Goal: Transaction & Acquisition: Purchase product/service

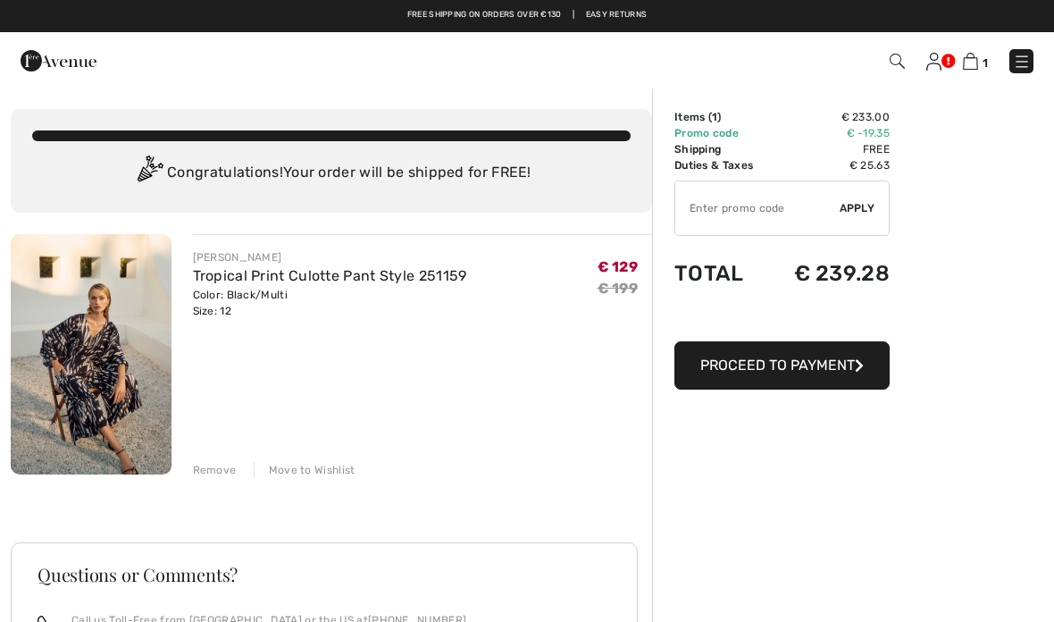
click at [214, 479] on div "[PERSON_NAME] Tropical Print Culotte Pant Style 251159 Color: Black/Multi Size:…" at bounding box center [331, 592] width 641 height 717
click at [220, 483] on div "[PERSON_NAME] Tropical Print Culotte Pant Style 251159 Color: Black/Multi Size:…" at bounding box center [331, 592] width 641 height 717
click at [939, 65] on img at bounding box center [933, 62] width 15 height 18
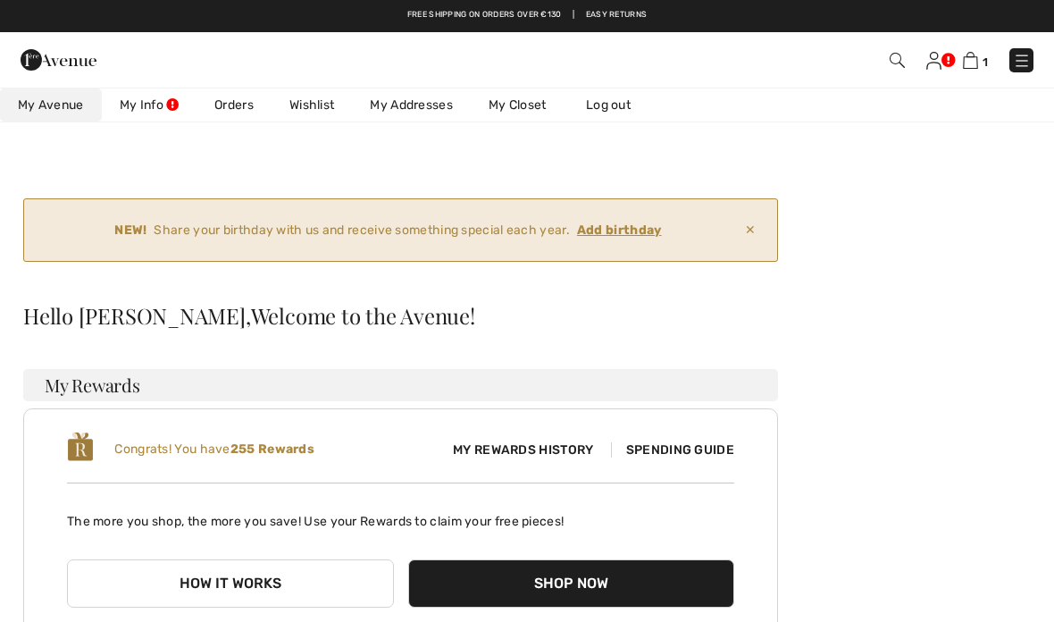
click at [939, 61] on img at bounding box center [933, 61] width 15 height 18
click at [972, 69] on img at bounding box center [970, 60] width 15 height 17
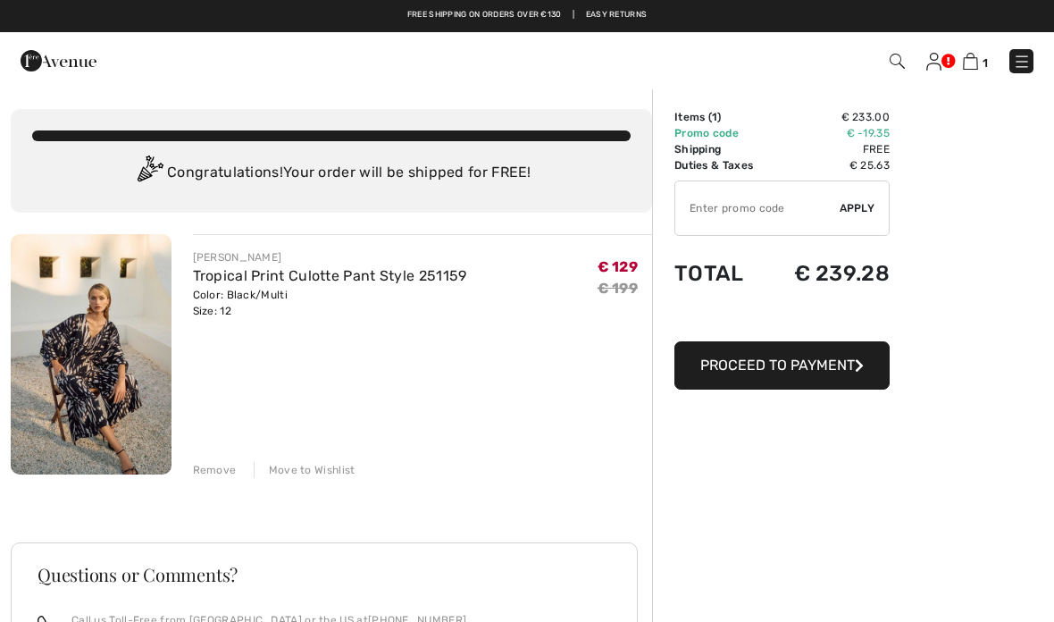
click at [588, 450] on div "JOSEPH RIBKOFF Tropical Print Culotte Pant Style 251159 Color: Black/Multi Size…" at bounding box center [423, 356] width 460 height 244
click at [227, 470] on div "Remove" at bounding box center [215, 470] width 44 height 16
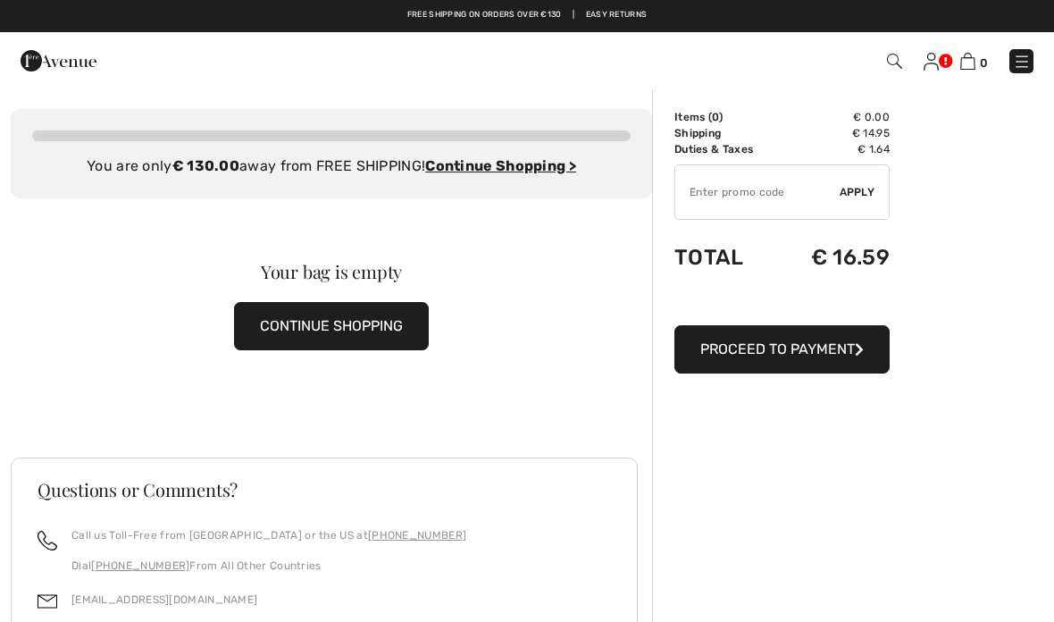
click at [934, 63] on img at bounding box center [930, 62] width 15 height 18
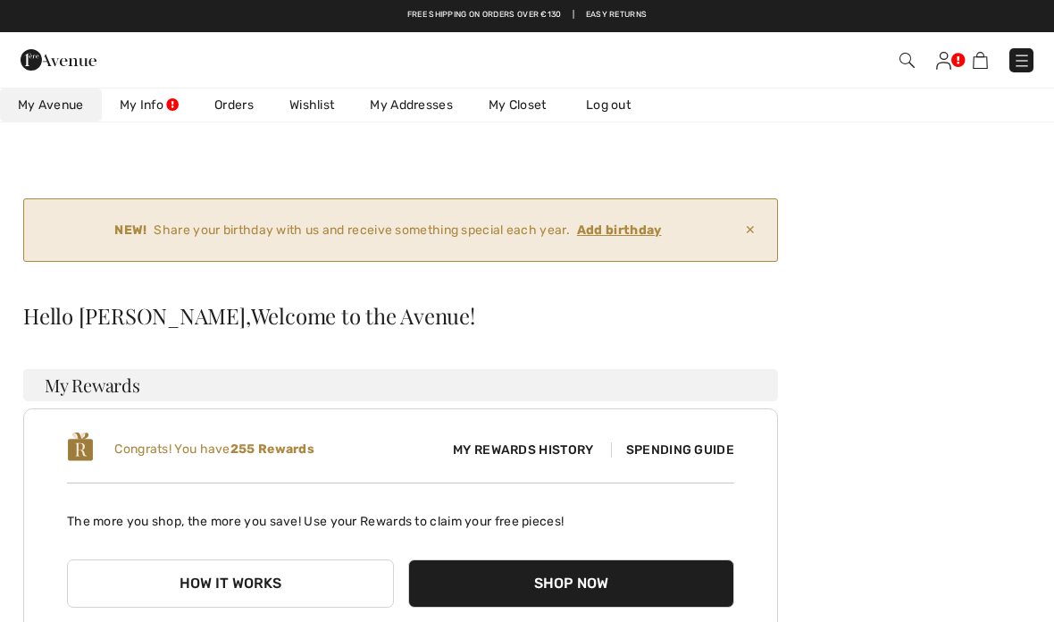
click at [148, 121] on link "My Info" at bounding box center [149, 104] width 95 height 33
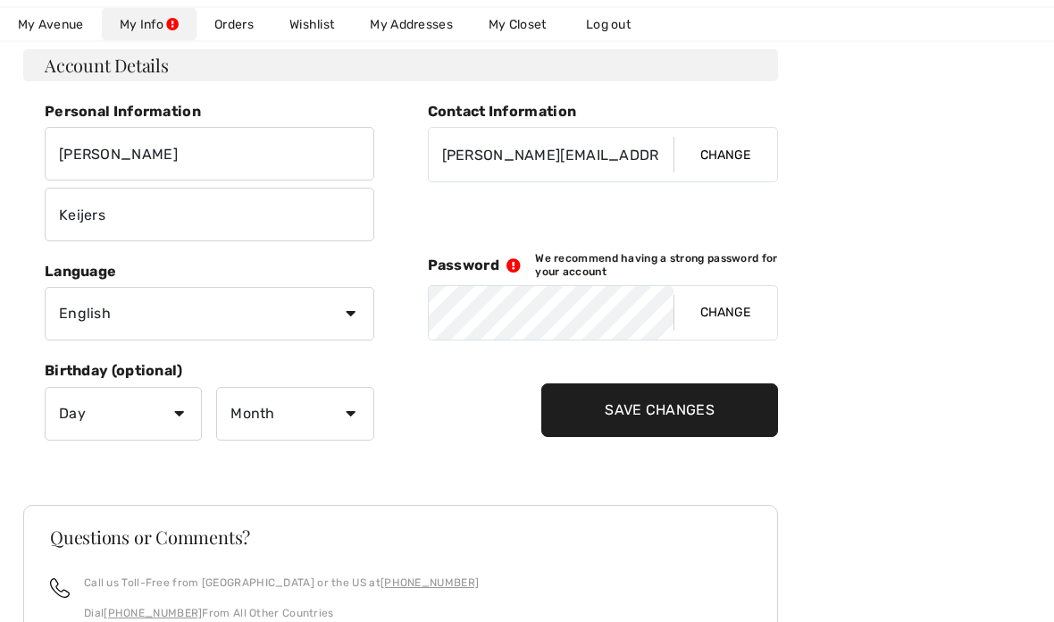
scroll to position [299, 0]
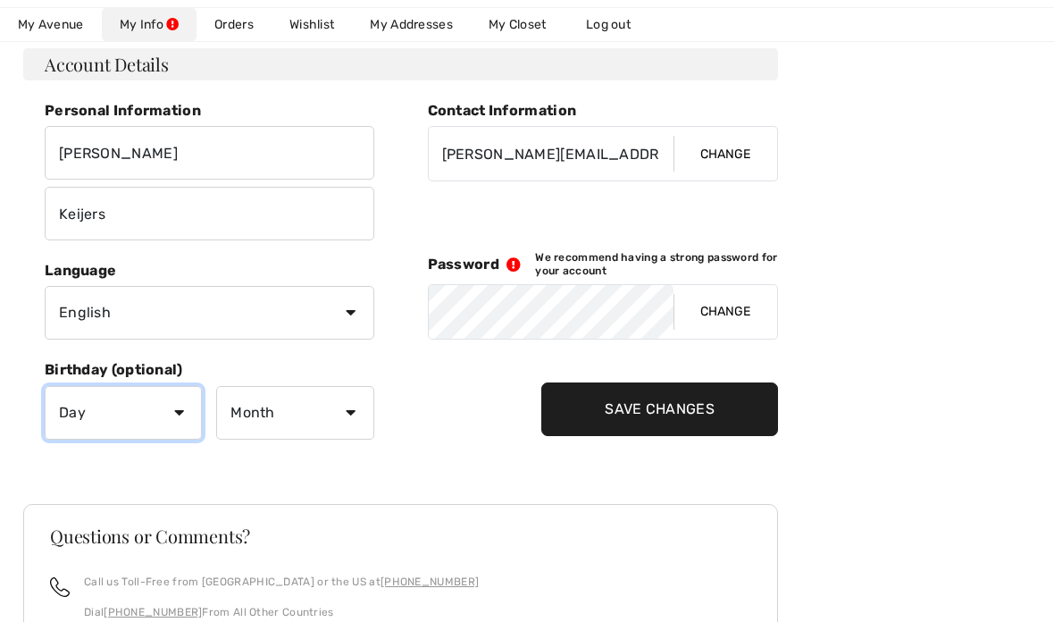
click at [151, 433] on select "Day 1 2 3 4 5 6 7 8 9 10 11 12 13 14 15 16 17 18 19 20 21 22 23 24 25 26 27 28 …" at bounding box center [123, 413] width 157 height 54
select select "11"
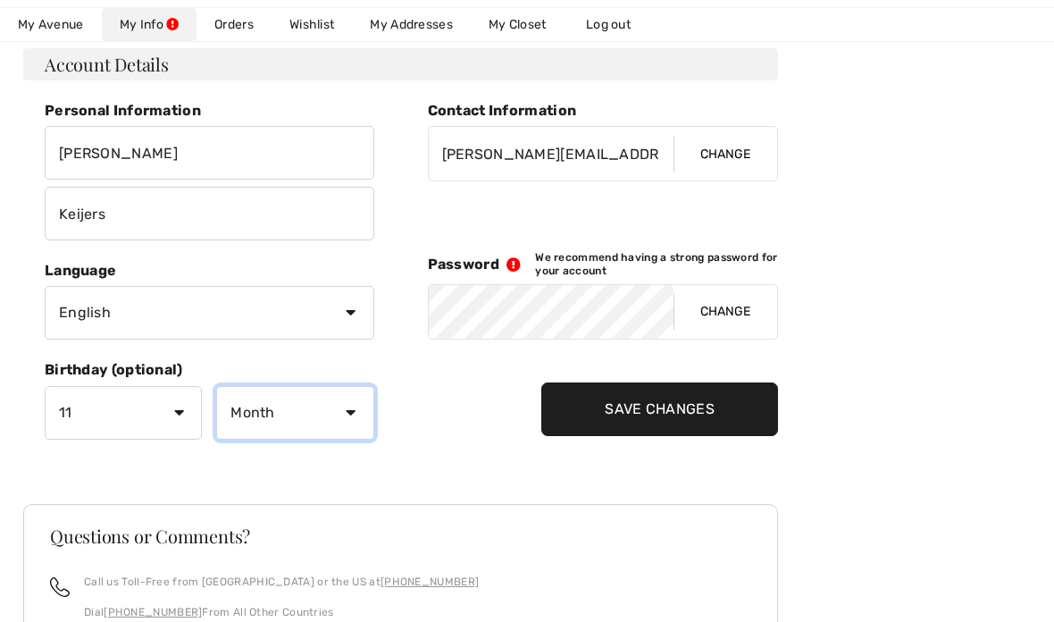
click at [329, 413] on select "Month January February March April May June July August September October Novem…" at bounding box center [294, 413] width 157 height 54
select select "6"
click at [660, 419] on input "Save Changes" at bounding box center [659, 409] width 237 height 54
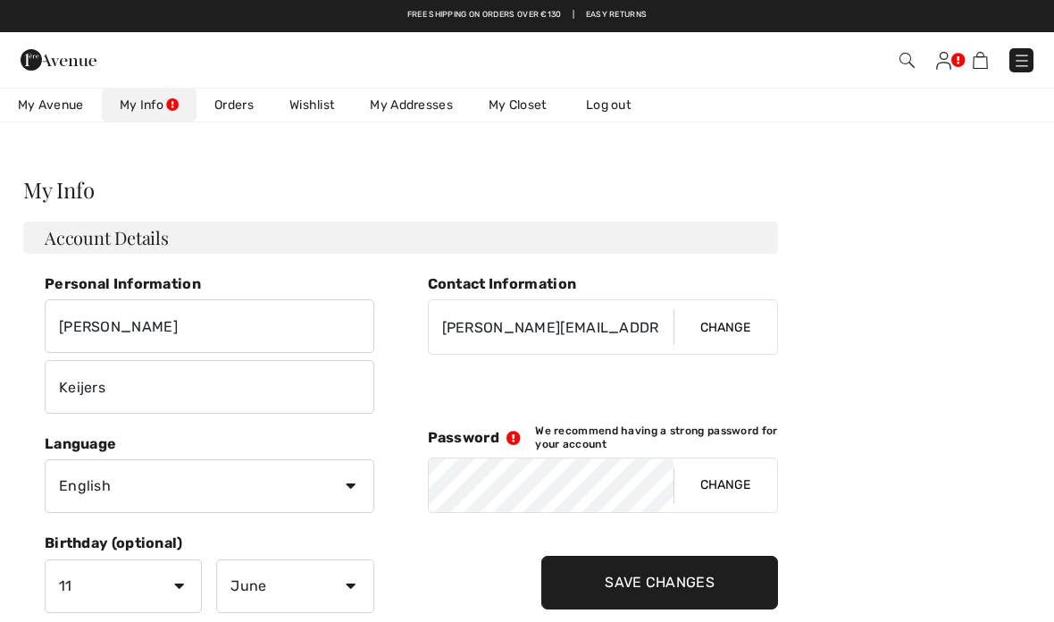
scroll to position [0, 0]
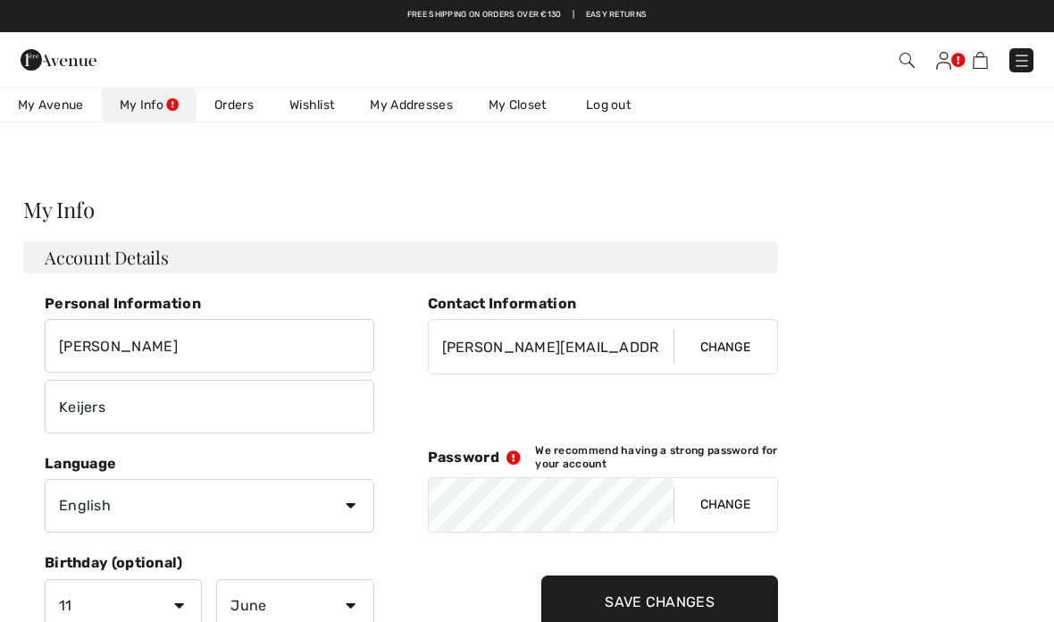
click at [69, 105] on span "My Avenue" at bounding box center [51, 105] width 66 height 19
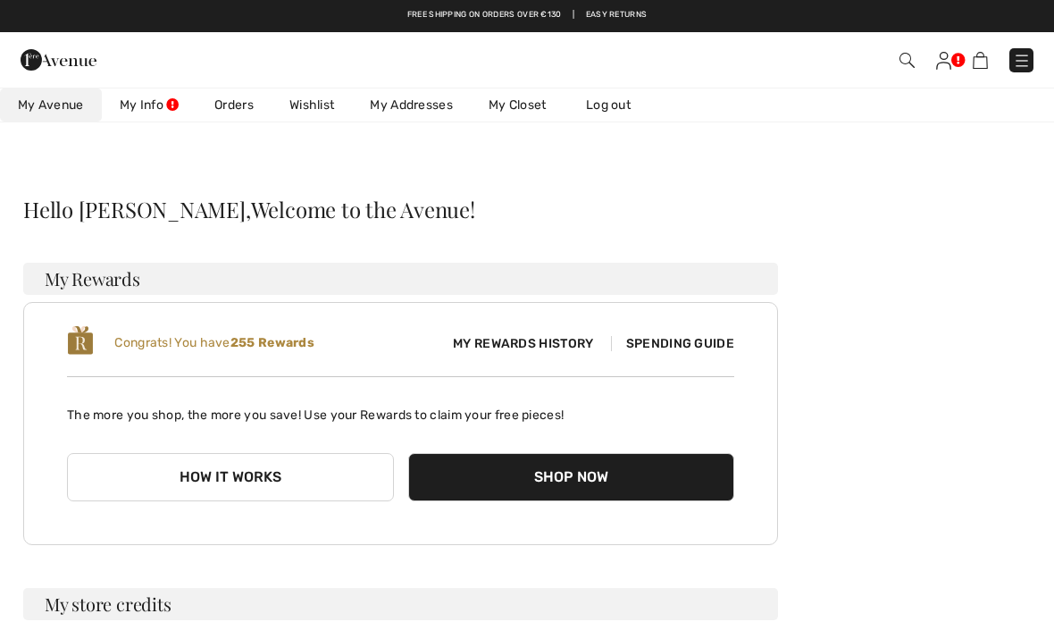
click at [49, 59] on img at bounding box center [59, 60] width 76 height 36
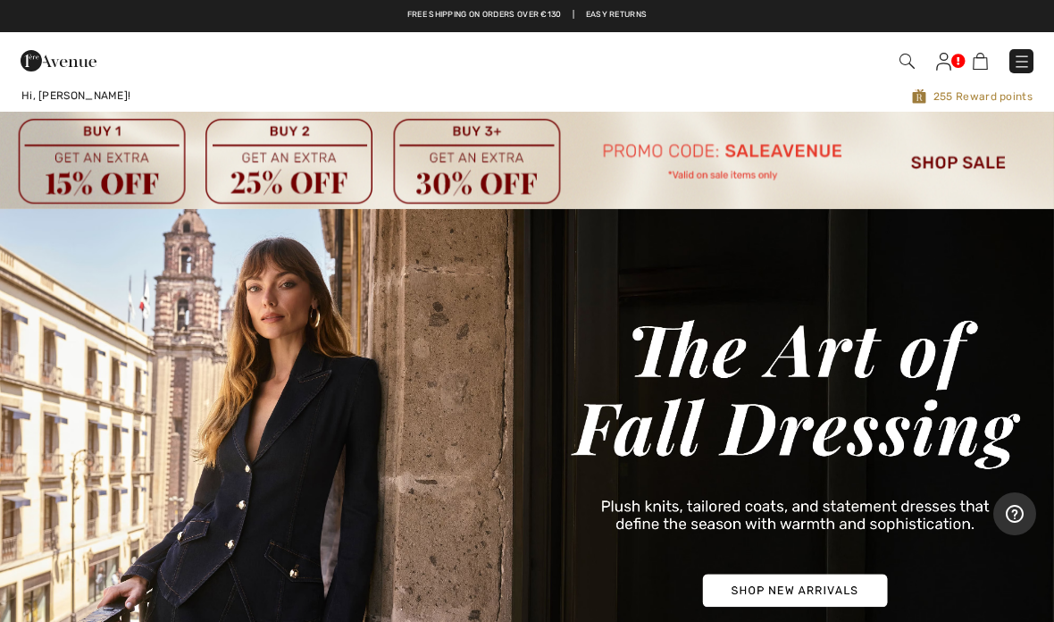
click at [973, 154] on img at bounding box center [527, 160] width 1054 height 96
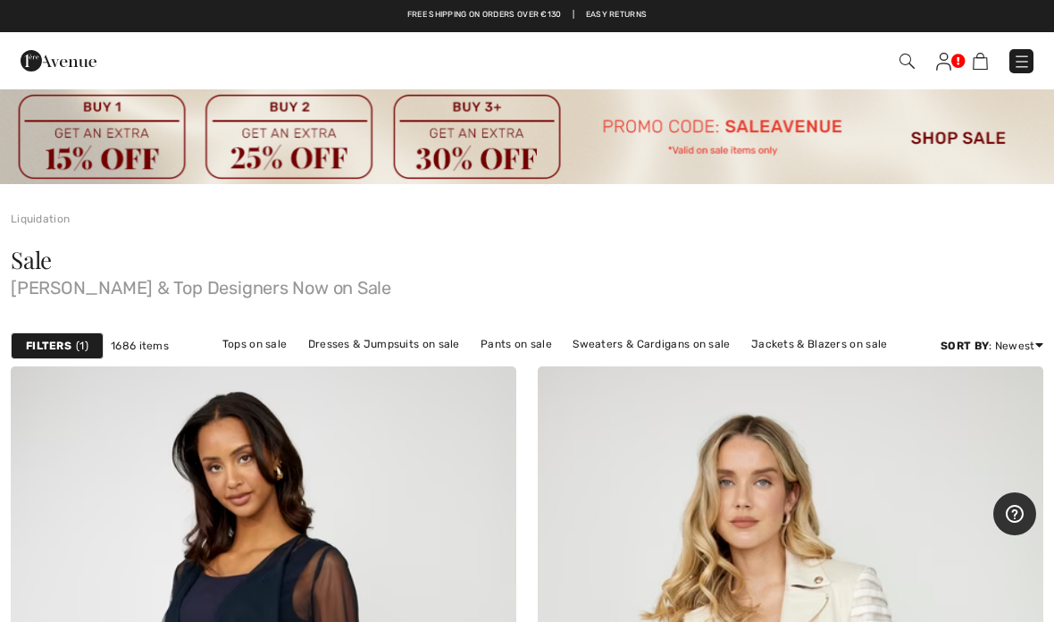
click at [272, 355] on link "Tops on sale" at bounding box center [254, 343] width 83 height 23
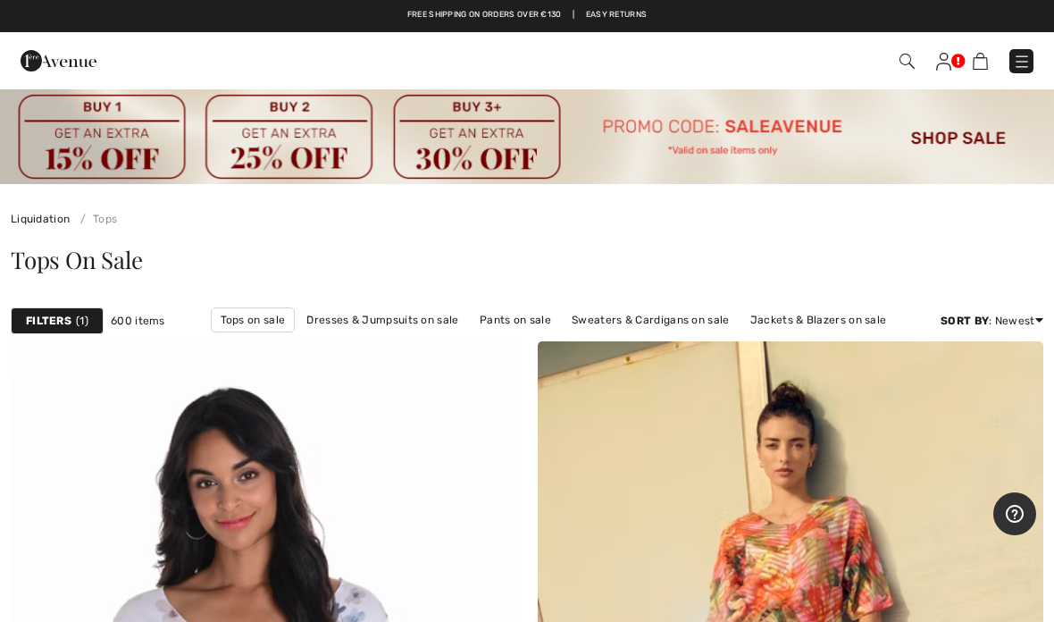
click at [54, 327] on strong "Filters" at bounding box center [49, 321] width 46 height 16
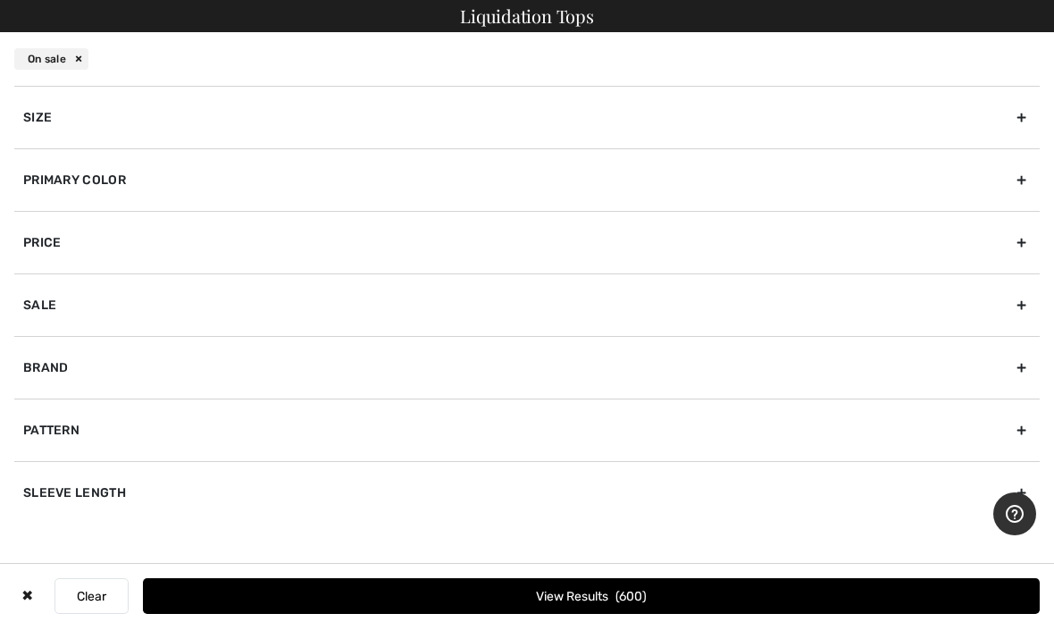
click at [965, 123] on div "Size" at bounding box center [526, 117] width 1025 height 63
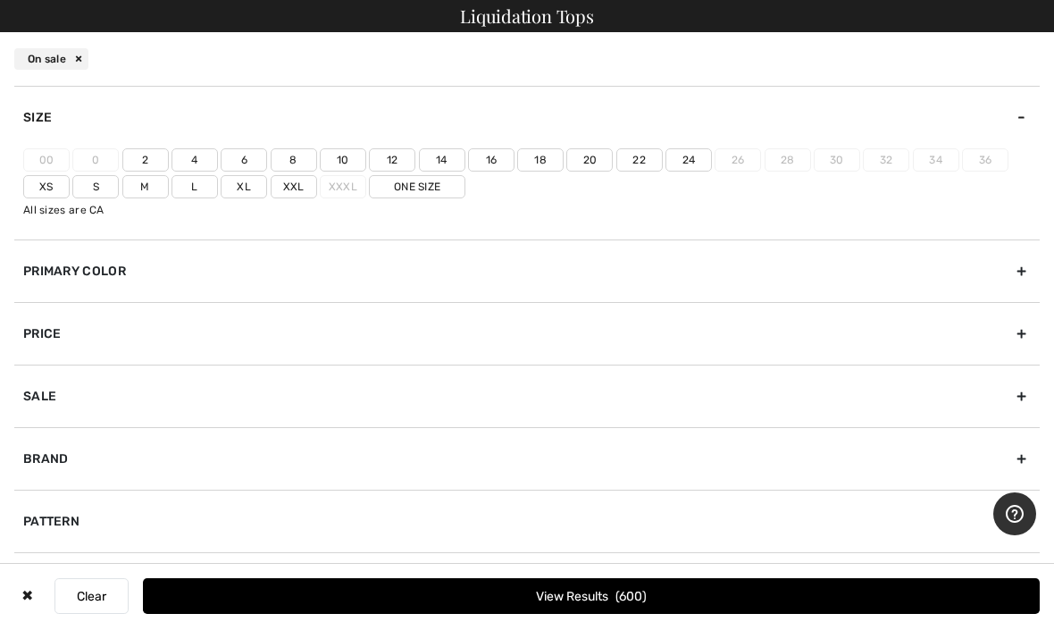
click at [400, 156] on label "12" at bounding box center [392, 159] width 46 height 23
click at [0, 0] on input"] "12" at bounding box center [0, 0] width 0 height 0
click at [430, 186] on label "One Size" at bounding box center [417, 186] width 96 height 23
click at [0, 0] on input"] "One Size" at bounding box center [0, 0] width 0 height 0
click at [253, 188] on label "Xl" at bounding box center [244, 186] width 46 height 23
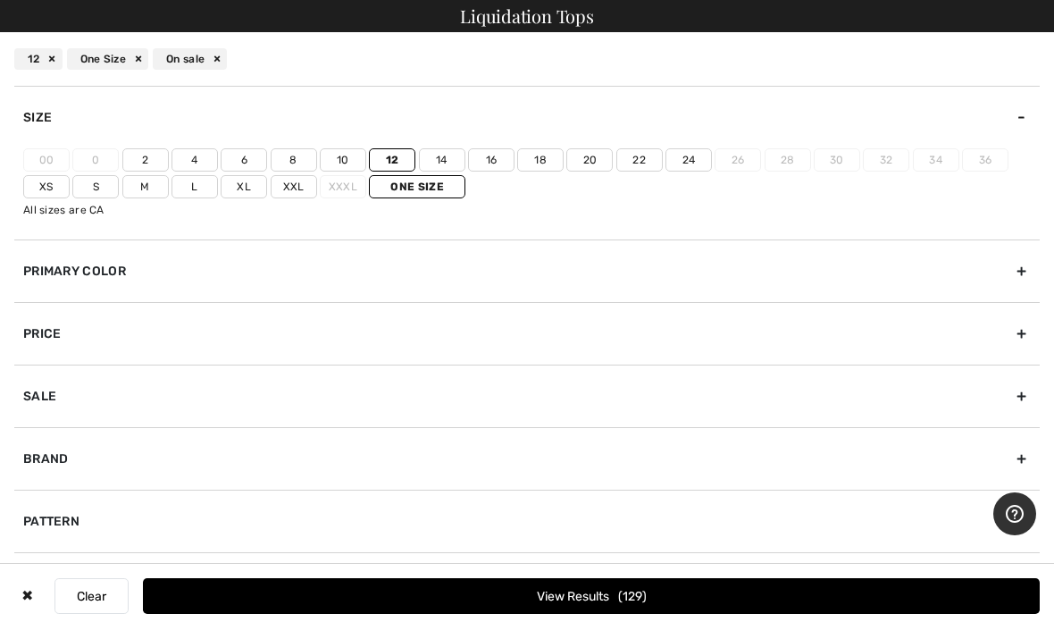
click at [0, 0] on input"] "Xl" at bounding box center [0, 0] width 0 height 0
click at [198, 188] on label "L" at bounding box center [194, 186] width 46 height 23
click at [0, 0] on input"] "L" at bounding box center [0, 0] width 0 height 0
click at [914, 450] on div "Brand" at bounding box center [526, 458] width 1025 height 63
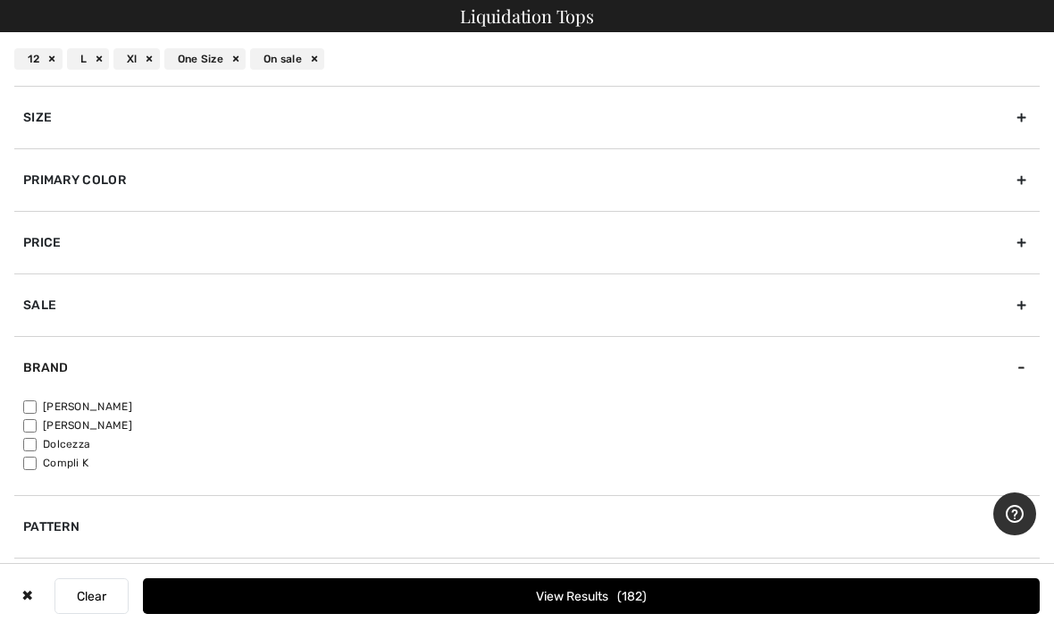
click at [35, 400] on input"] "[PERSON_NAME]" at bounding box center [29, 406] width 13 height 13
checkbox input"] "true"
click at [33, 429] on input"] "[PERSON_NAME]" at bounding box center [29, 425] width 13 height 13
checkbox input"] "true"
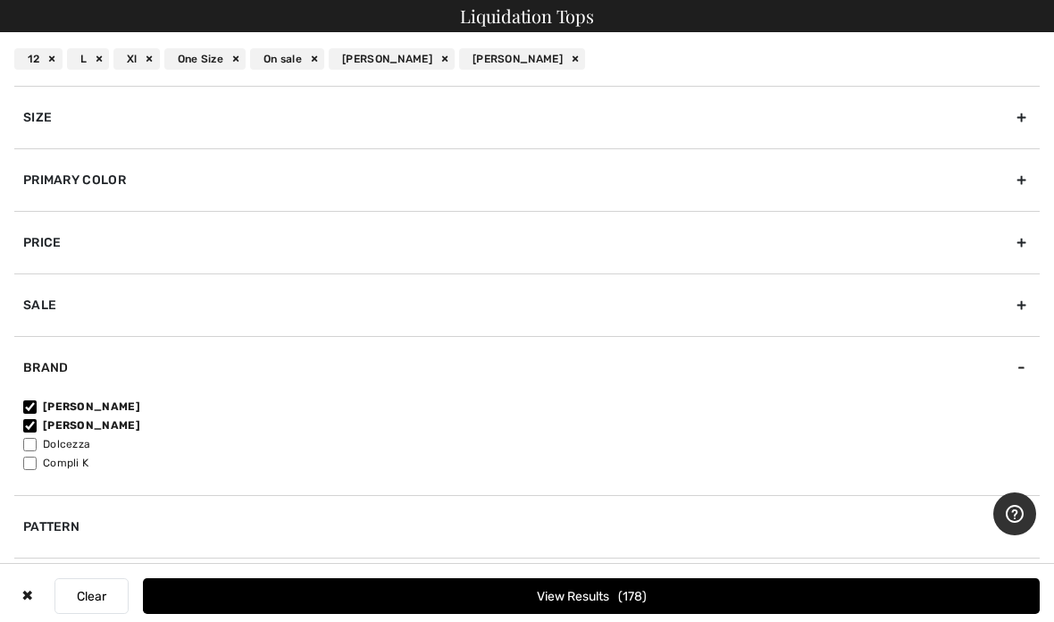
click at [618, 594] on button "View Results 178" at bounding box center [591, 596] width 897 height 36
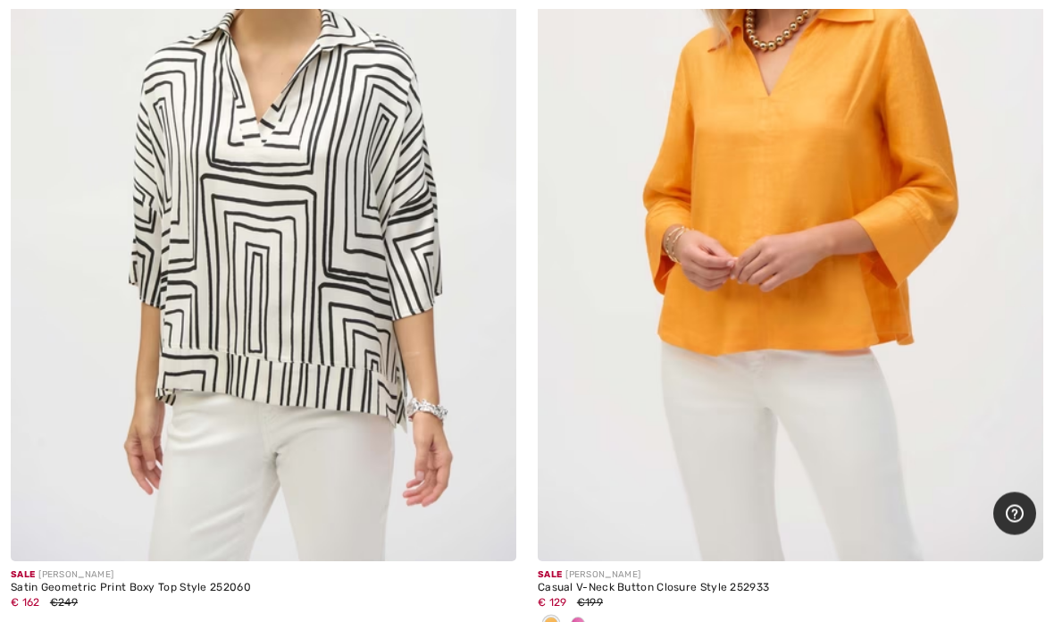
scroll to position [17182, 0]
click at [352, 326] on img at bounding box center [263, 181] width 505 height 758
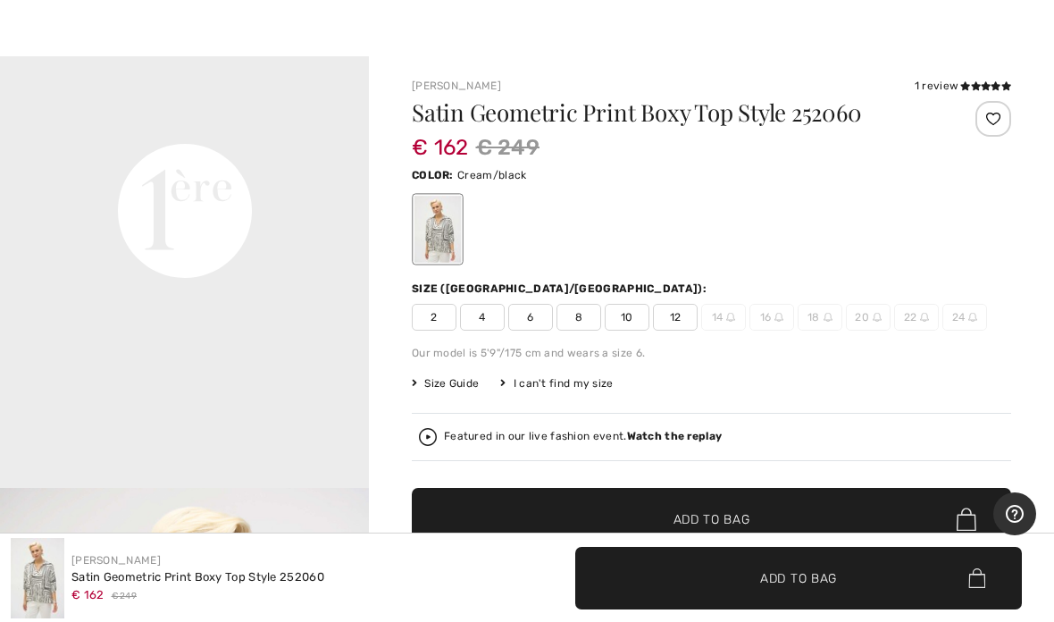
scroll to position [51, 0]
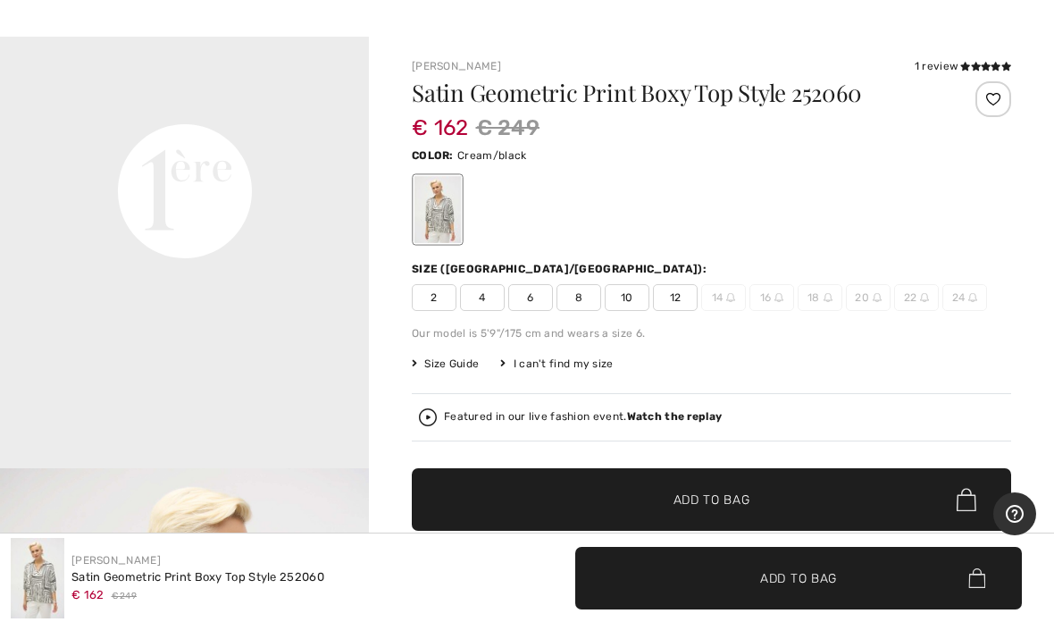
click at [680, 302] on span "12" at bounding box center [675, 297] width 45 height 27
click at [728, 501] on span "Add to Bag" at bounding box center [711, 499] width 77 height 19
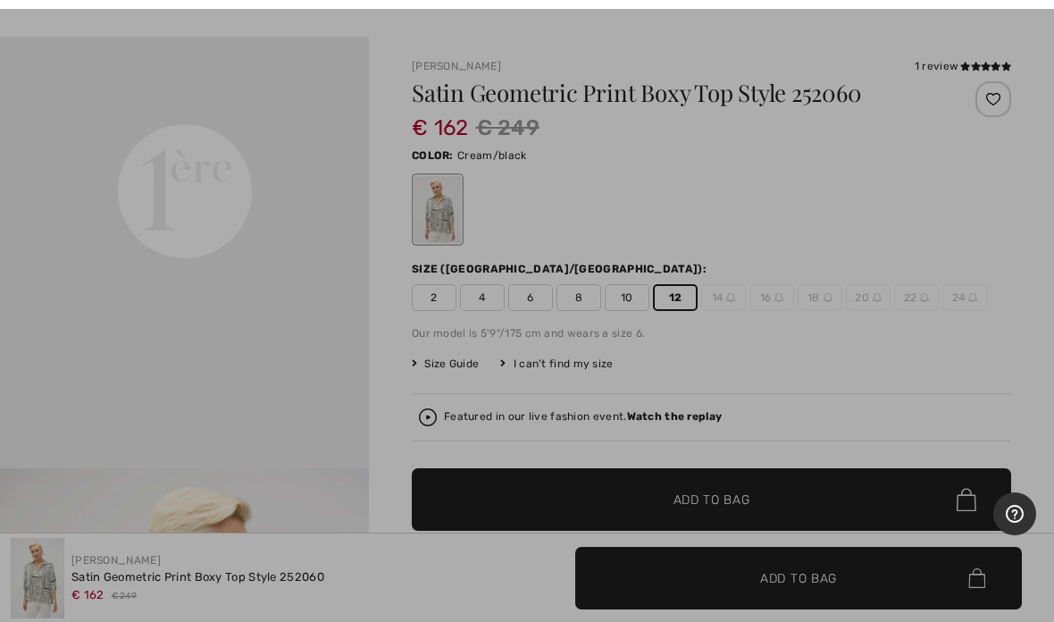
scroll to position [122, 0]
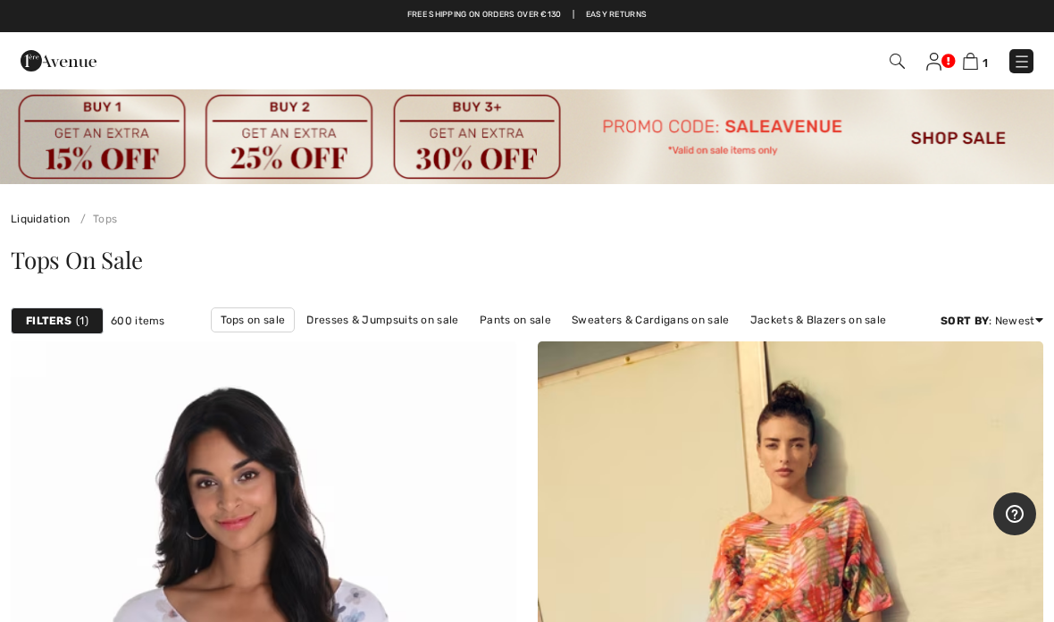
click at [61, 323] on strong "Filters" at bounding box center [49, 321] width 46 height 16
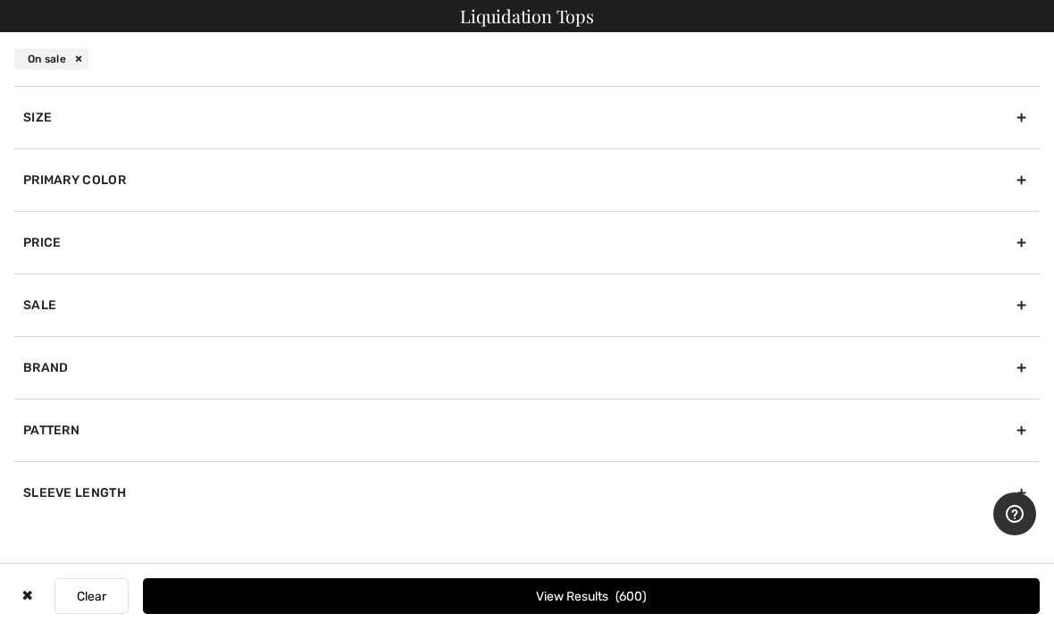
click at [981, 117] on div "Size" at bounding box center [526, 117] width 1025 height 63
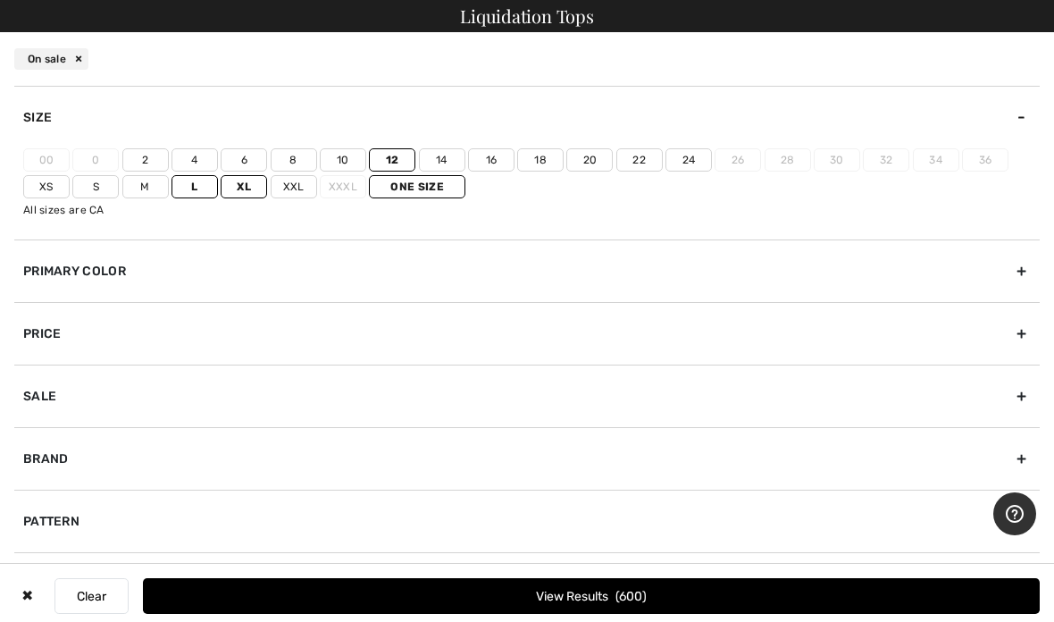
click at [592, 607] on button "View Results 600" at bounding box center [591, 596] width 897 height 36
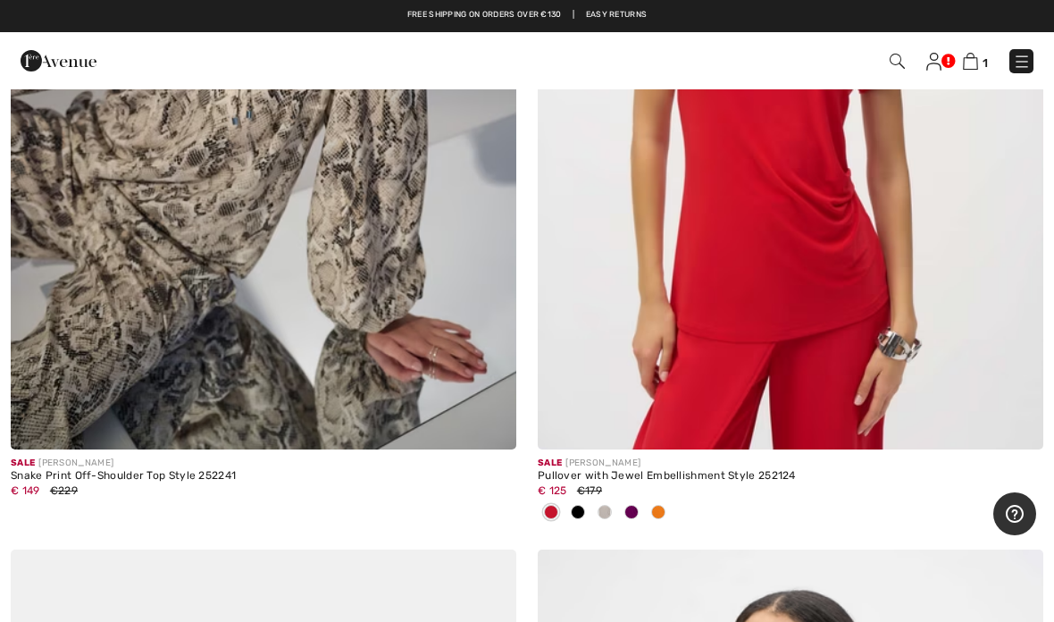
scroll to position [14503, 0]
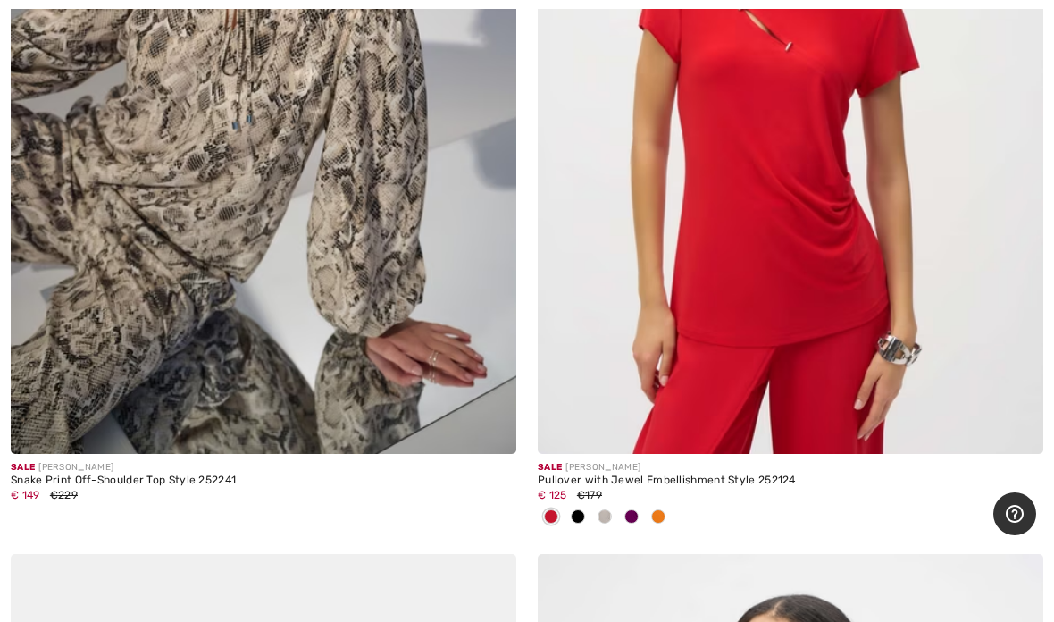
click at [788, 239] on img at bounding box center [790, 74] width 505 height 758
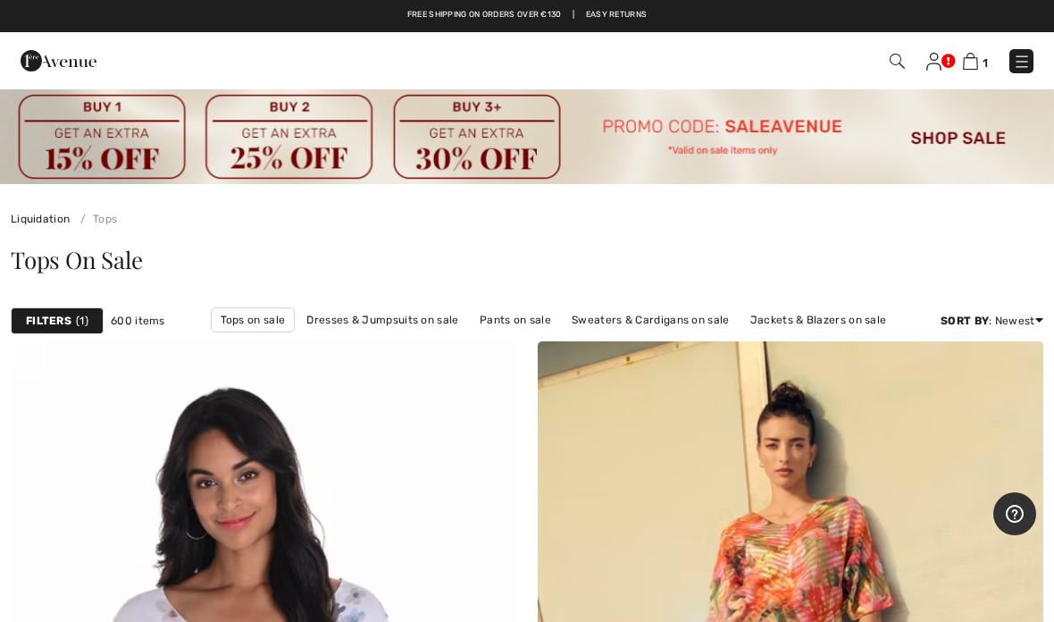
click at [70, 318] on strong "Filters" at bounding box center [49, 321] width 46 height 16
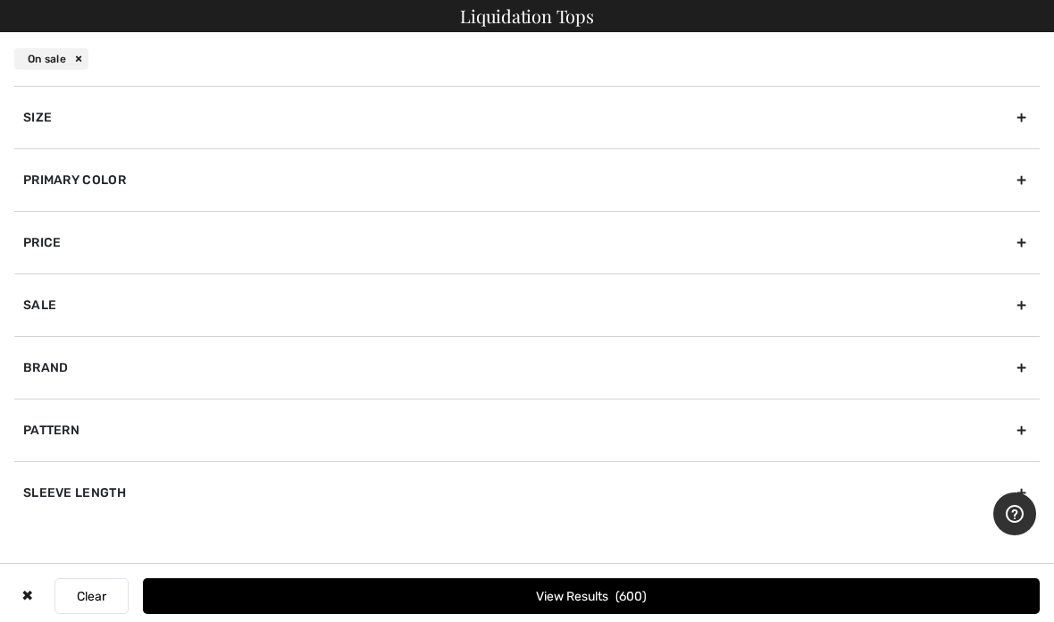
click at [874, 121] on div "Size" at bounding box center [526, 117] width 1025 height 63
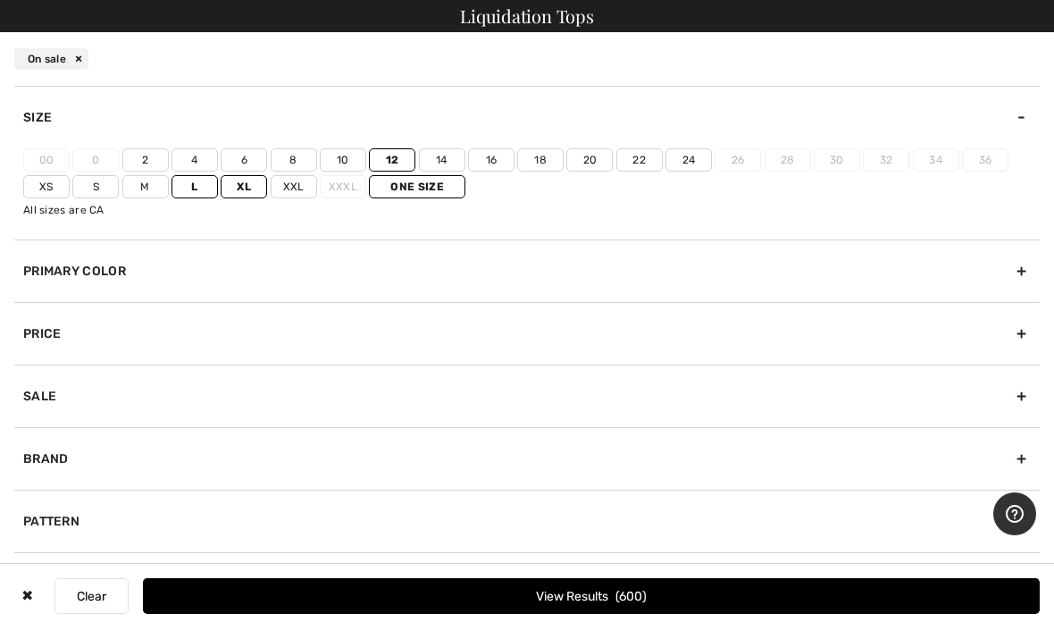
click at [913, 89] on div "Size" at bounding box center [526, 117] width 1025 height 63
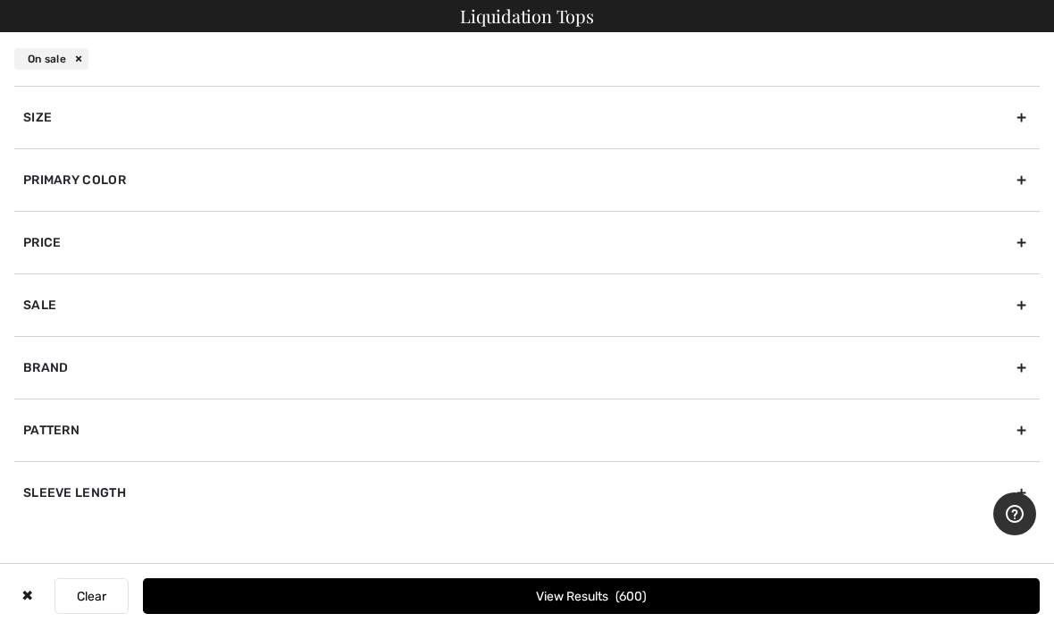
click at [946, 116] on div "Size" at bounding box center [526, 117] width 1025 height 63
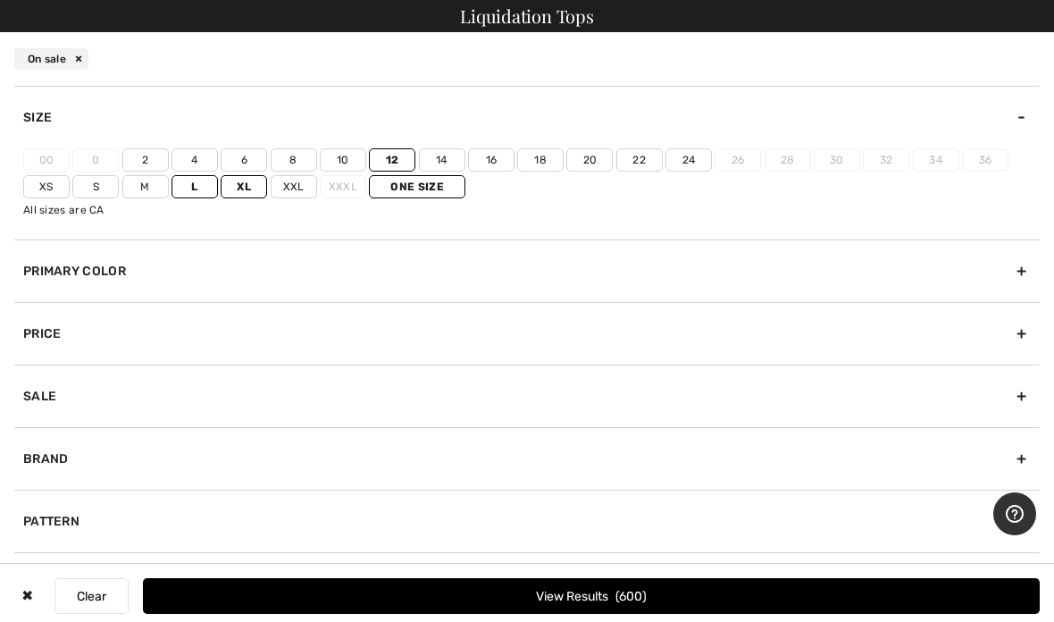
click at [194, 190] on label "L" at bounding box center [194, 186] width 46 height 23
click at [0, 0] on input"] "L" at bounding box center [0, 0] width 0 height 0
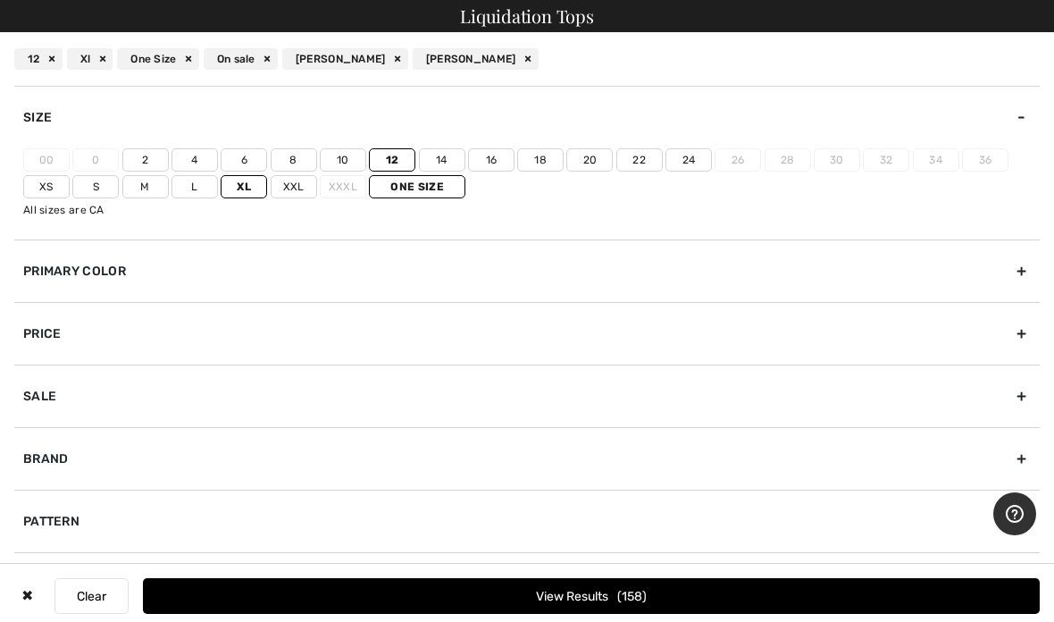
click at [248, 188] on label "Xl" at bounding box center [244, 186] width 46 height 23
click at [0, 0] on input"] "Xl" at bounding box center [0, 0] width 0 height 0
click at [197, 187] on label "L" at bounding box center [194, 186] width 46 height 23
click at [0, 0] on input"] "L" at bounding box center [0, 0] width 0 height 0
click at [251, 188] on label "Xl" at bounding box center [244, 186] width 46 height 23
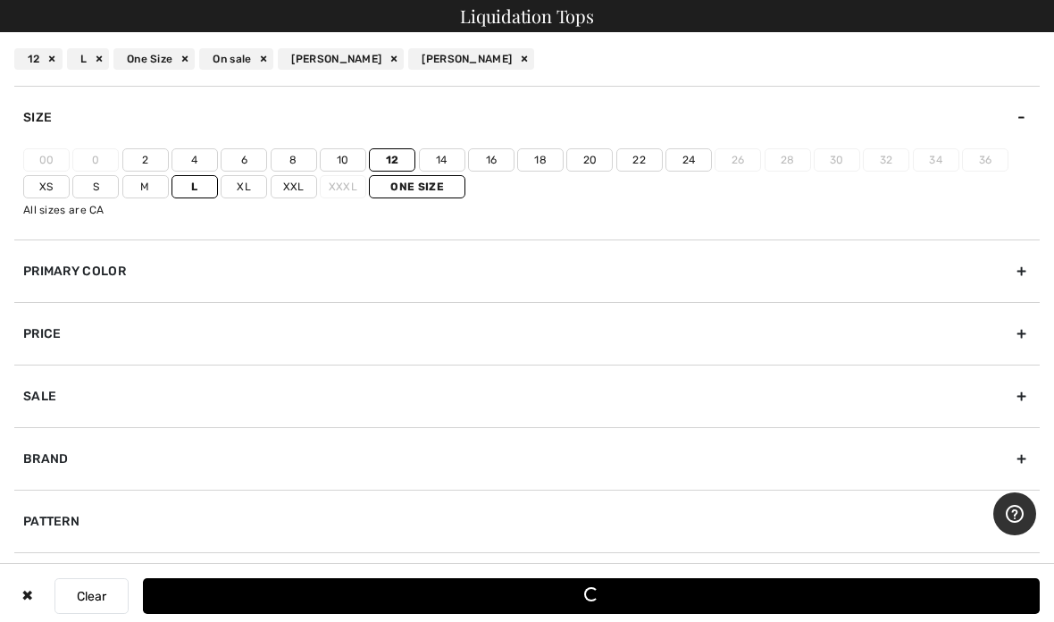
click at [0, 0] on input"] "Xl" at bounding box center [0, 0] width 0 height 0
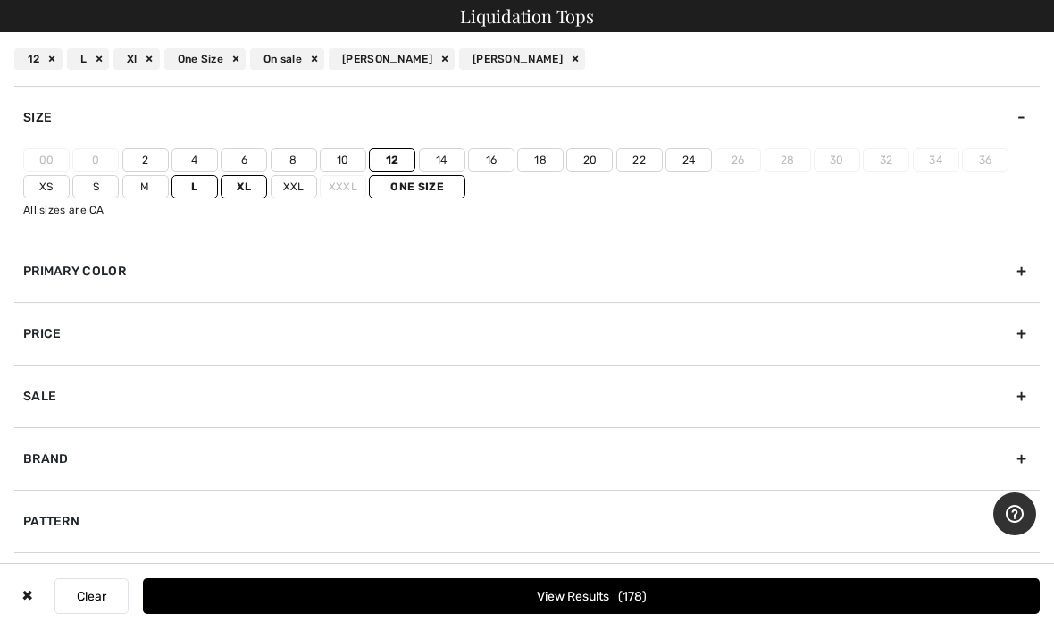
click at [401, 143] on div "Size" at bounding box center [526, 117] width 1025 height 63
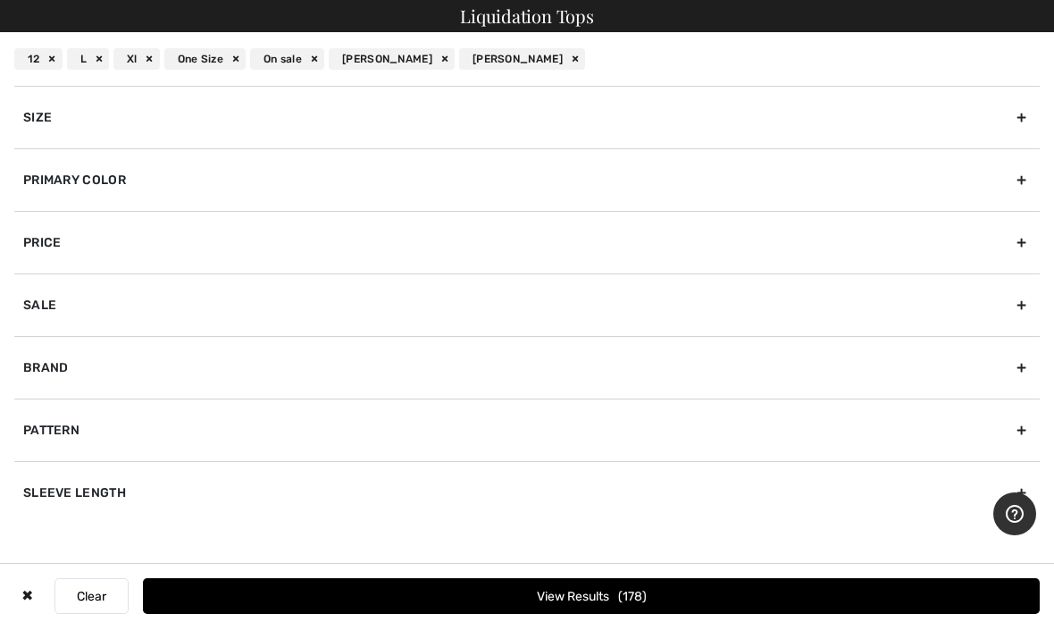
click at [283, 137] on div "Size" at bounding box center [526, 117] width 1025 height 63
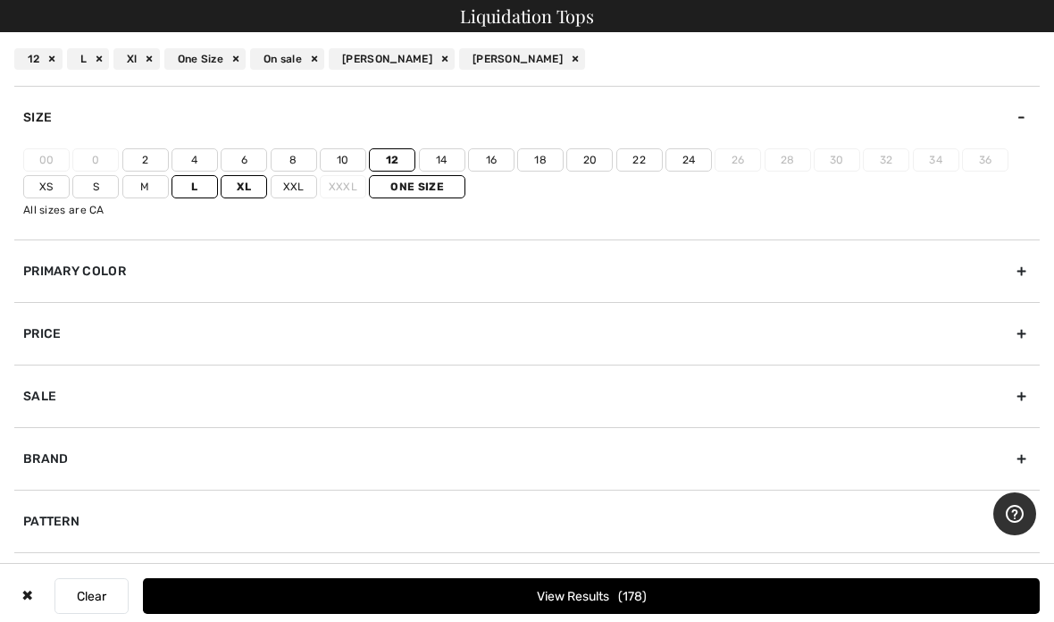
click at [436, 184] on label "One Size" at bounding box center [417, 186] width 96 height 23
click at [0, 0] on input"] "One Size" at bounding box center [0, 0] width 0 height 0
click at [437, 182] on label "One Size" at bounding box center [417, 186] width 96 height 23
click at [0, 0] on input"] "One Size" at bounding box center [0, 0] width 0 height 0
click at [435, 150] on label "14" at bounding box center [442, 159] width 46 height 23
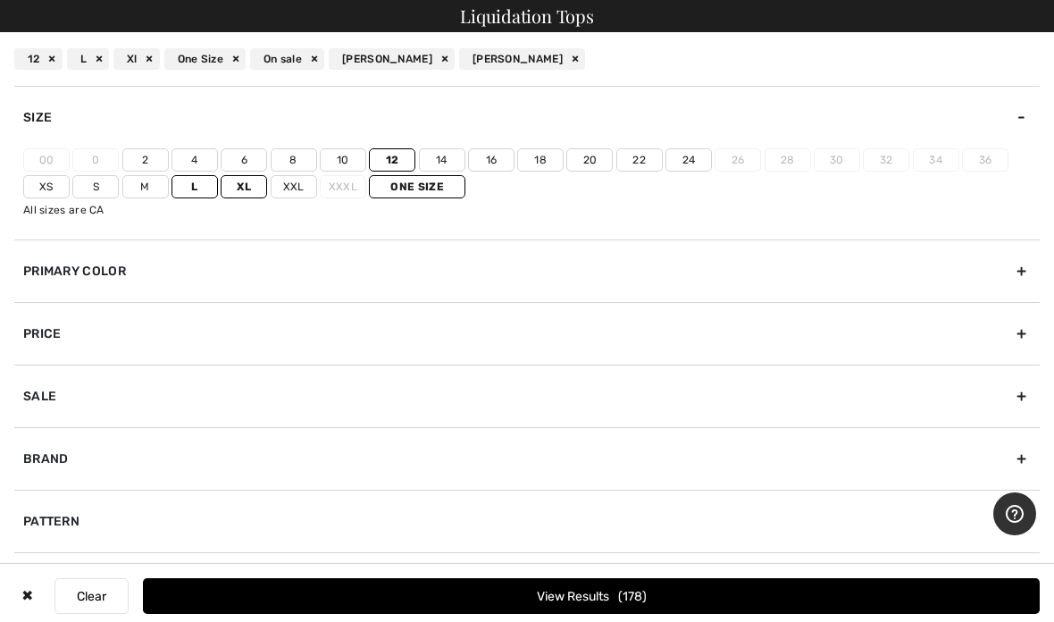
click at [0, 0] on input"] "14" at bounding box center [0, 0] width 0 height 0
click at [432, 153] on label "14" at bounding box center [442, 159] width 46 height 23
click at [0, 0] on input"] "14" at bounding box center [0, 0] width 0 height 0
click at [399, 150] on label "12" at bounding box center [392, 159] width 46 height 23
click at [0, 0] on input"] "12" at bounding box center [0, 0] width 0 height 0
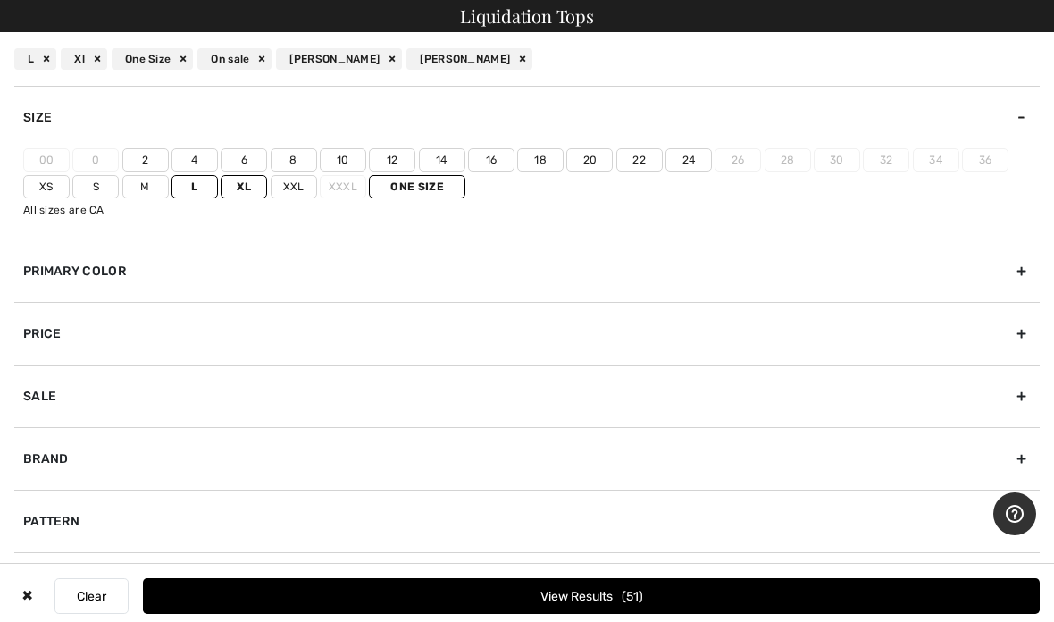
click at [400, 145] on div "Size" at bounding box center [526, 117] width 1025 height 63
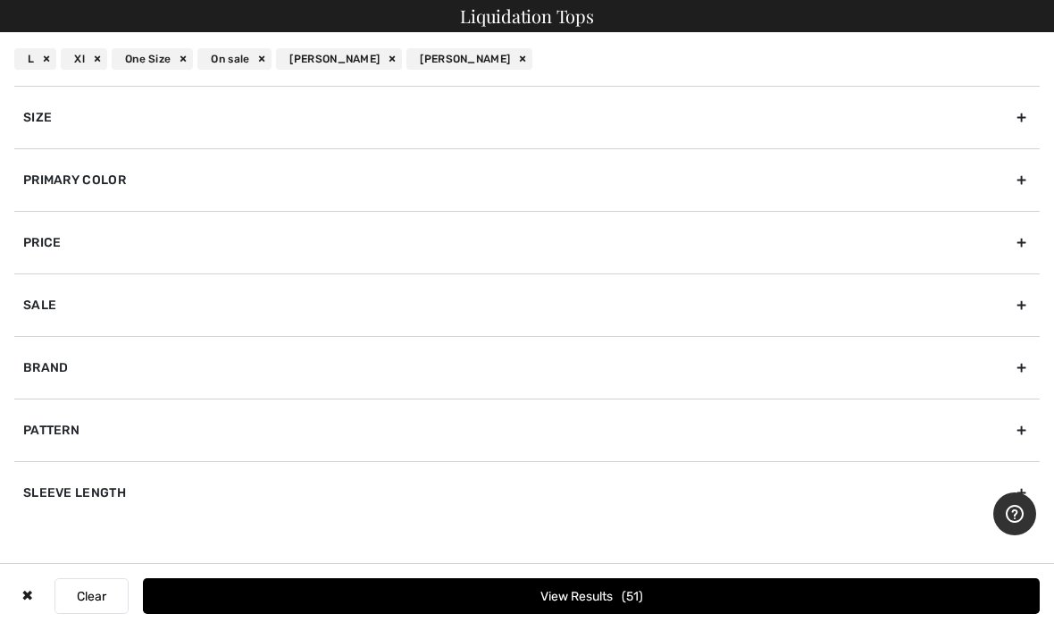
click at [948, 121] on div "Size" at bounding box center [526, 117] width 1025 height 63
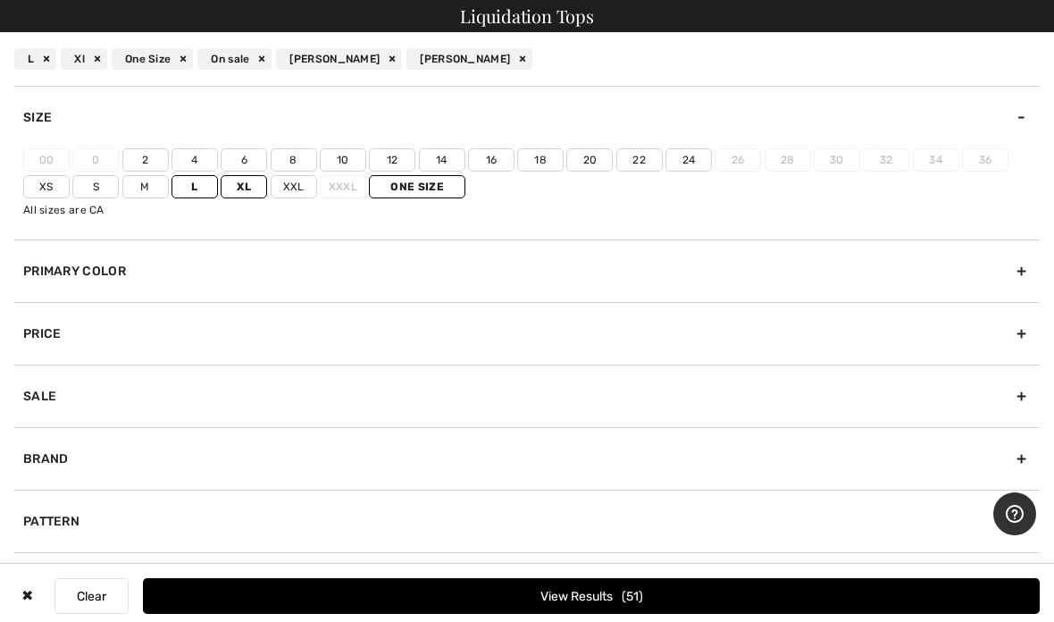
click at [395, 160] on label "12" at bounding box center [392, 159] width 46 height 23
click at [0, 0] on input"] "12" at bounding box center [0, 0] width 0 height 0
click at [768, 588] on button "View Results 178" at bounding box center [591, 596] width 897 height 36
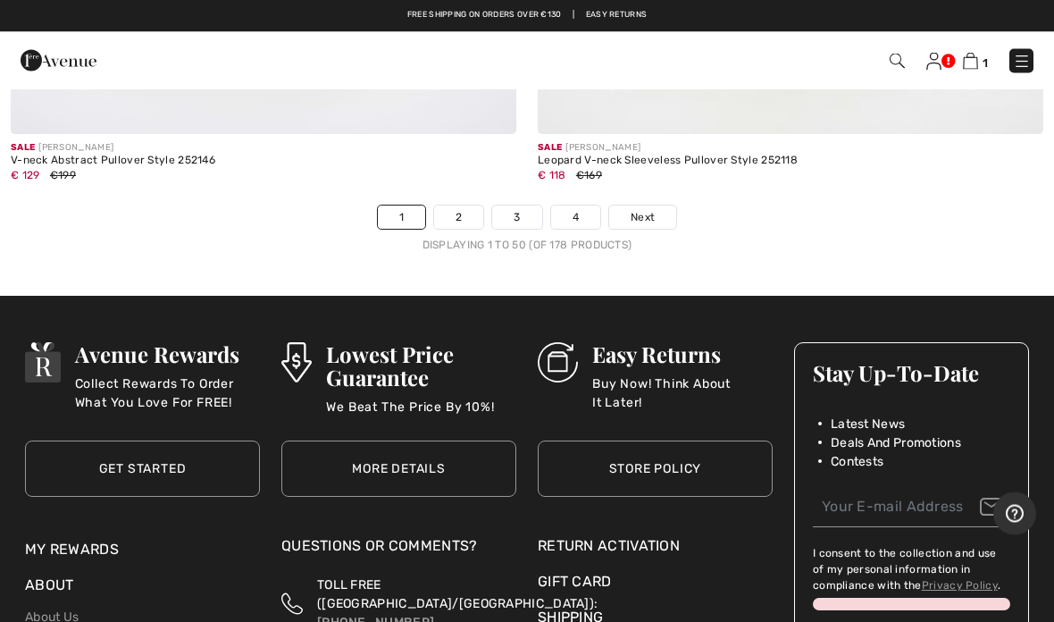
scroll to position [22064, 0]
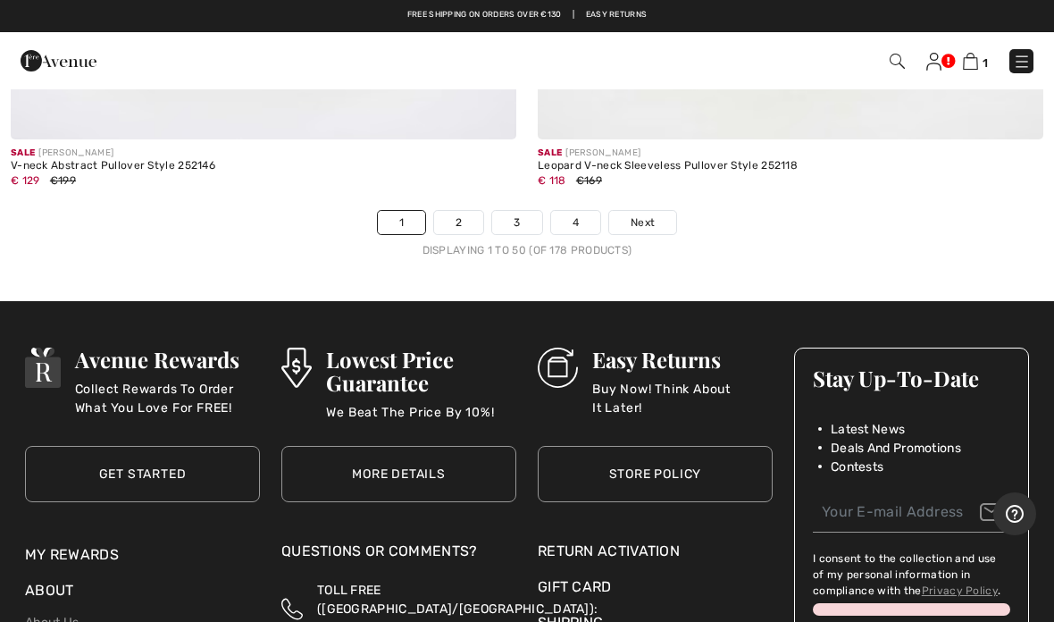
click at [469, 211] on link "2" at bounding box center [458, 222] width 49 height 23
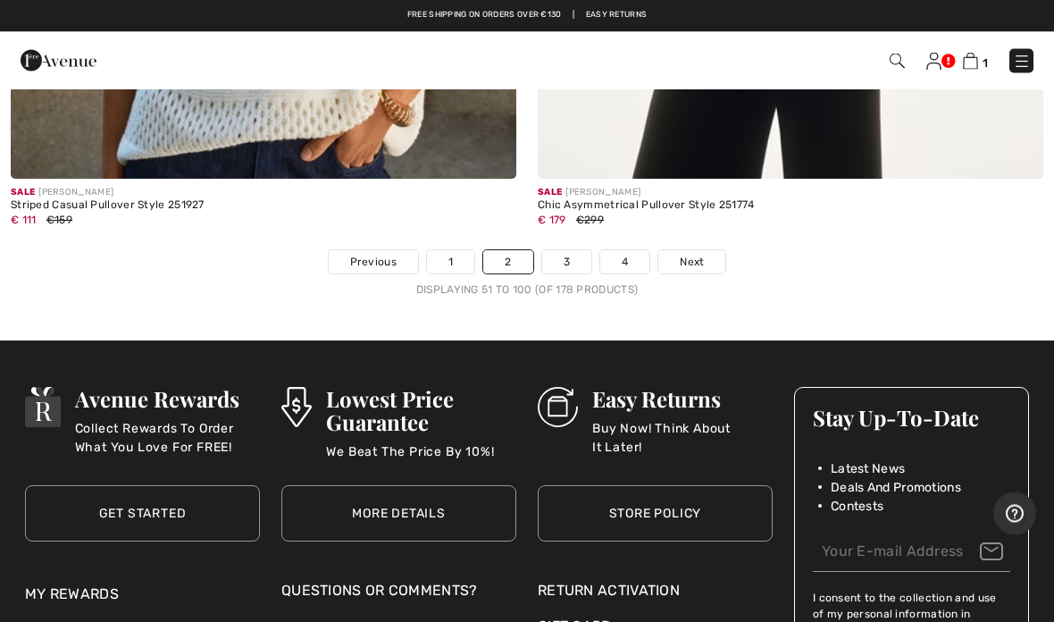
scroll to position [22086, 0]
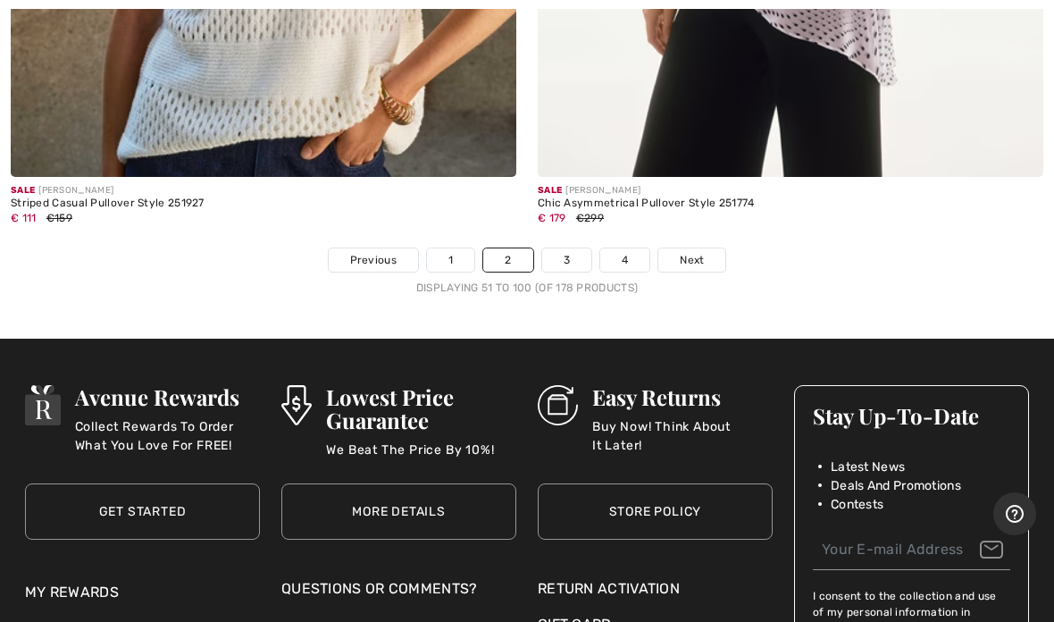
click at [572, 248] on link "3" at bounding box center [566, 259] width 49 height 23
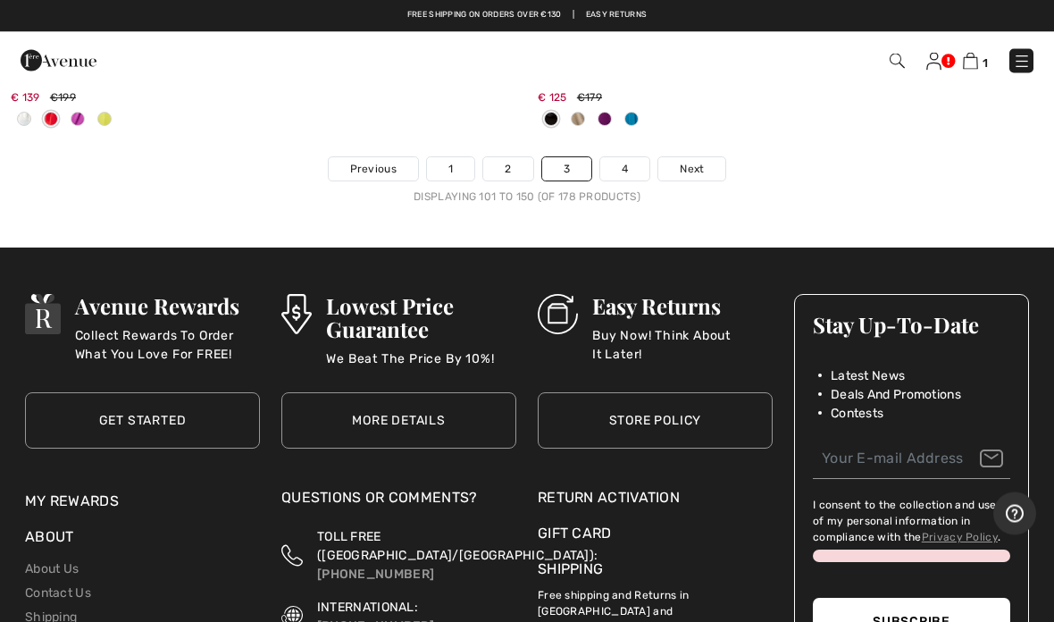
scroll to position [22088, 0]
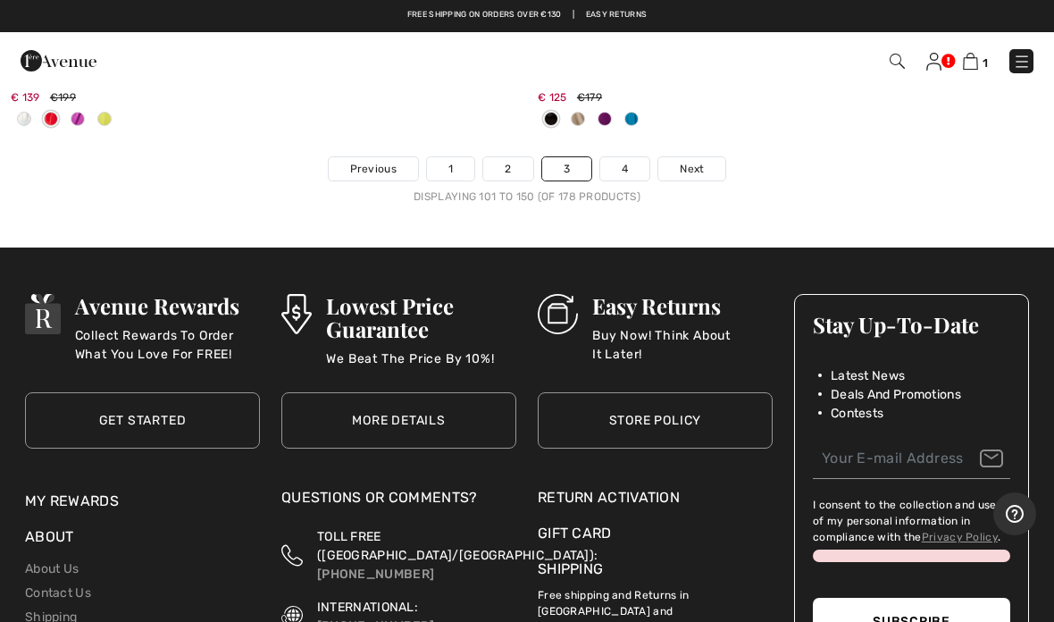
click at [638, 157] on link "4" at bounding box center [624, 168] width 49 height 23
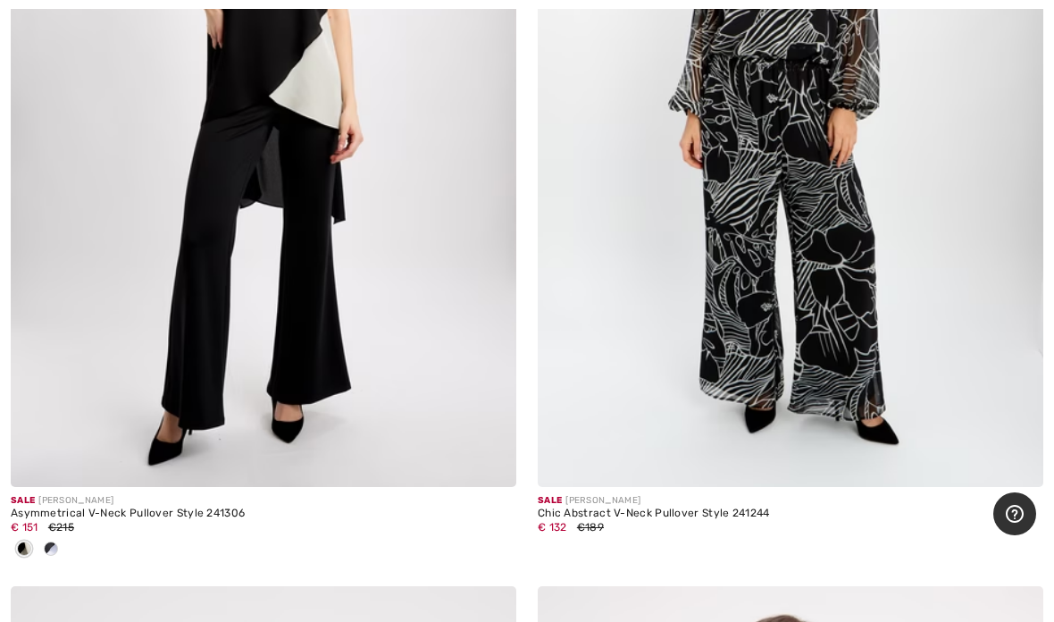
scroll to position [11254, 0]
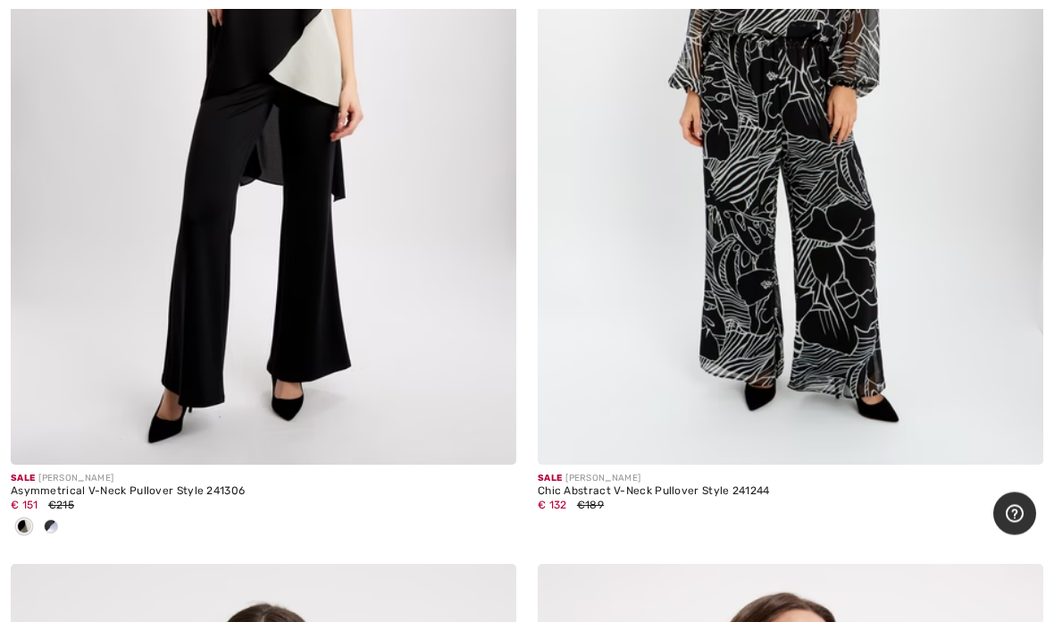
click at [692, 497] on div "€ 132 €189" at bounding box center [790, 505] width 505 height 16
click at [822, 286] on img at bounding box center [790, 86] width 505 height 758
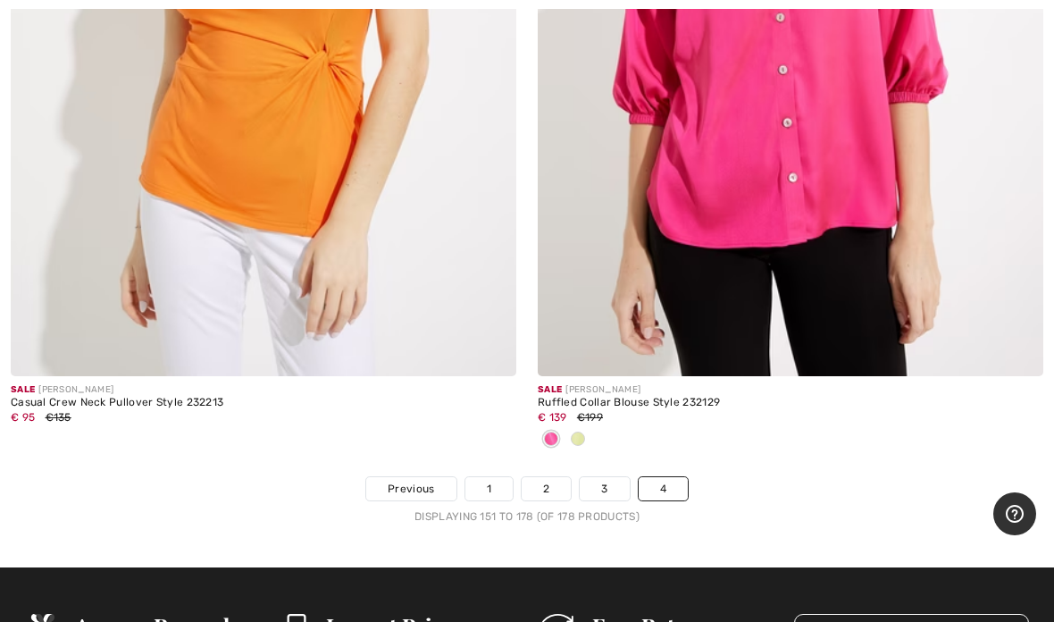
scroll to position [12238, 0]
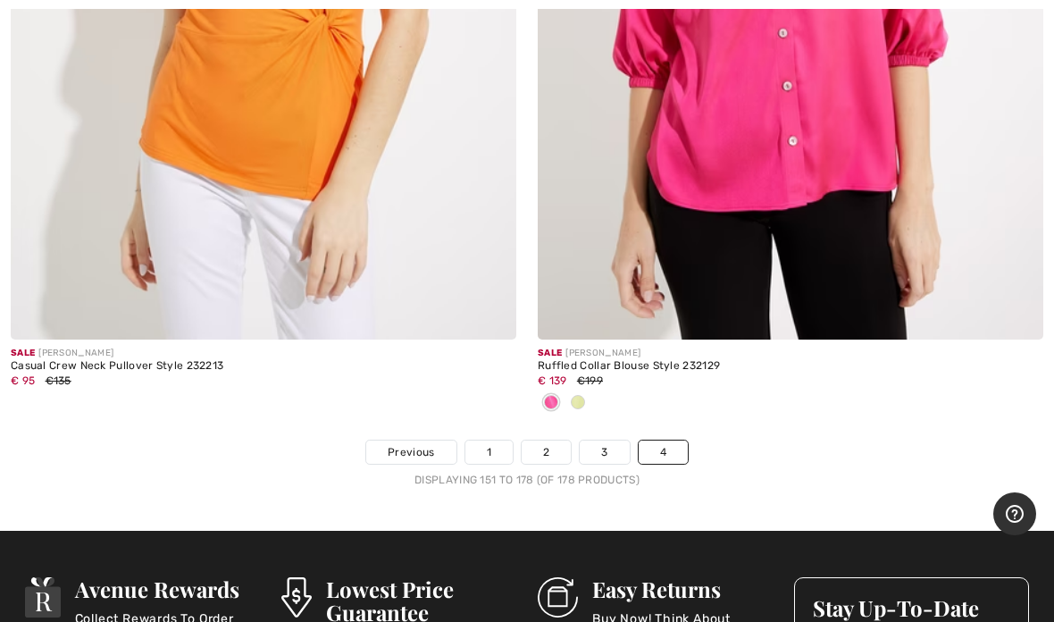
click at [479, 440] on link "1" at bounding box center [488, 451] width 47 height 23
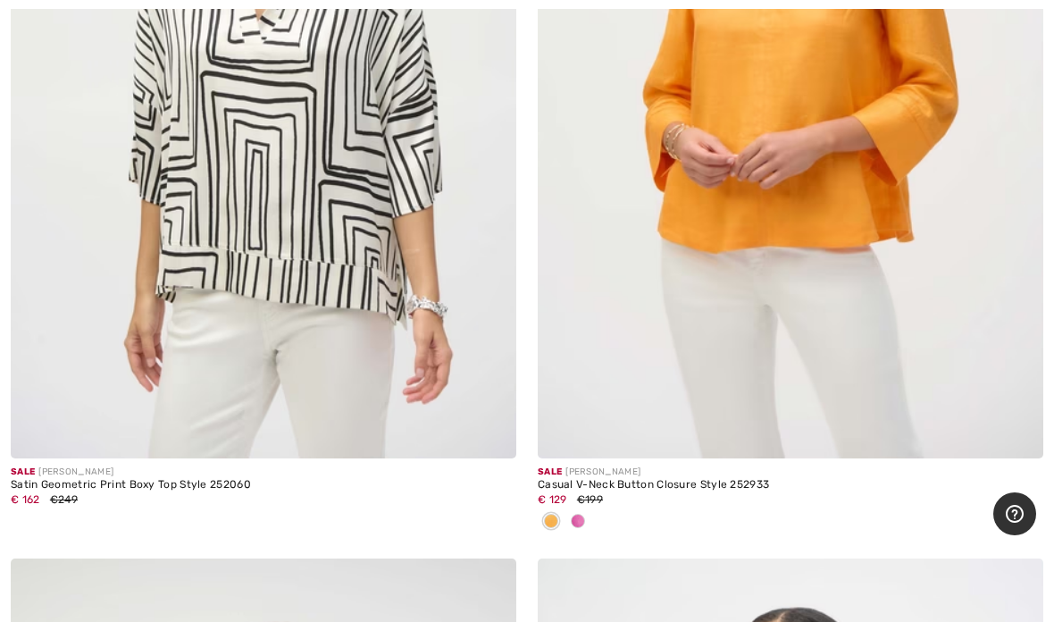
scroll to position [17286, 0]
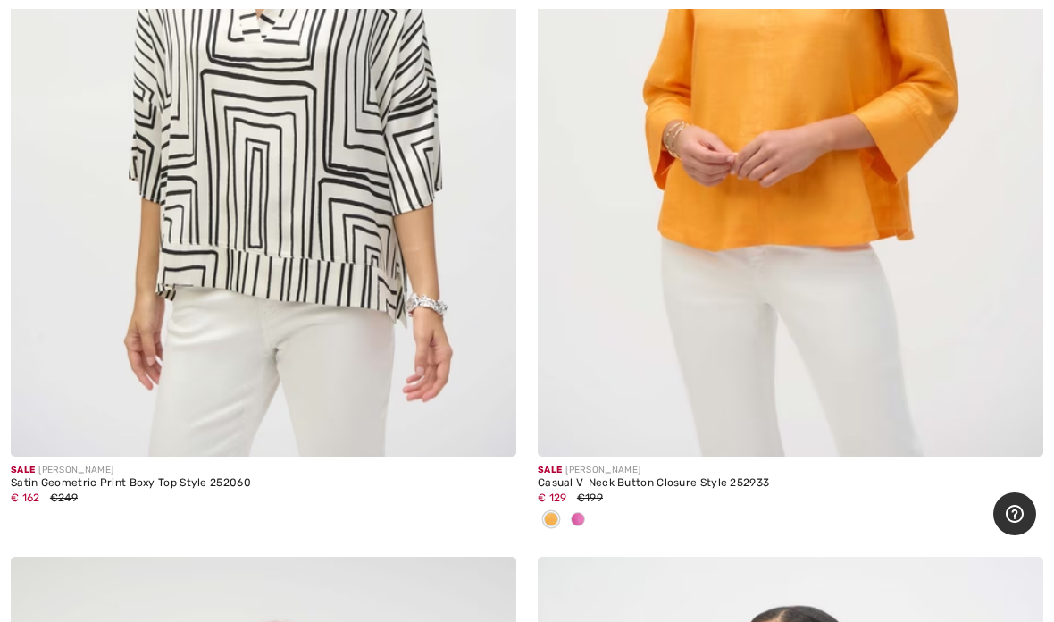
click at [104, 477] on div "Satin Geometric Print Boxy Top Style 252060" at bounding box center [263, 483] width 505 height 13
click at [54, 477] on div "Satin Geometric Print Boxy Top Style 252060" at bounding box center [263, 483] width 505 height 13
click at [151, 477] on div "Satin Geometric Print Boxy Top Style 252060" at bounding box center [263, 483] width 505 height 13
click at [40, 477] on div "Satin Geometric Print Boxy Top Style 252060" at bounding box center [263, 483] width 505 height 13
click at [251, 359] on img at bounding box center [263, 77] width 505 height 758
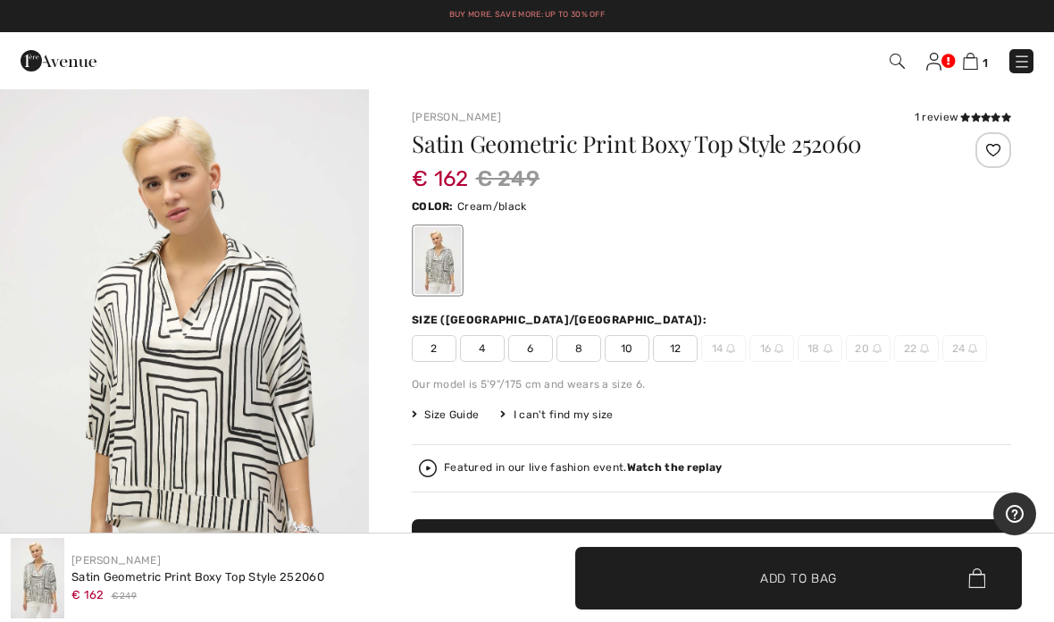
click at [1028, 61] on img at bounding box center [1022, 62] width 18 height 18
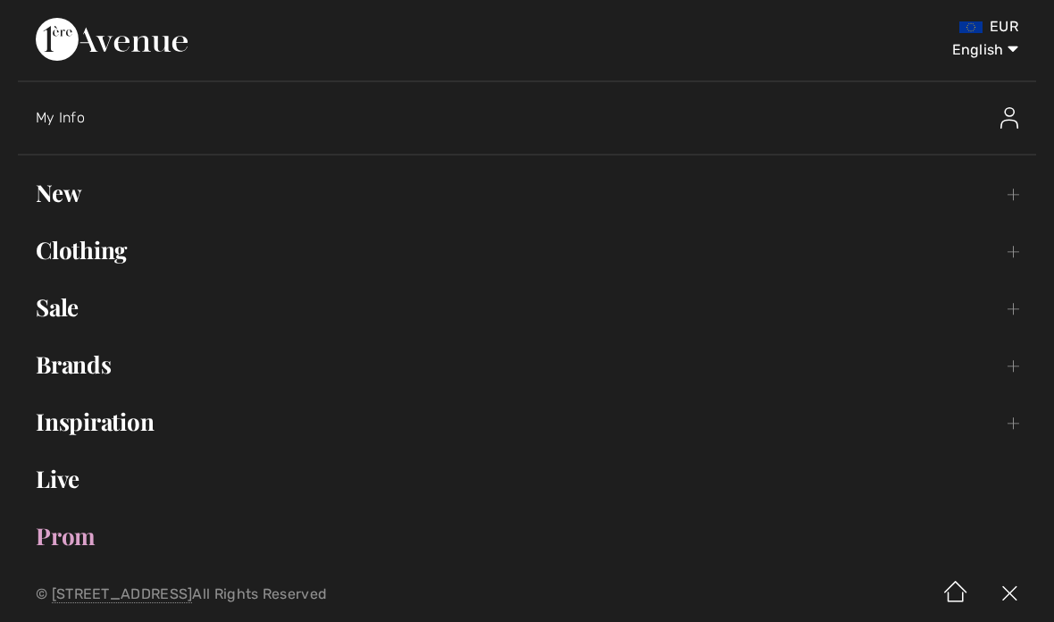
click at [270, 318] on link "Sale Toggle submenu" at bounding box center [527, 307] width 1018 height 39
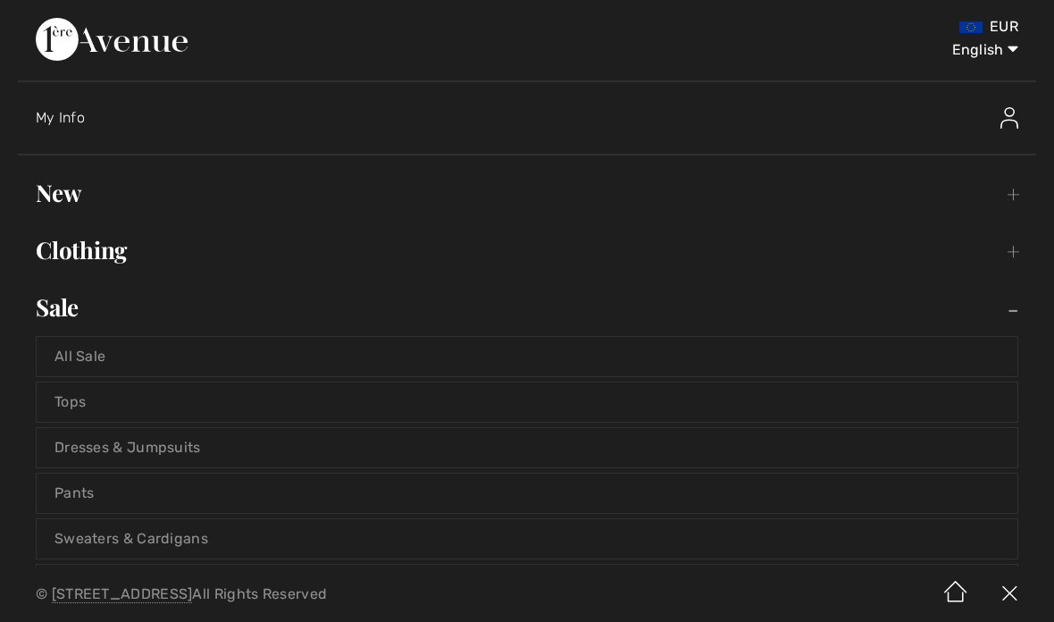
click at [236, 494] on link "Pants" at bounding box center [527, 492] width 981 height 39
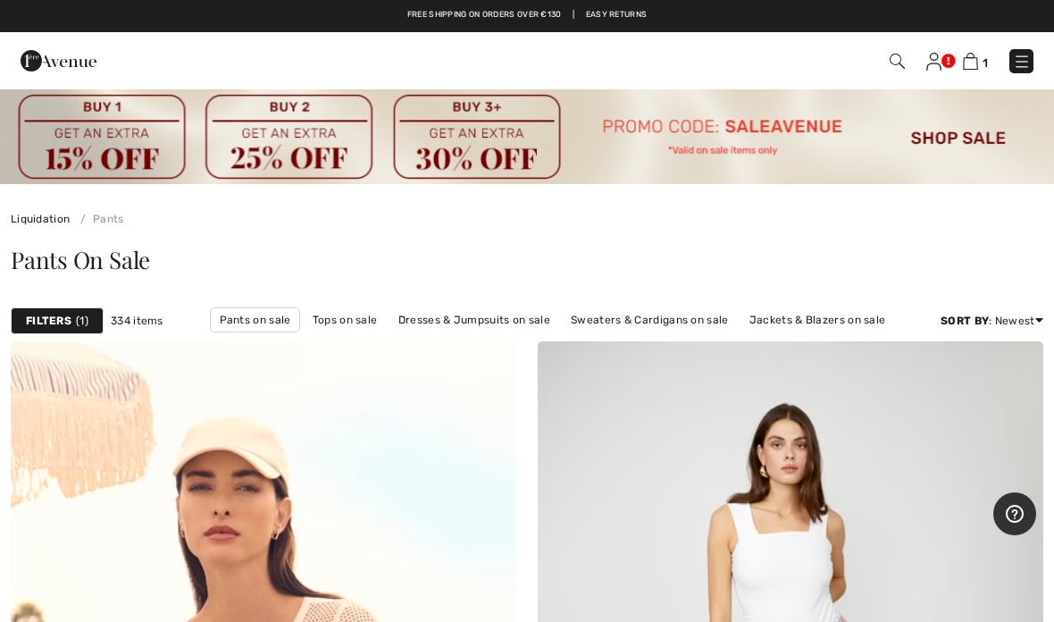
click at [69, 325] on strong "Filters" at bounding box center [49, 321] width 46 height 16
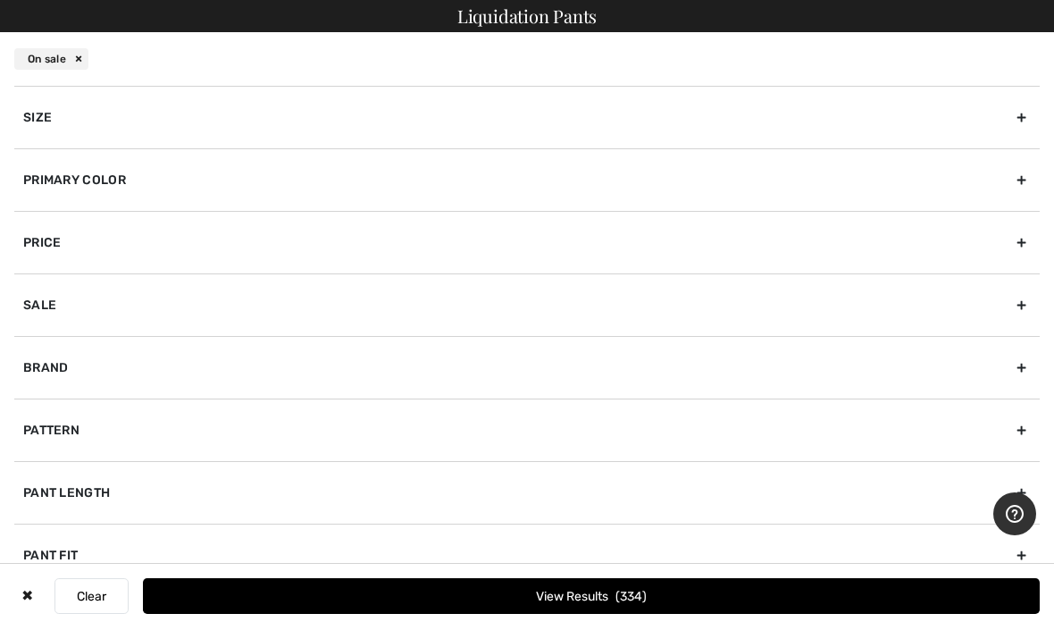
click at [934, 119] on div "Size" at bounding box center [526, 117] width 1025 height 63
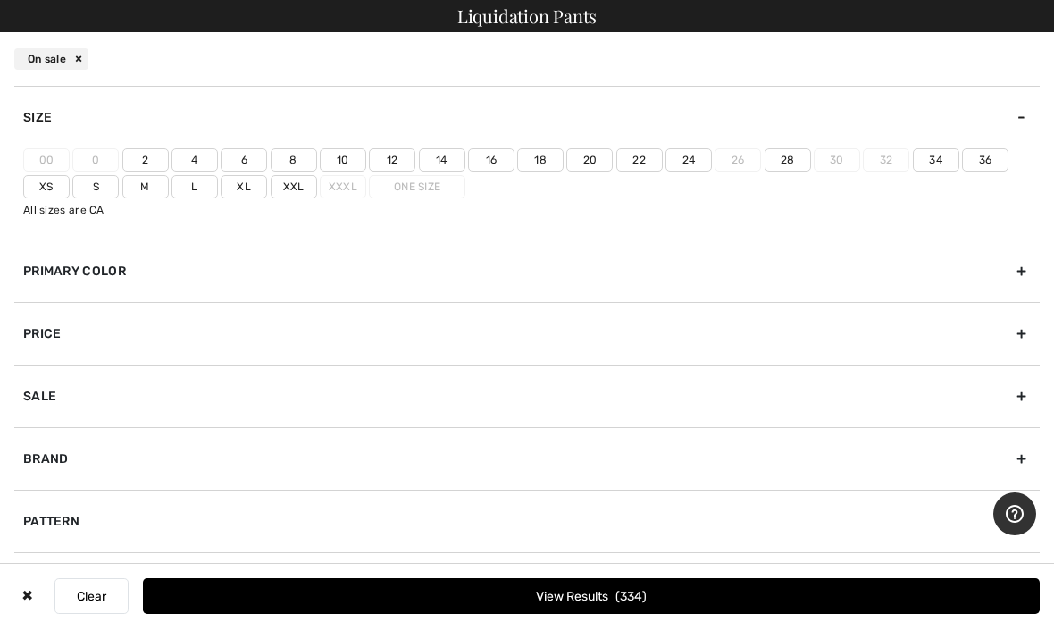
click at [393, 158] on label "12" at bounding box center [392, 159] width 46 height 23
click at [0, 0] on input"] "12" at bounding box center [0, 0] width 0 height 0
click at [347, 163] on label "10" at bounding box center [343, 159] width 46 height 23
click at [0, 0] on input"] "10" at bounding box center [0, 0] width 0 height 0
click at [255, 195] on label "Xl" at bounding box center [244, 186] width 46 height 23
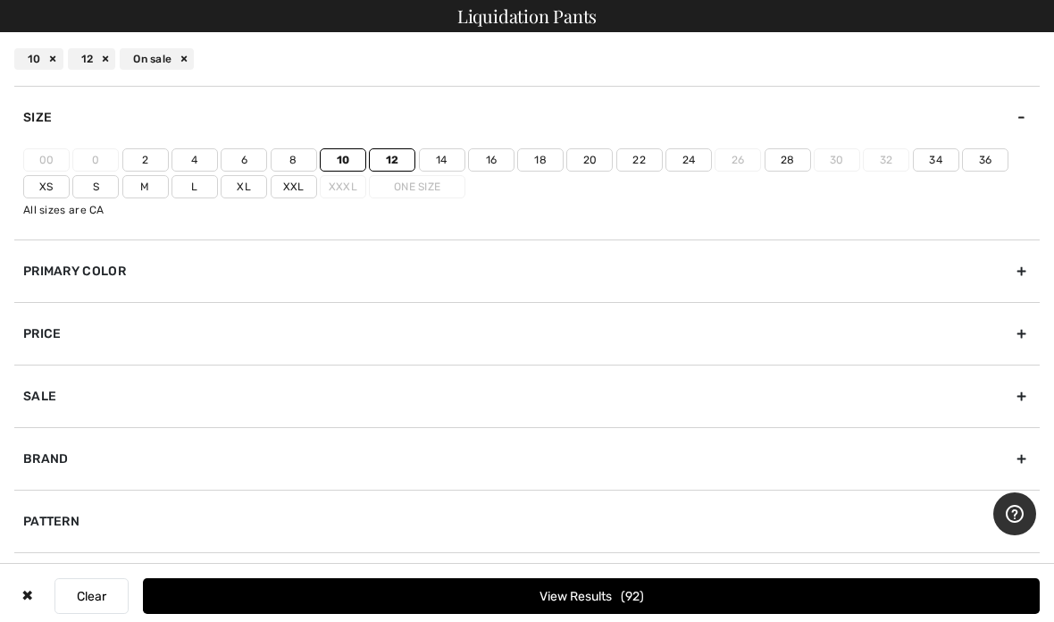
click at [0, 0] on input"] "Xl" at bounding box center [0, 0] width 0 height 0
click at [201, 193] on label "L" at bounding box center [194, 186] width 46 height 23
click at [0, 0] on input"] "L" at bounding box center [0, 0] width 0 height 0
click at [682, 591] on button "View Results 114" at bounding box center [591, 596] width 897 height 36
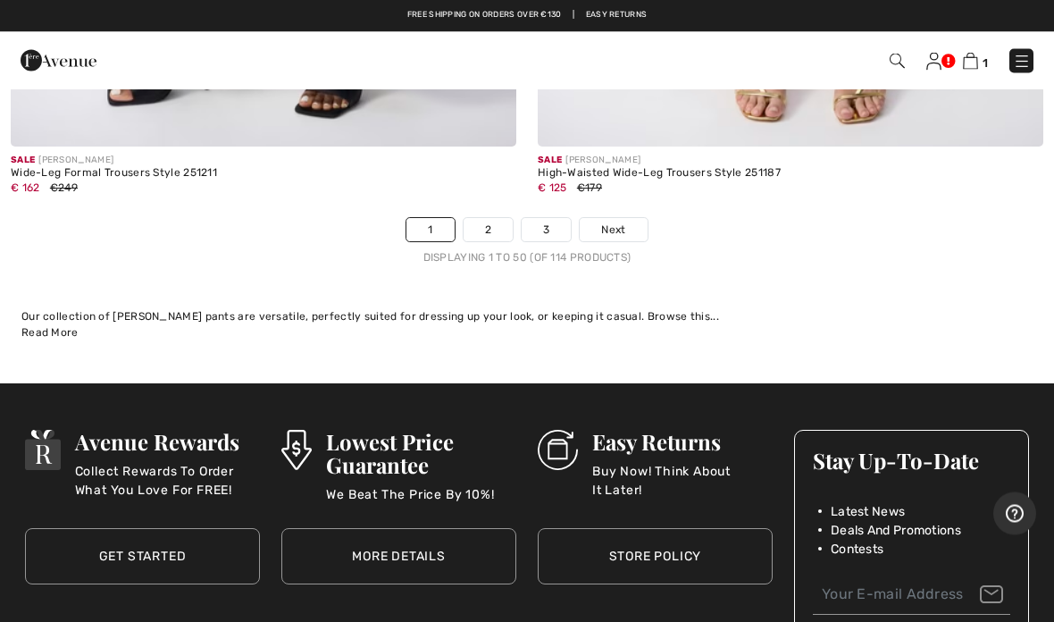
scroll to position [21980, 0]
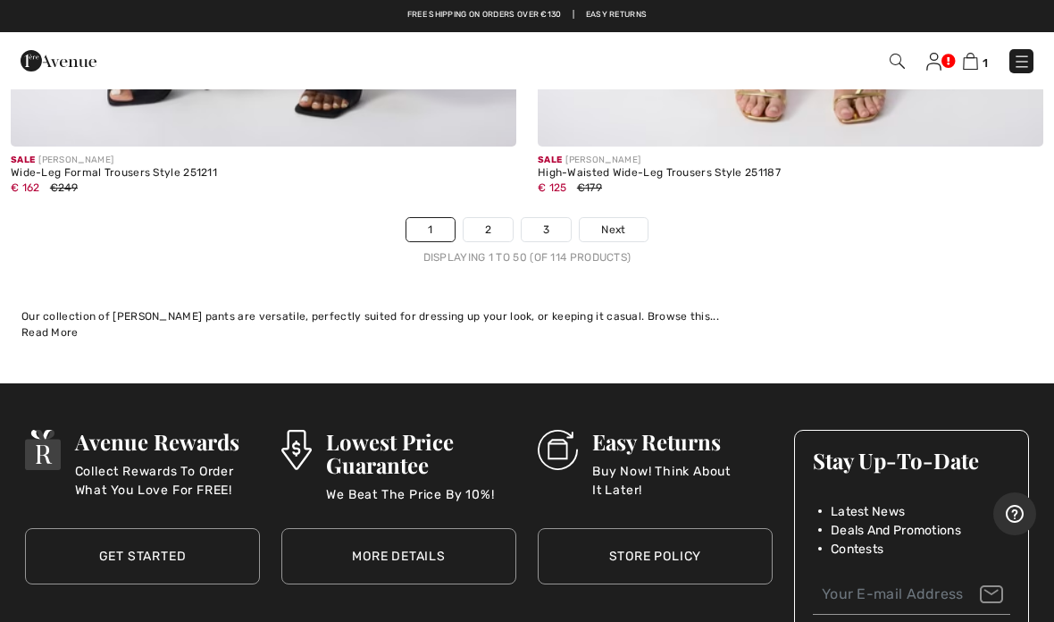
click at [500, 218] on link "2" at bounding box center [487, 229] width 49 height 23
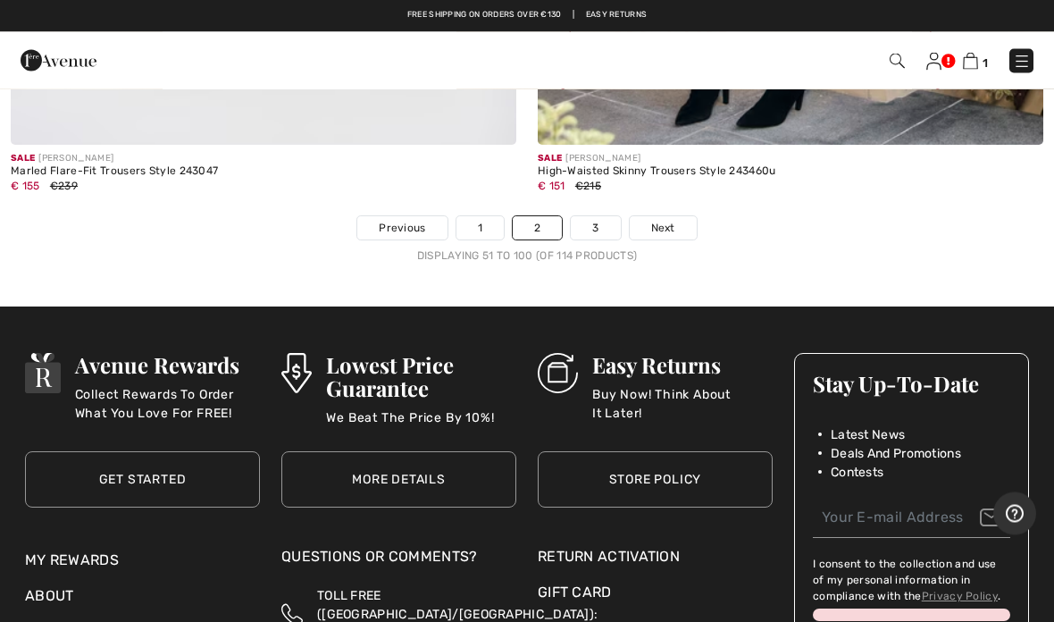
scroll to position [21849, 0]
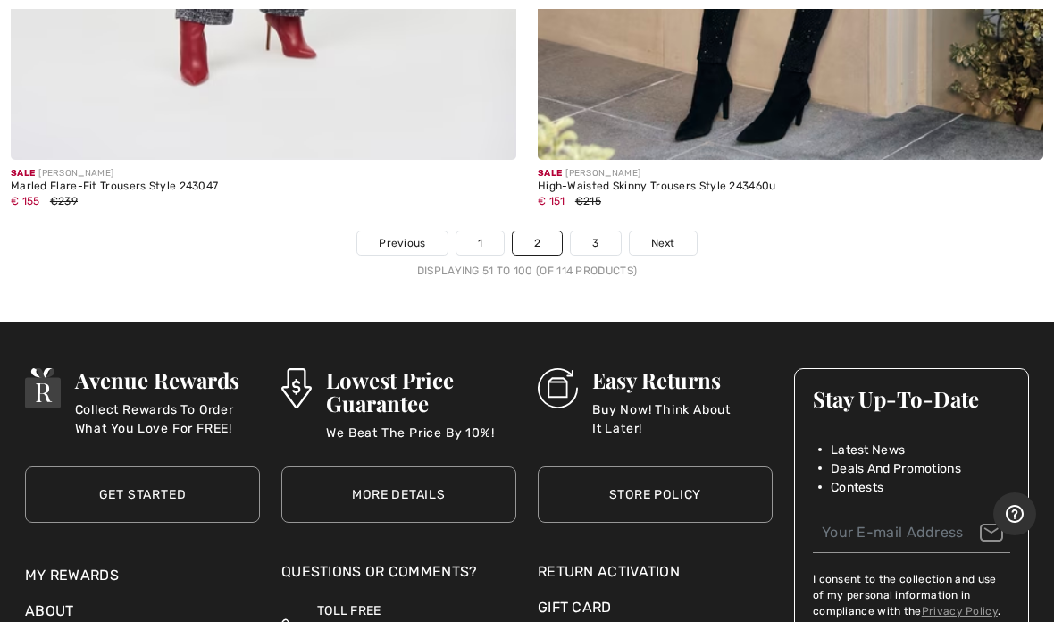
click at [603, 231] on link "3" at bounding box center [595, 242] width 49 height 23
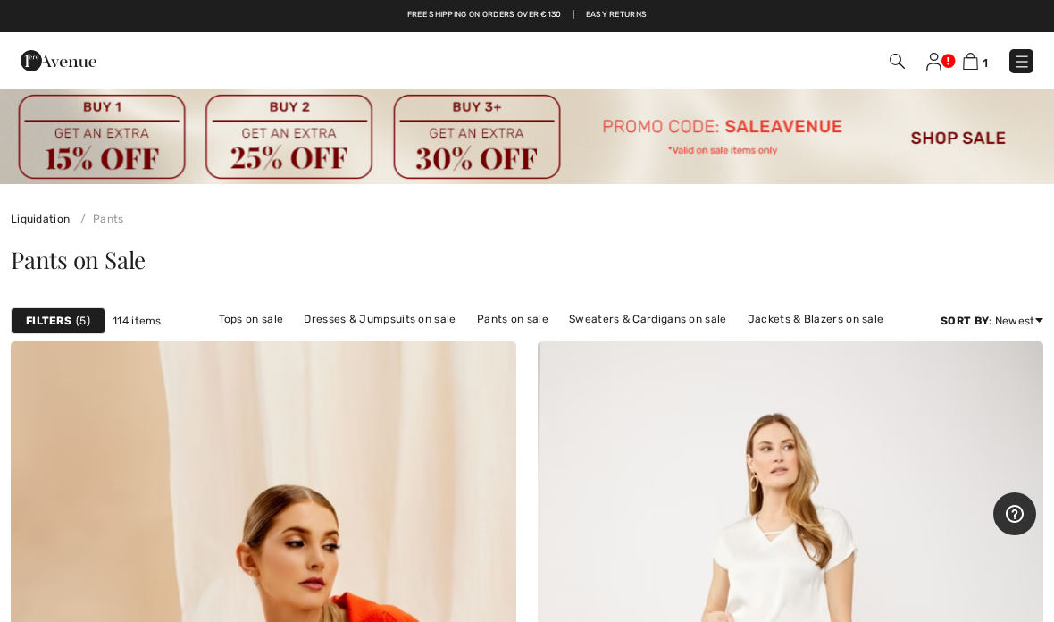
click at [1023, 60] on img at bounding box center [1022, 62] width 18 height 18
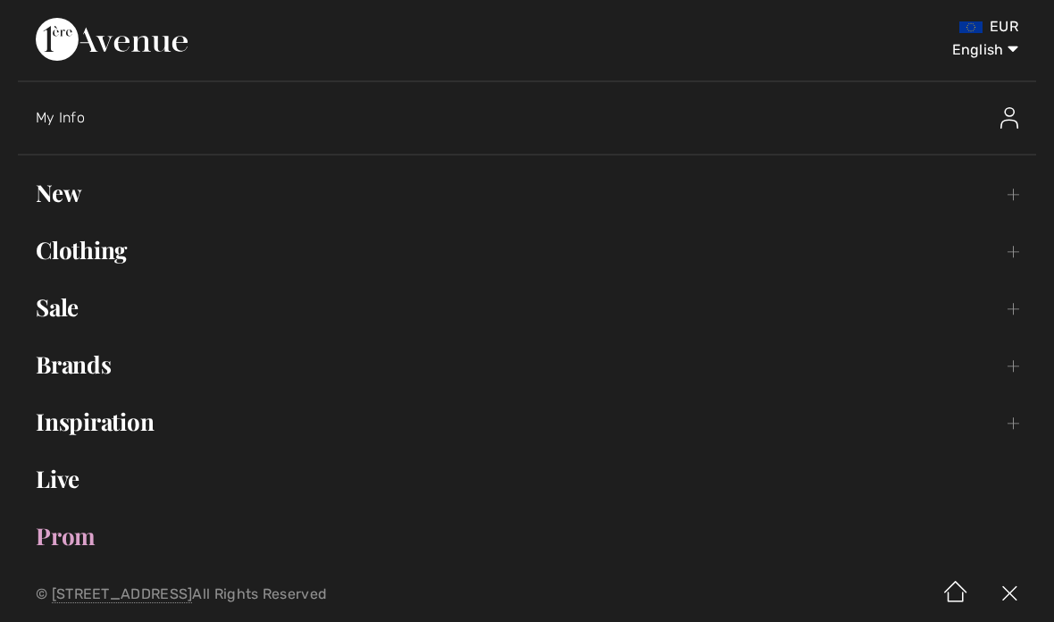
click at [143, 320] on link "Sale Toggle submenu" at bounding box center [527, 307] width 1018 height 39
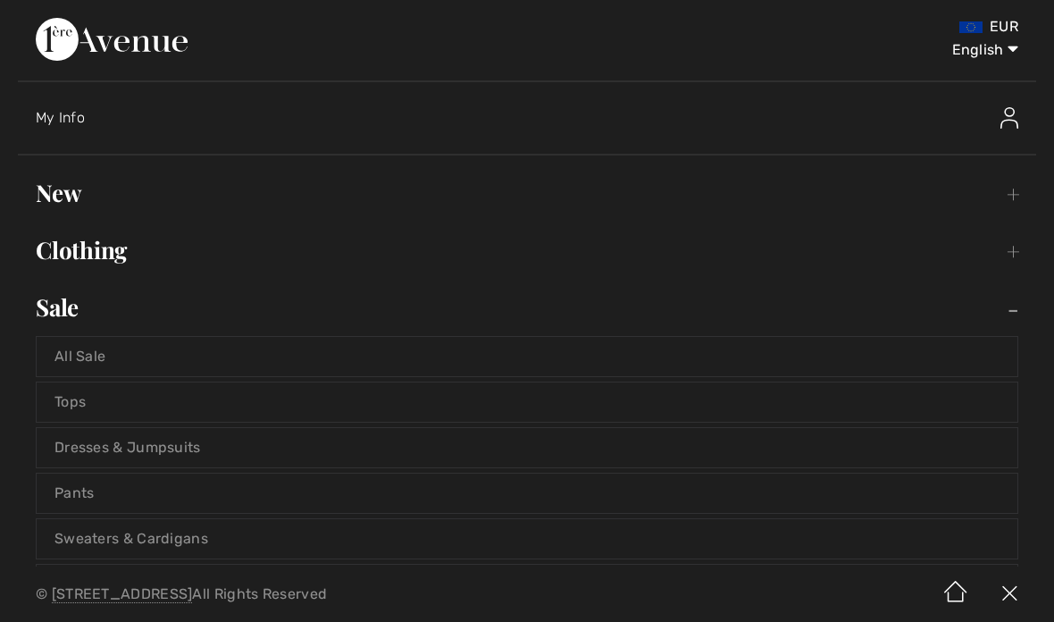
click at [177, 548] on link "Sweaters & Cardigans" at bounding box center [527, 538] width 981 height 39
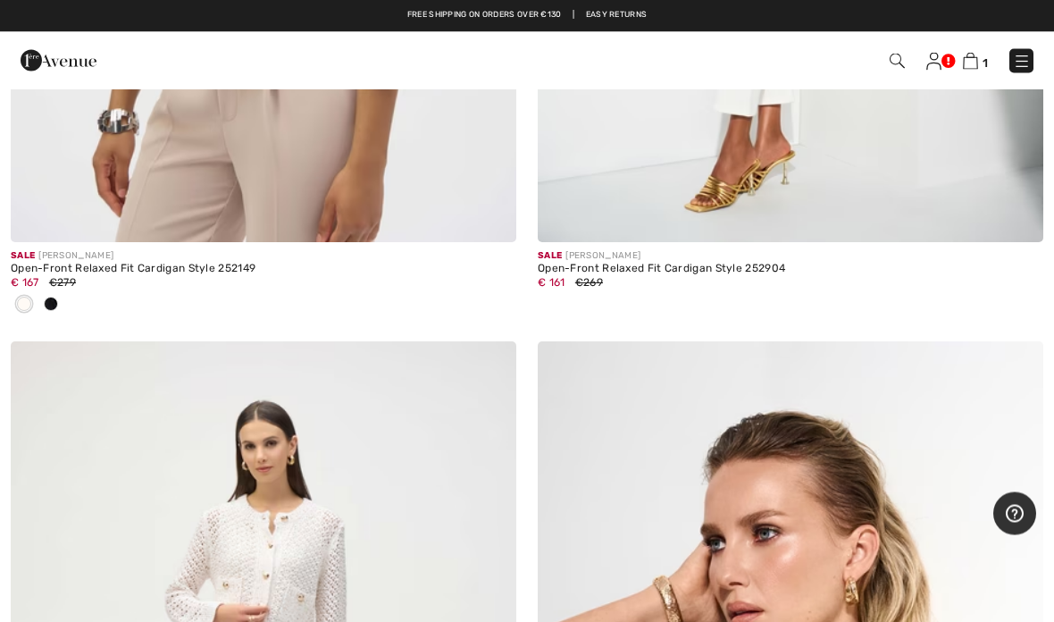
scroll to position [3432, 0]
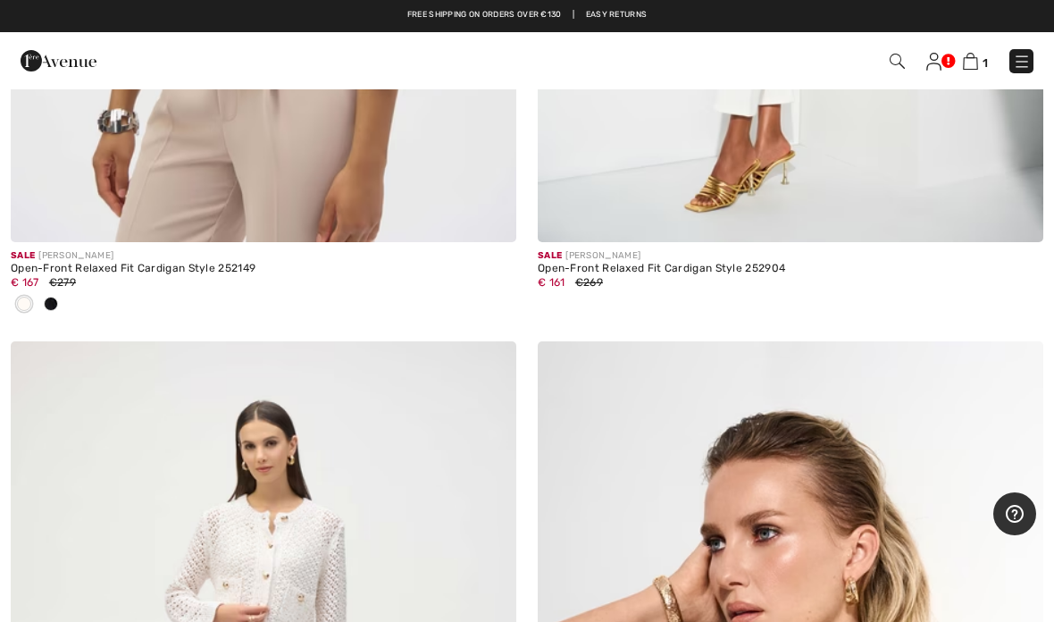
click at [1024, 64] on img at bounding box center [1022, 62] width 18 height 18
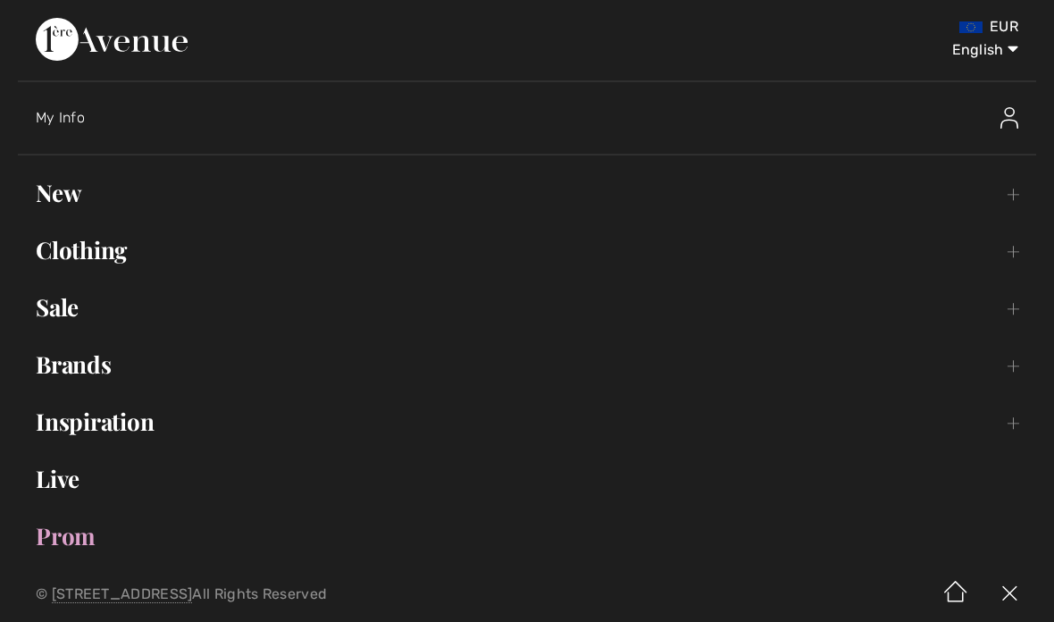
click at [355, 314] on link "Sale Toggle submenu" at bounding box center [527, 307] width 1018 height 39
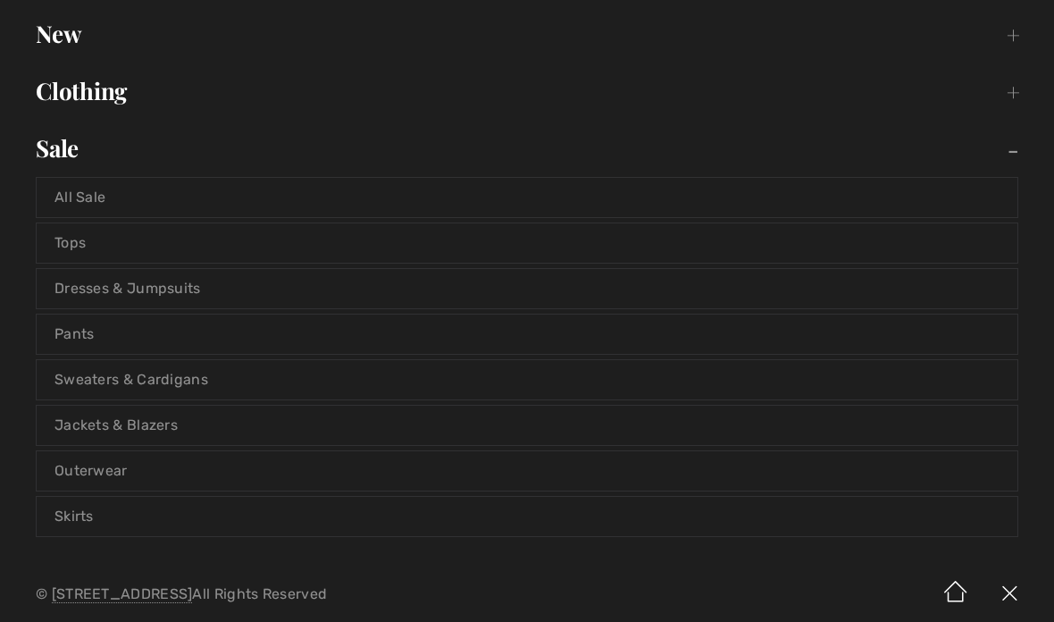
scroll to position [166, 0]
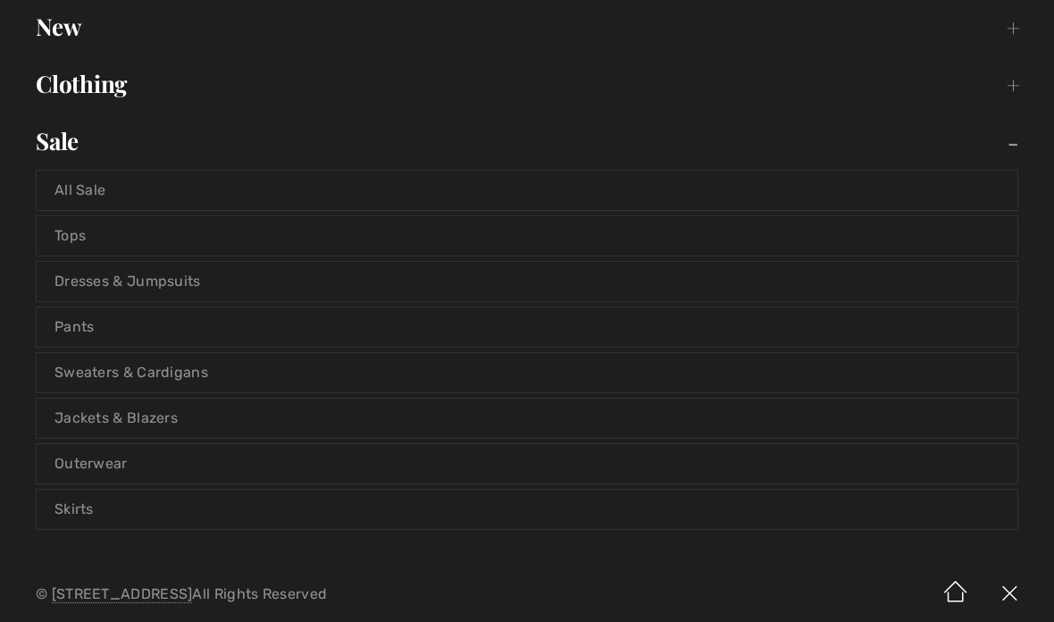
click at [213, 471] on link "Outerwear" at bounding box center [527, 463] width 981 height 39
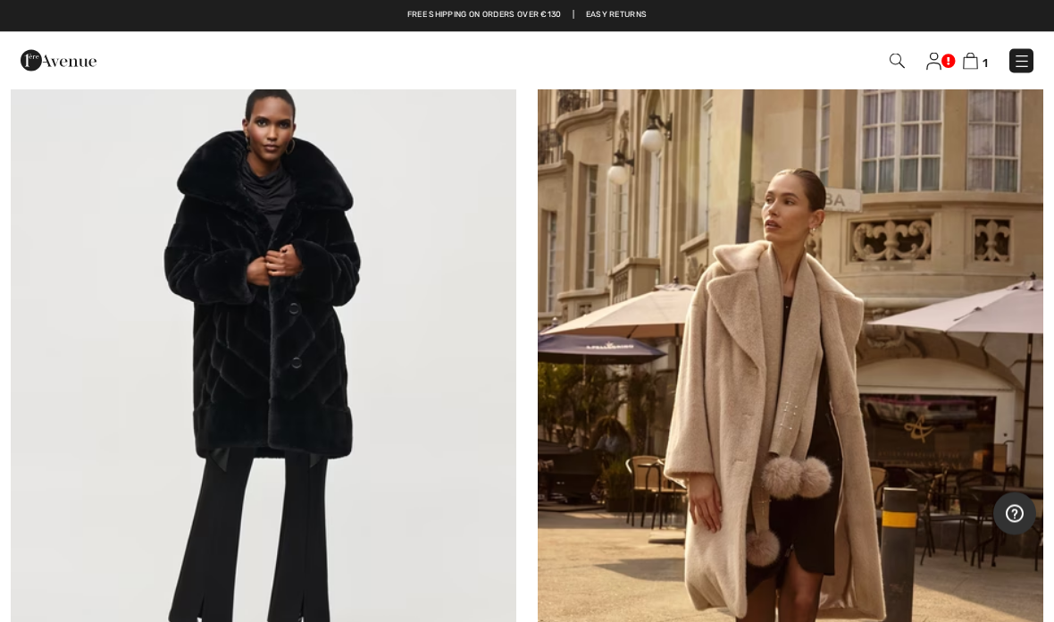
scroll to position [4575, 0]
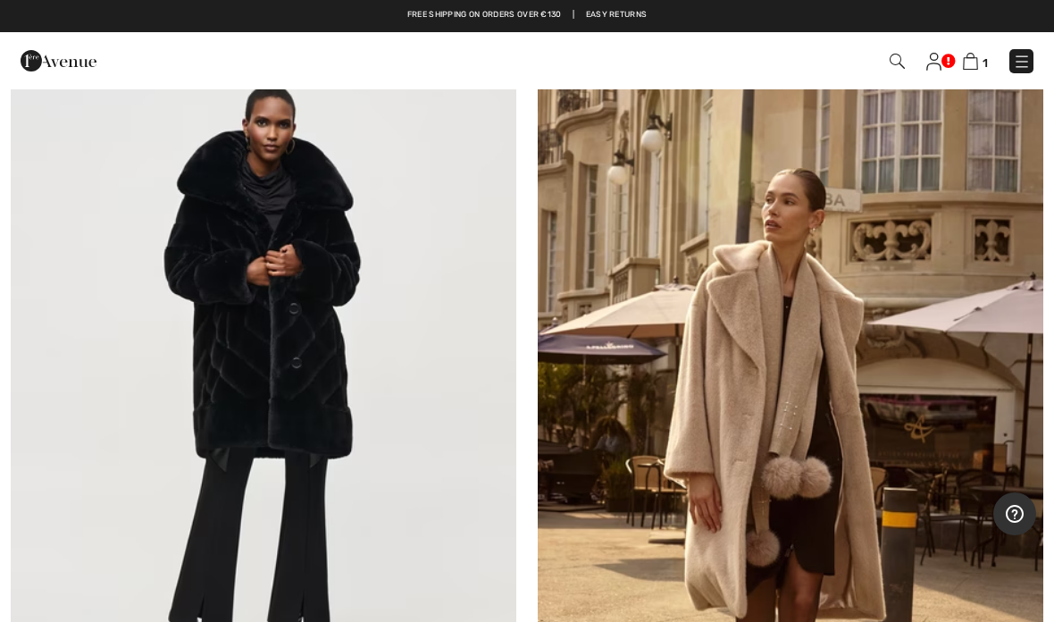
click at [1016, 57] on img at bounding box center [1022, 62] width 18 height 18
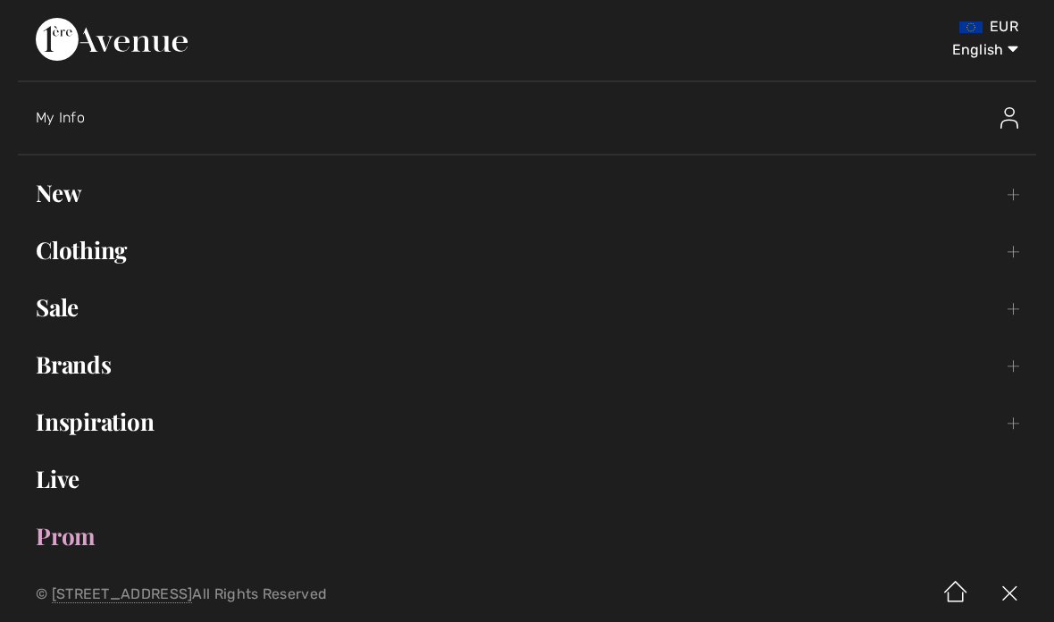
click at [128, 312] on link "Sale Toggle submenu" at bounding box center [527, 307] width 1018 height 39
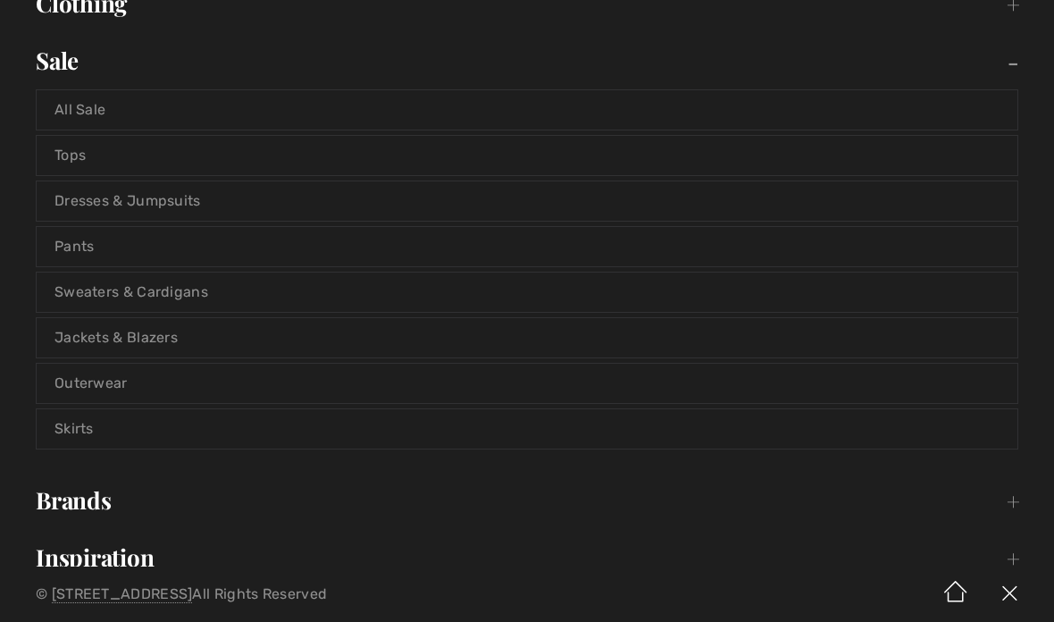
scroll to position [248, 0]
click at [398, 426] on link "Skirts" at bounding box center [527, 426] width 981 height 39
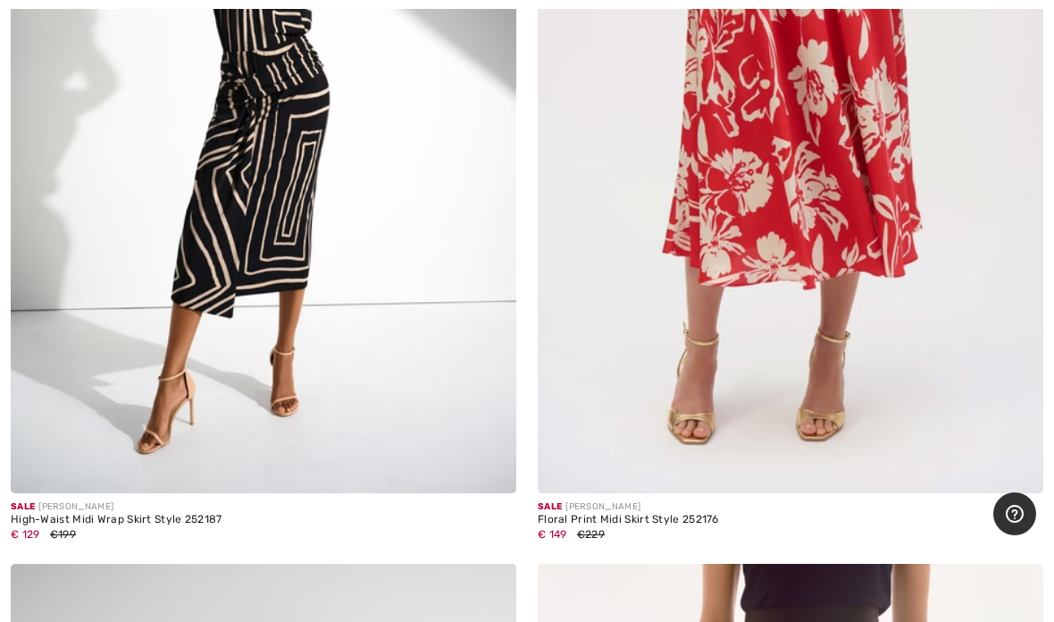
scroll to position [1466, 0]
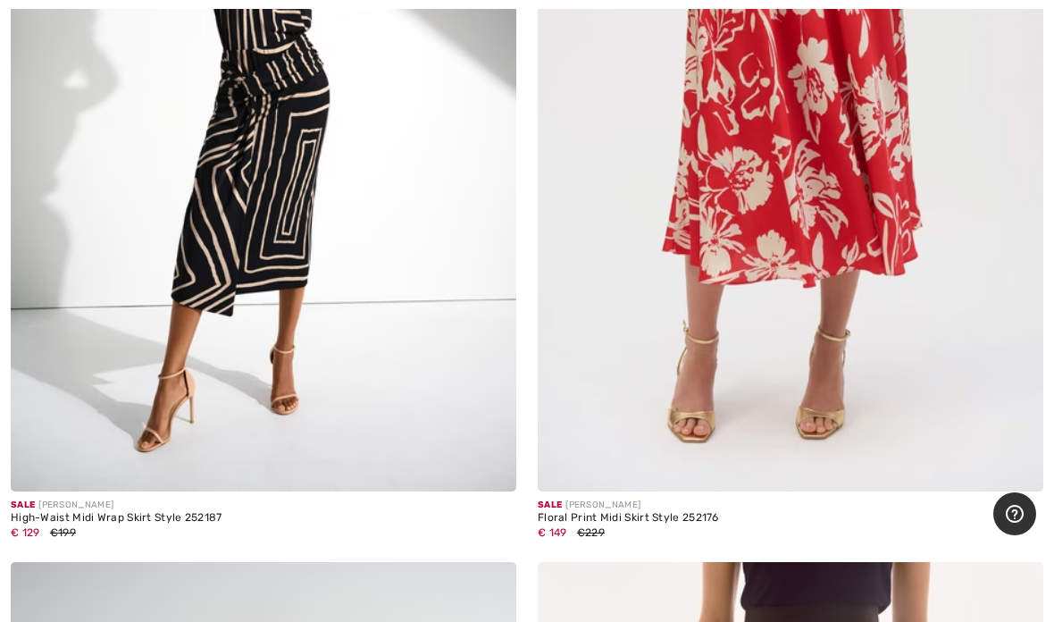
click at [135, 521] on div "High-Waist Midi Wrap Skirt Style 252187" at bounding box center [263, 518] width 505 height 13
click at [296, 310] on img at bounding box center [263, 112] width 505 height 758
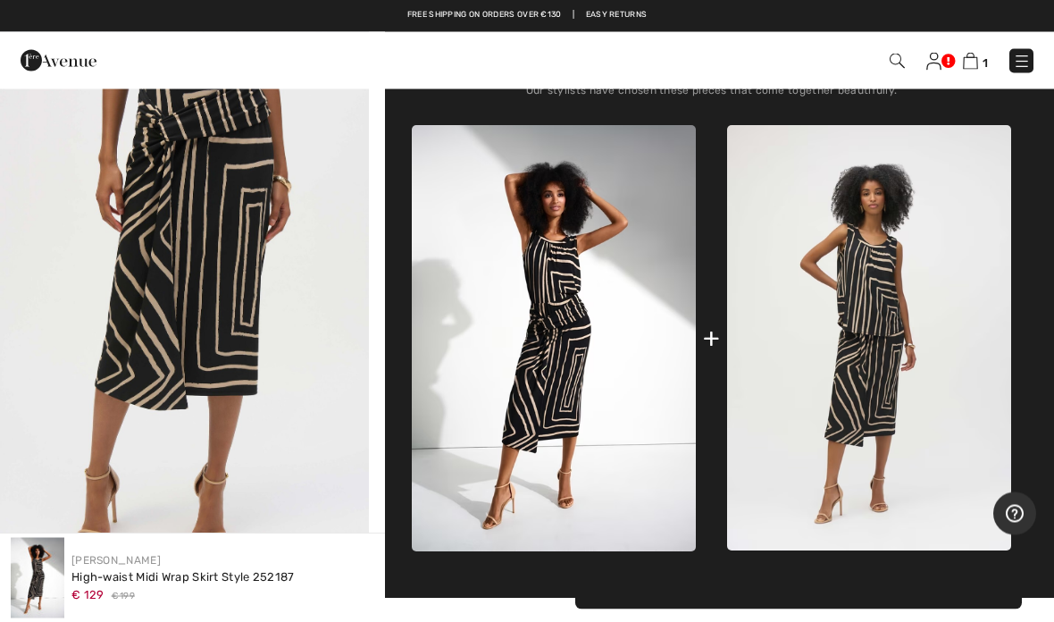
scroll to position [609, 0]
click at [878, 356] on img at bounding box center [869, 337] width 284 height 425
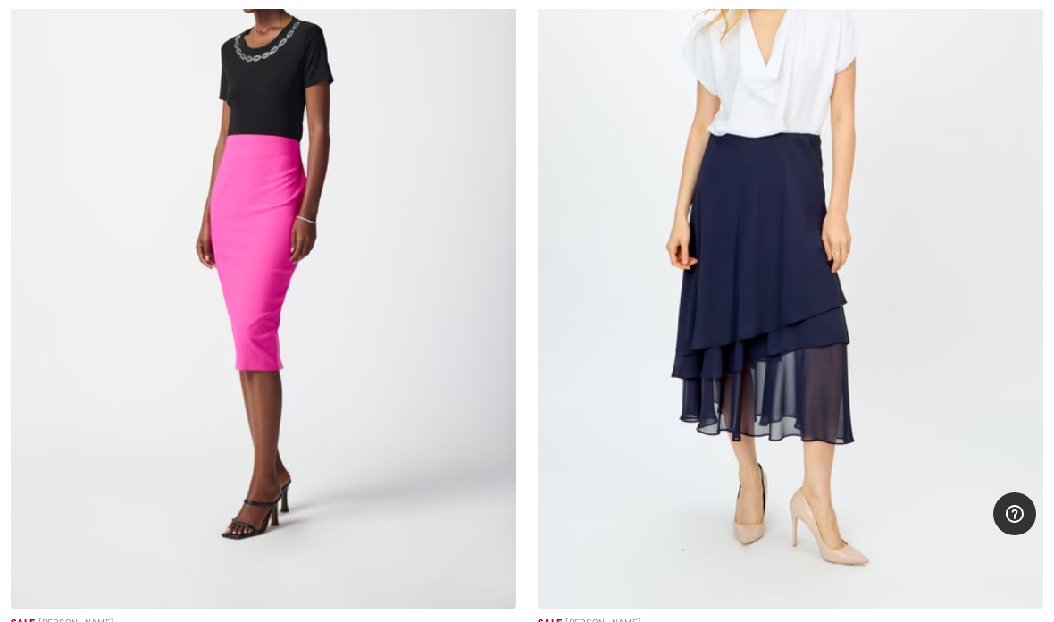
scroll to position [15118, 0]
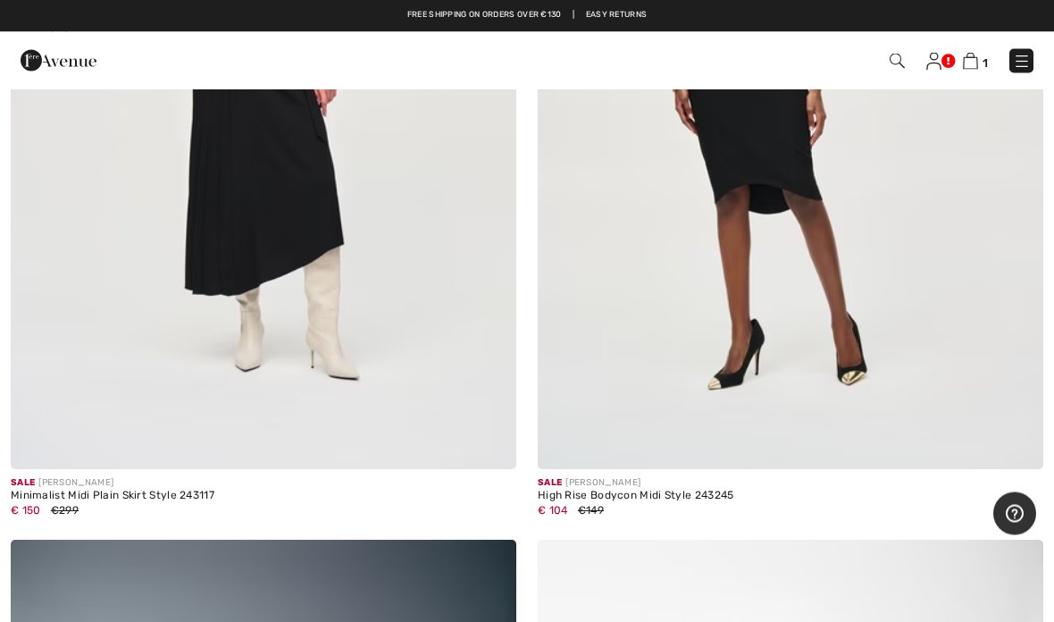
click at [1021, 55] on img at bounding box center [1022, 62] width 18 height 18
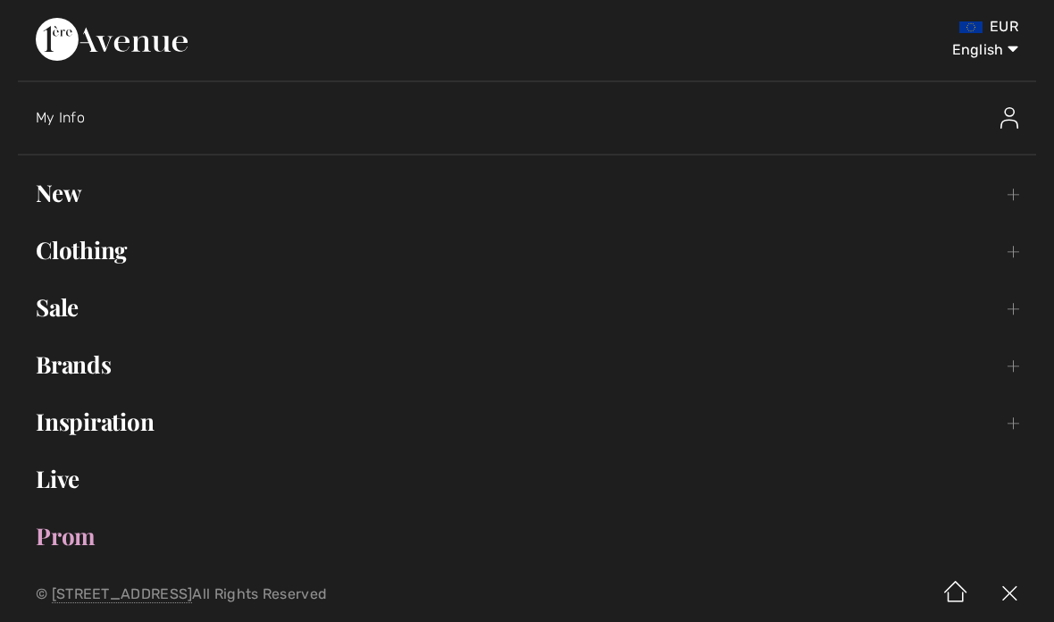
click at [190, 303] on link "Sale Toggle submenu" at bounding box center [527, 307] width 1018 height 39
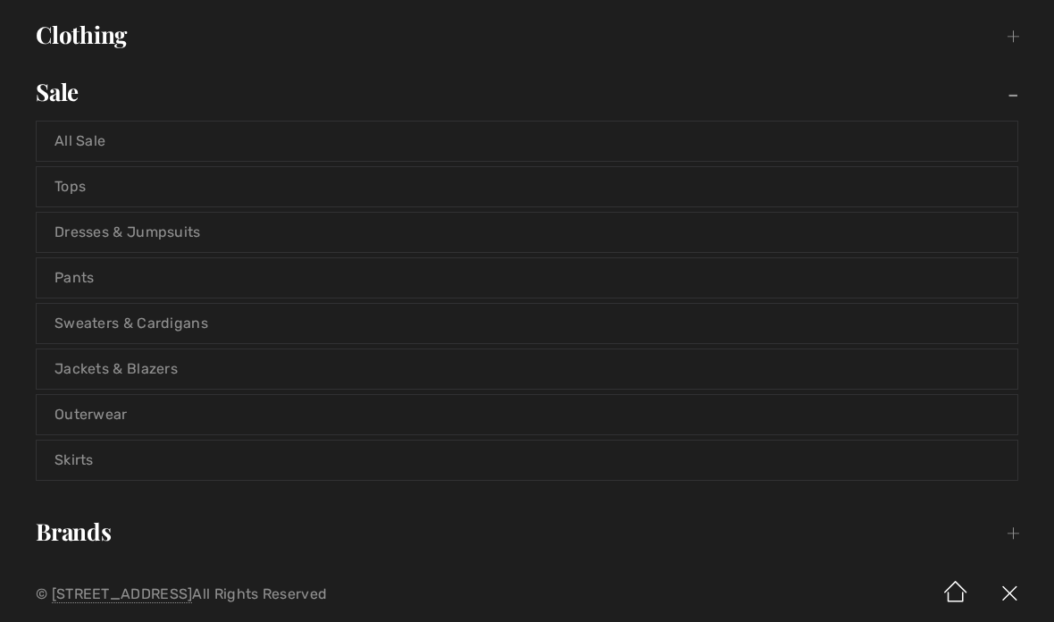
scroll to position [221, 0]
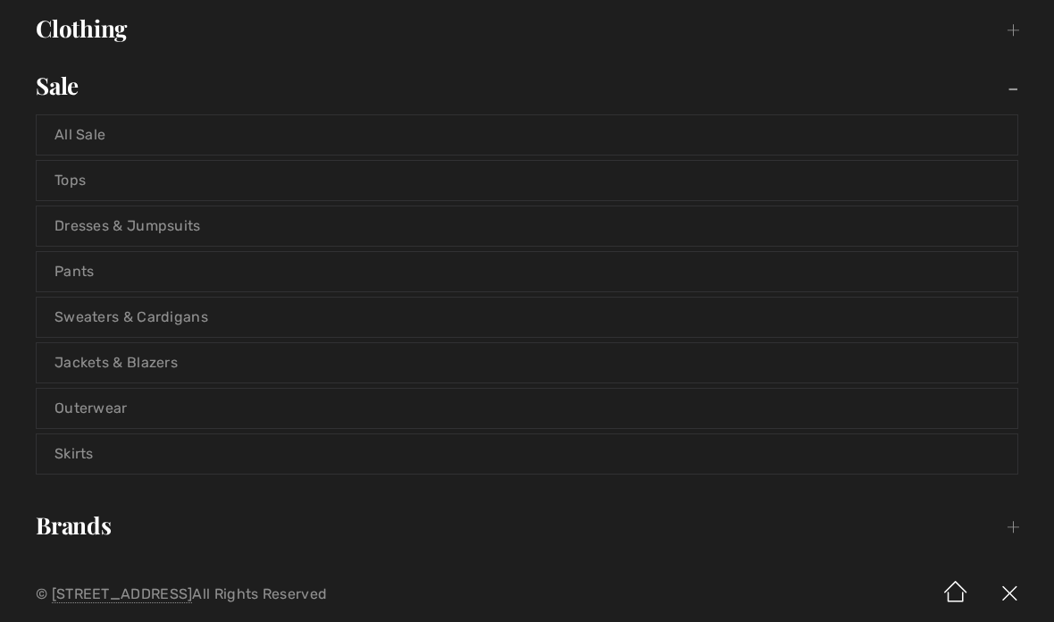
click at [350, 375] on link "Jackets & Blazers" at bounding box center [527, 362] width 981 height 39
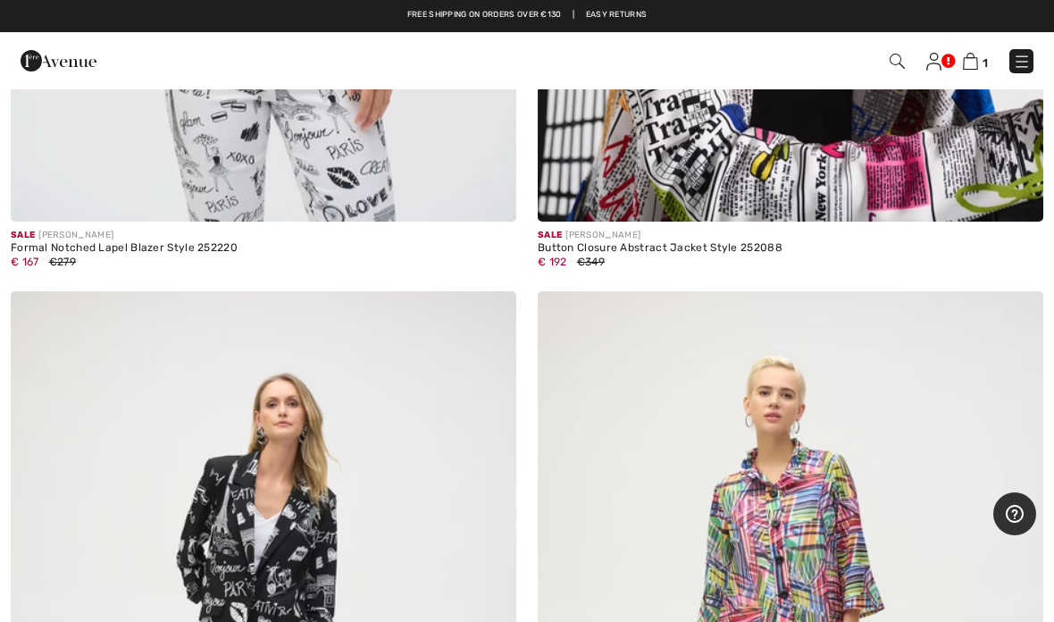
scroll to position [11396, 0]
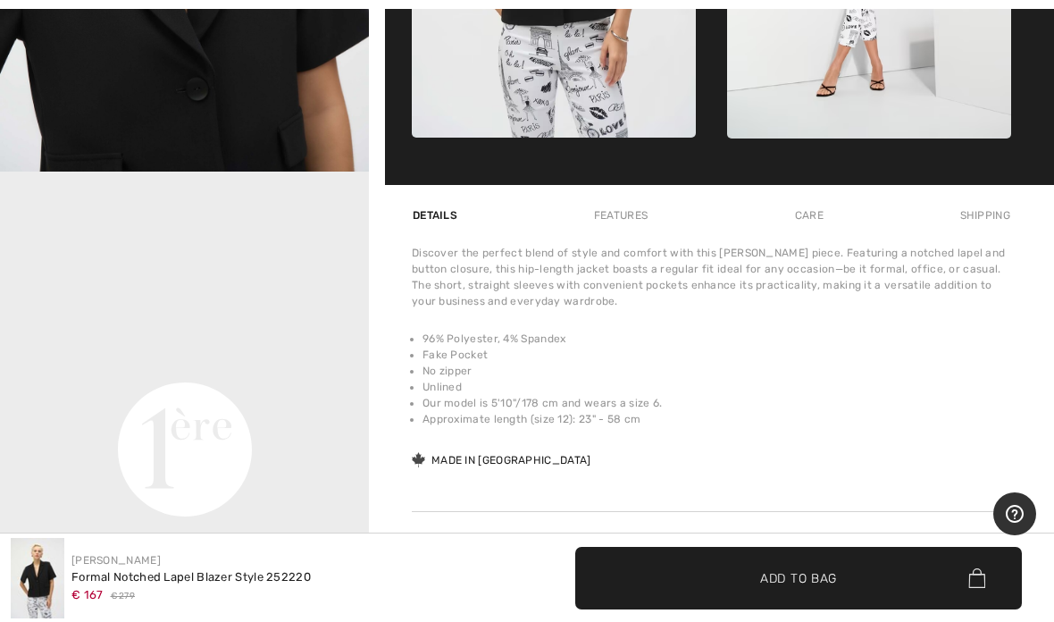
scroll to position [1164, 0]
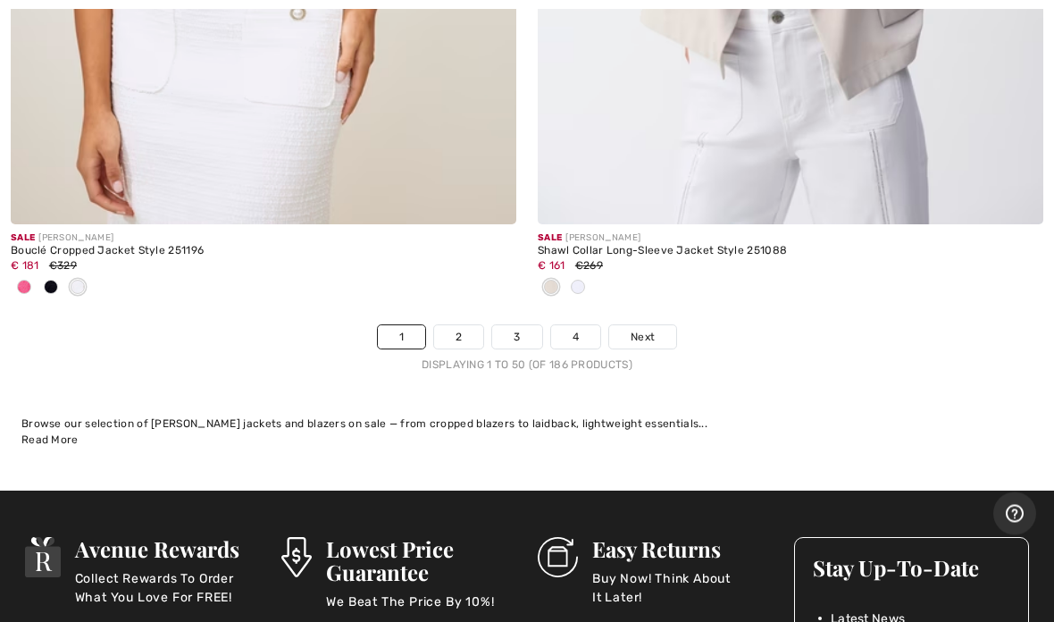
scroll to position [22012, 0]
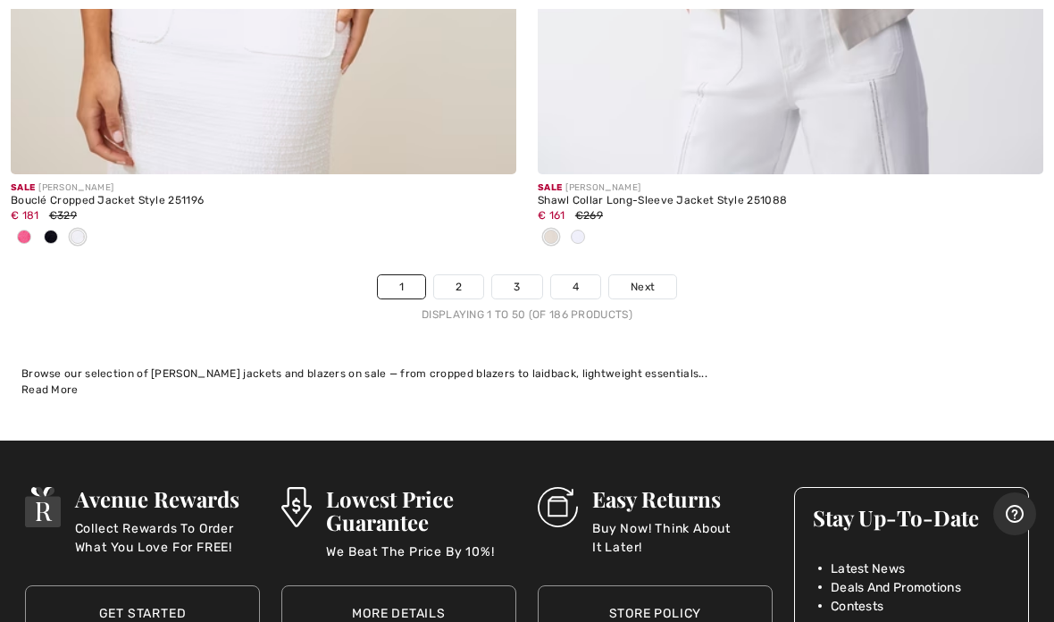
click at [482, 275] on link "2" at bounding box center [458, 286] width 49 height 23
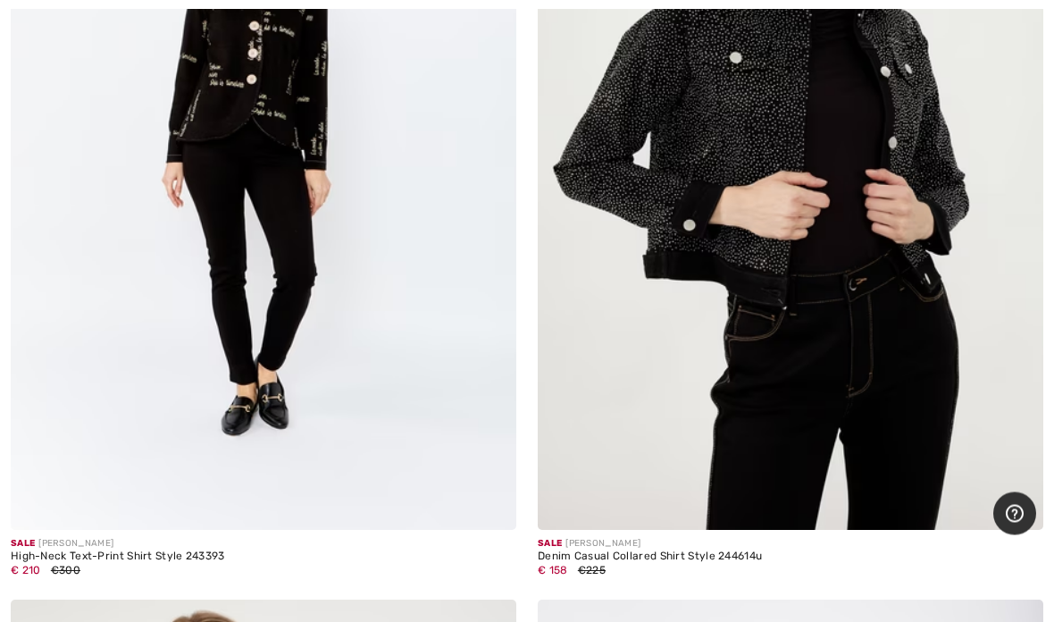
scroll to position [17883, 0]
click at [743, 196] on img at bounding box center [790, 150] width 505 height 758
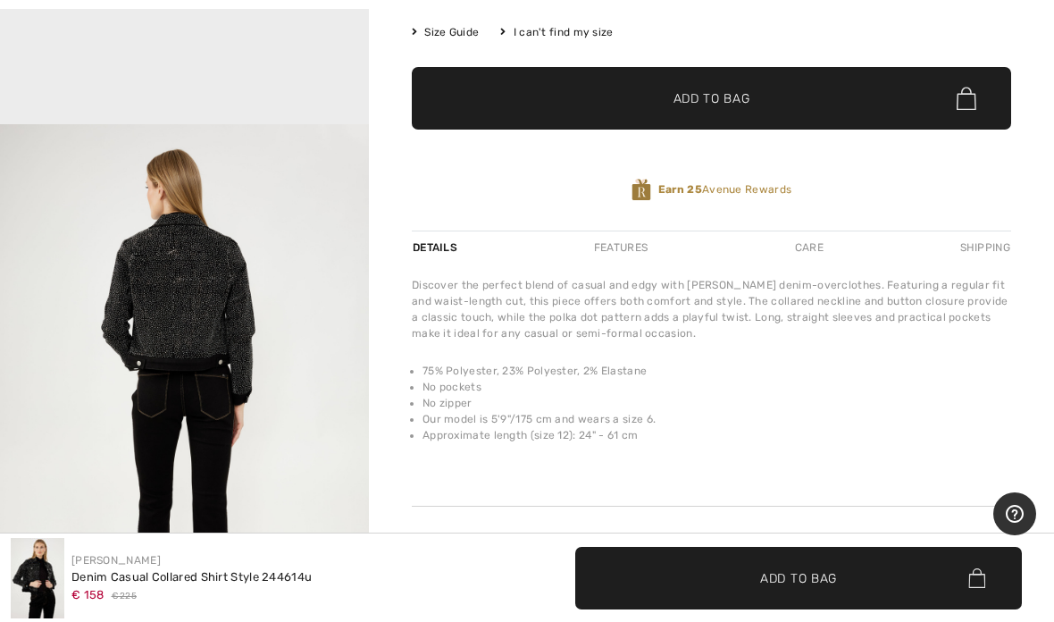
scroll to position [1305, 0]
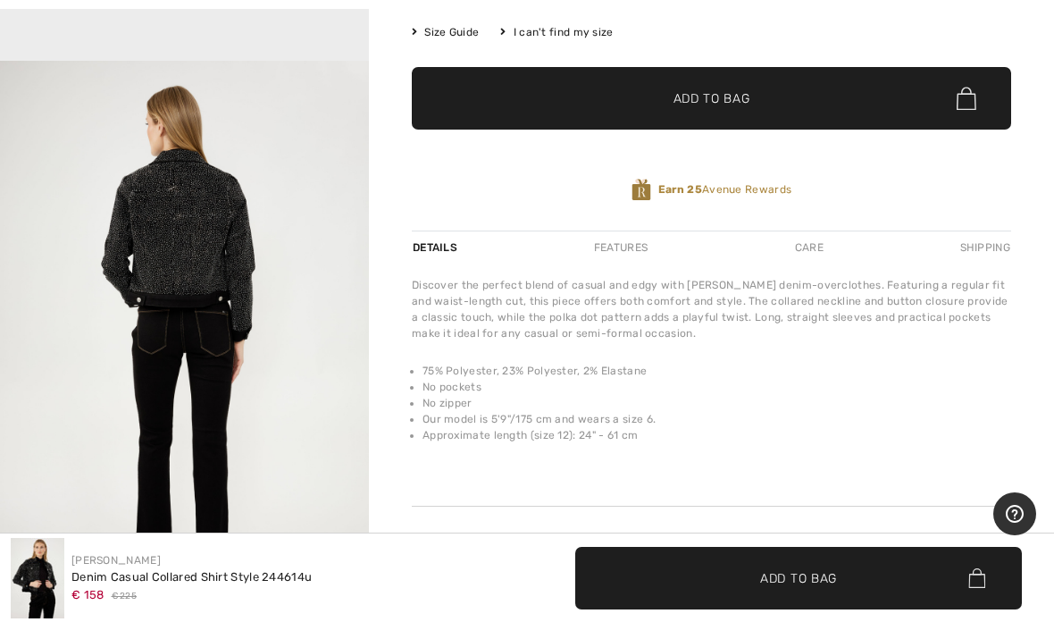
click at [227, 372] on img "3 / 4" at bounding box center [184, 338] width 369 height 554
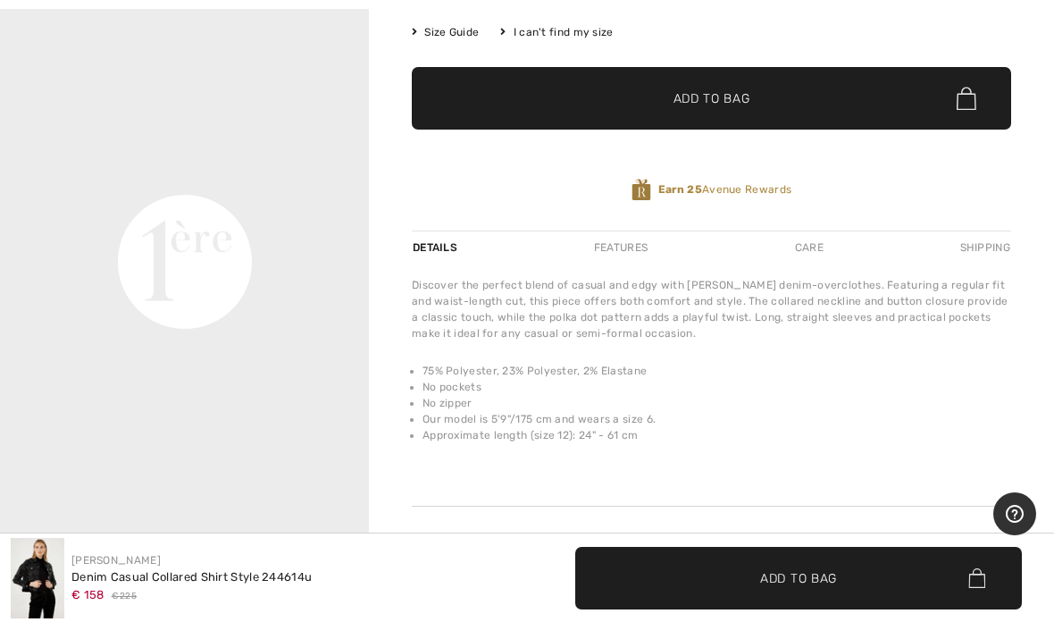
scroll to position [774, 0]
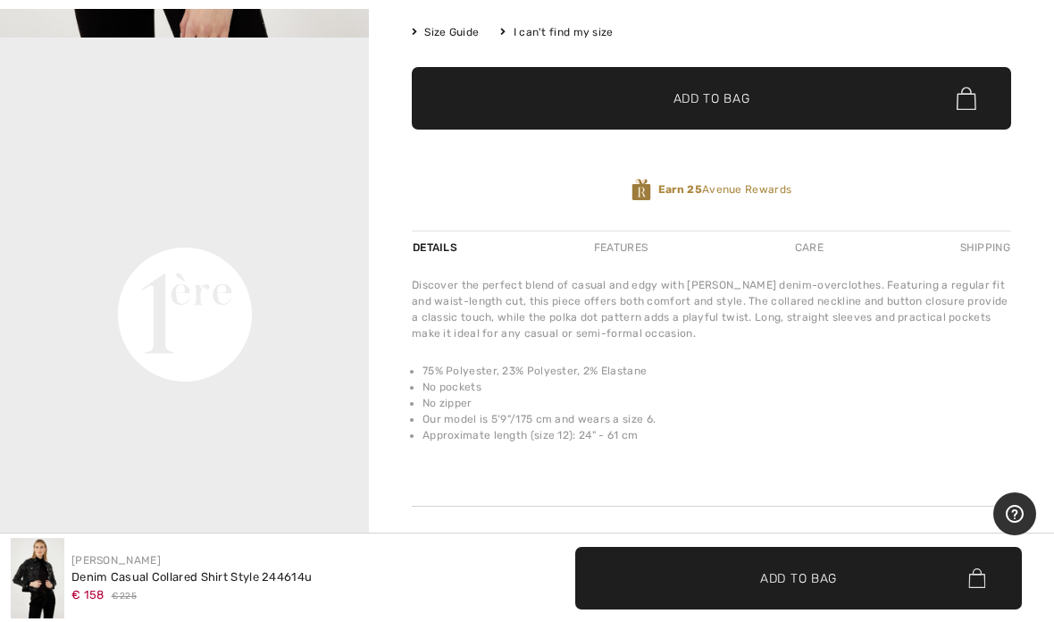
click at [237, 222] on video "Your browser does not support the video tag." at bounding box center [184, 130] width 369 height 185
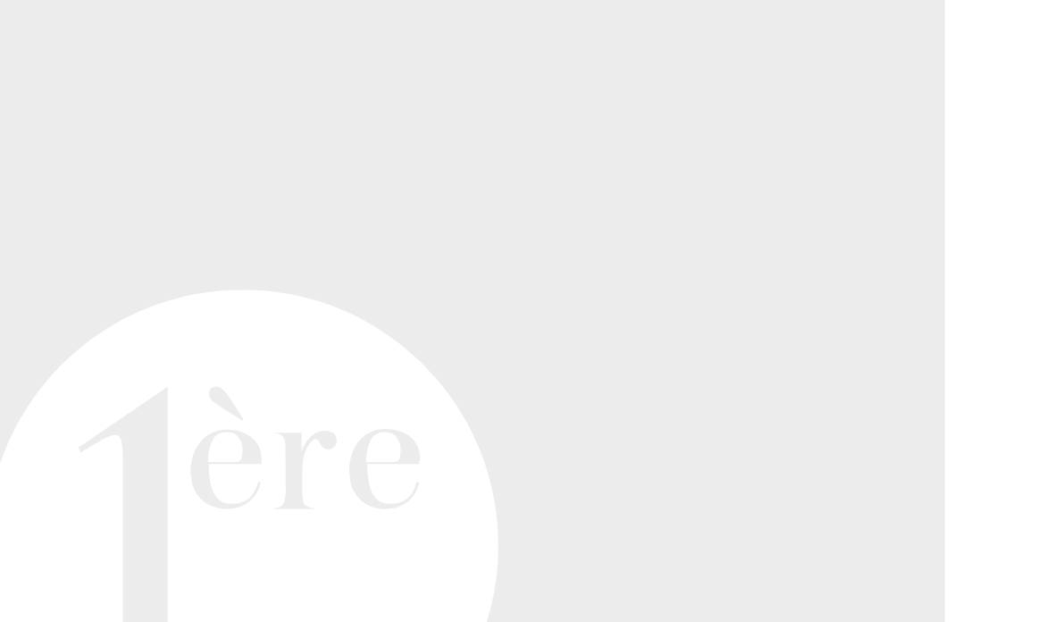
click at [369, 35] on div "Frank Lyman 1 review 1 review Denim Casual Collared Shirt Style 244614u € 158 €…" at bounding box center [711, 180] width 685 height 951
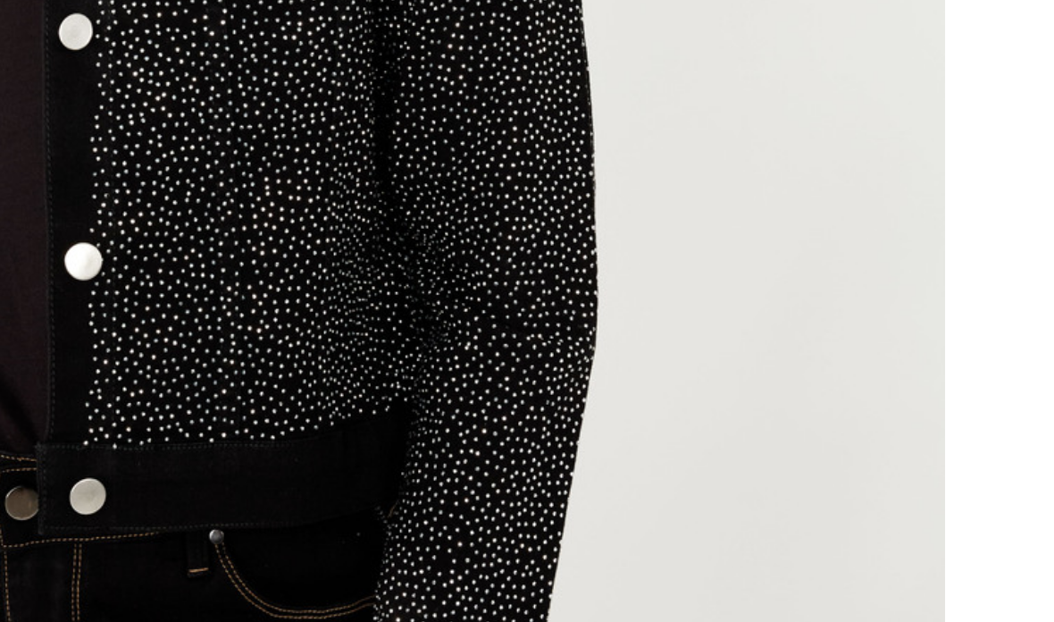
scroll to position [359, 0]
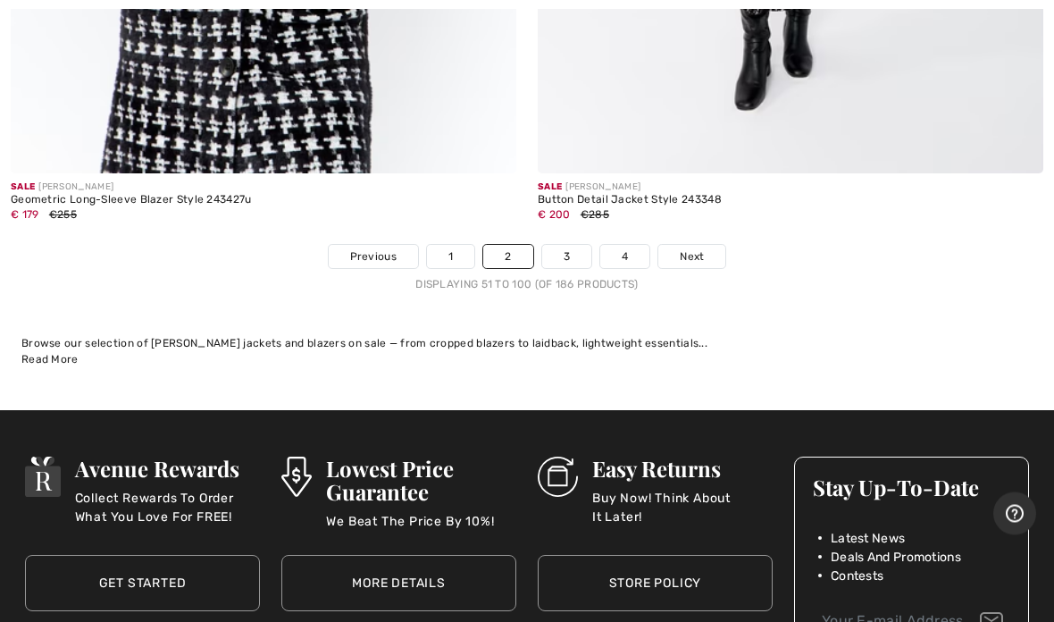
scroll to position [21788, 0]
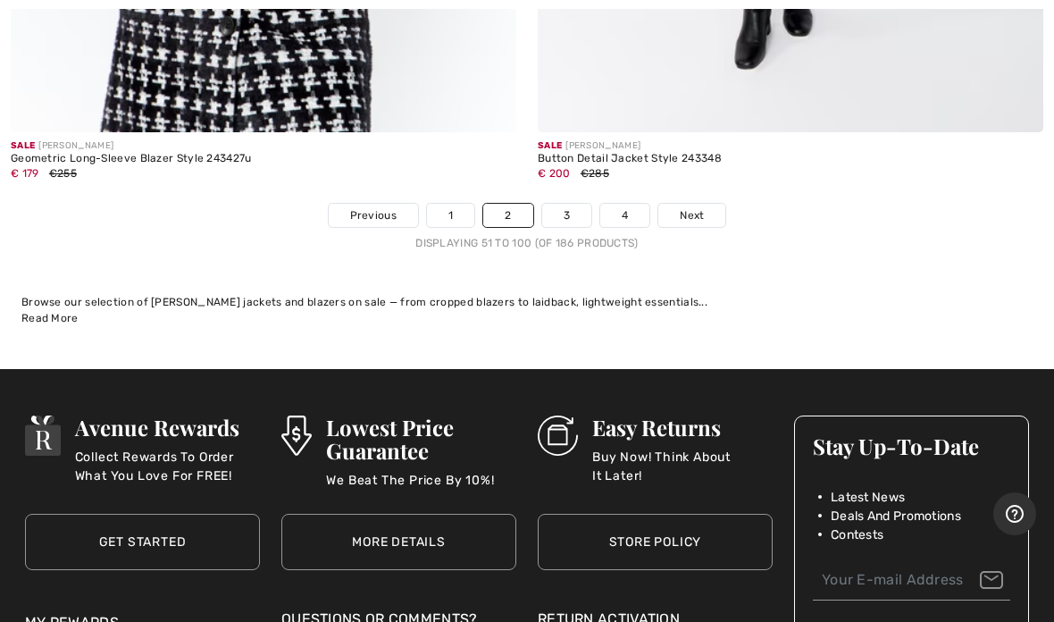
click at [579, 204] on link "3" at bounding box center [566, 215] width 49 height 23
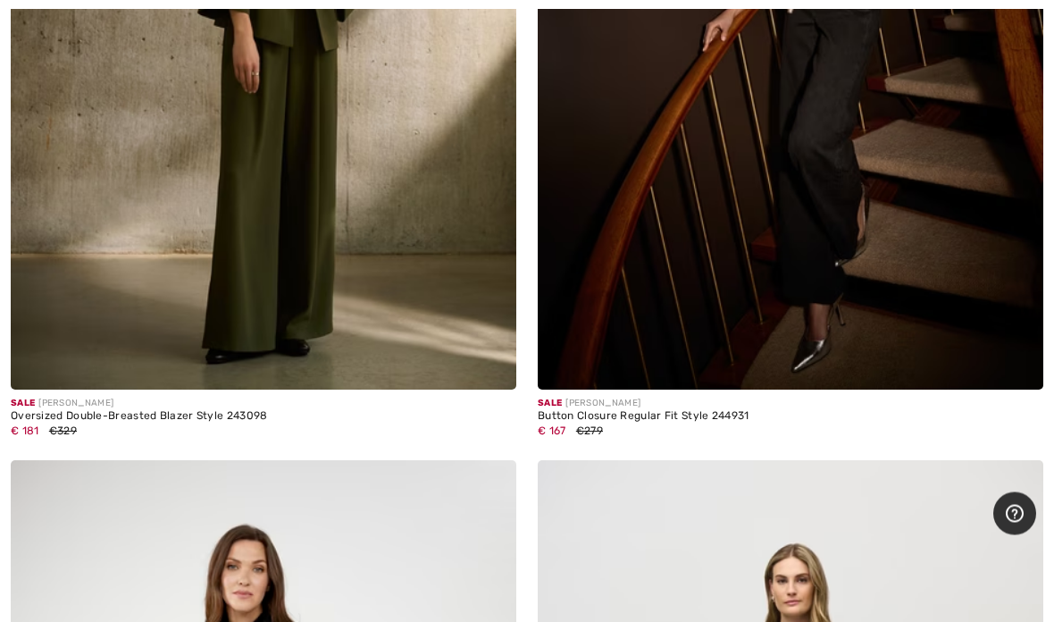
scroll to position [2368, 0]
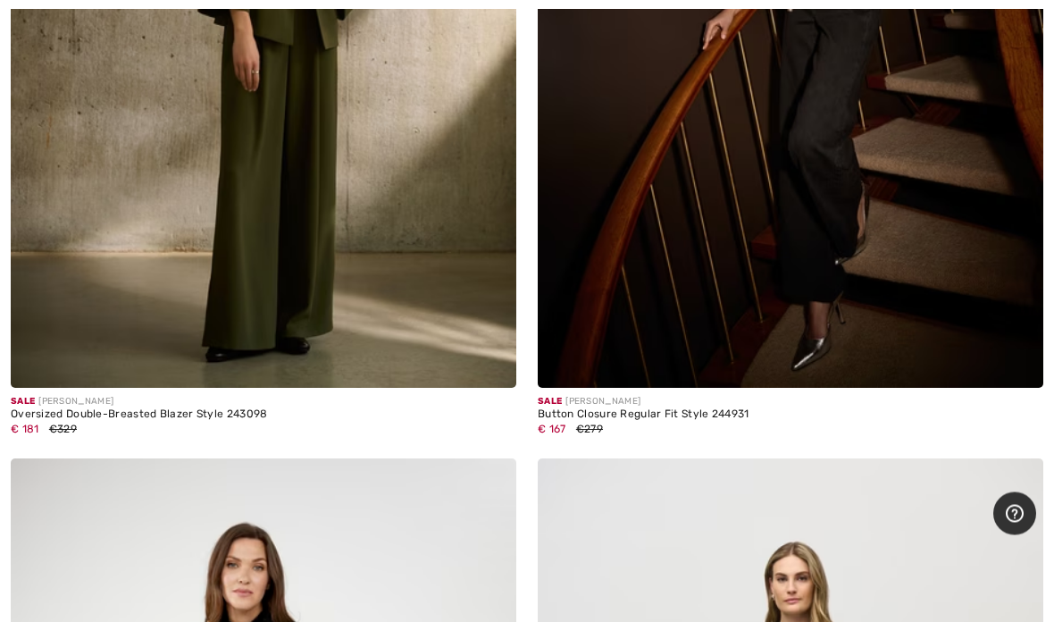
click at [672, 421] on div "€ 167 €279" at bounding box center [790, 429] width 505 height 16
click at [826, 248] on img at bounding box center [790, 9] width 505 height 758
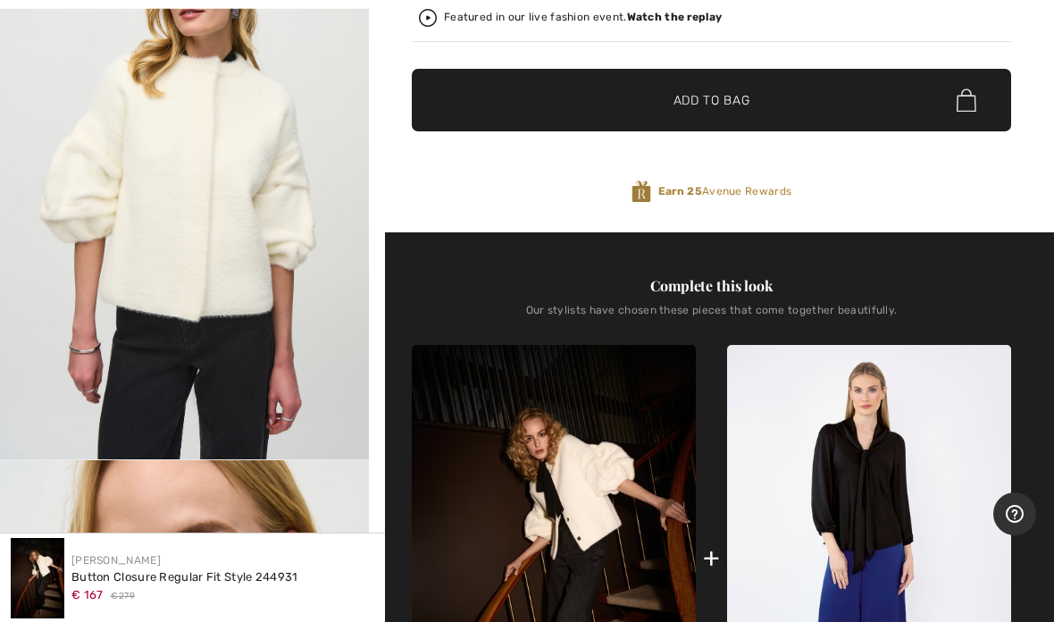
scroll to position [1943, 0]
click at [247, 337] on img "4 / 8" at bounding box center [184, 183] width 369 height 553
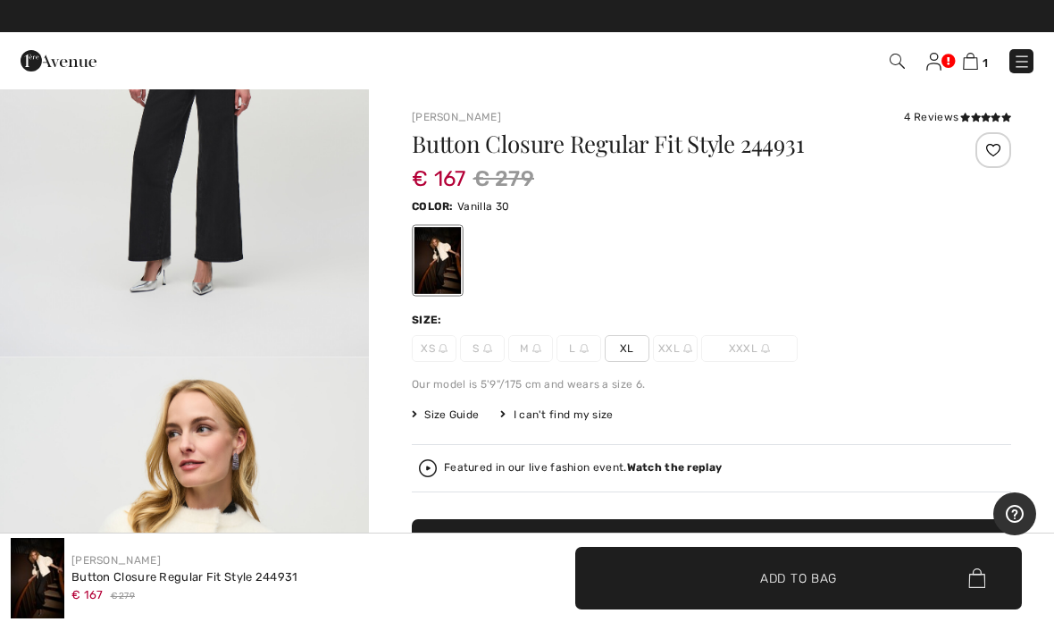
click at [698, 543] on span "Add to Bag" at bounding box center [711, 550] width 77 height 19
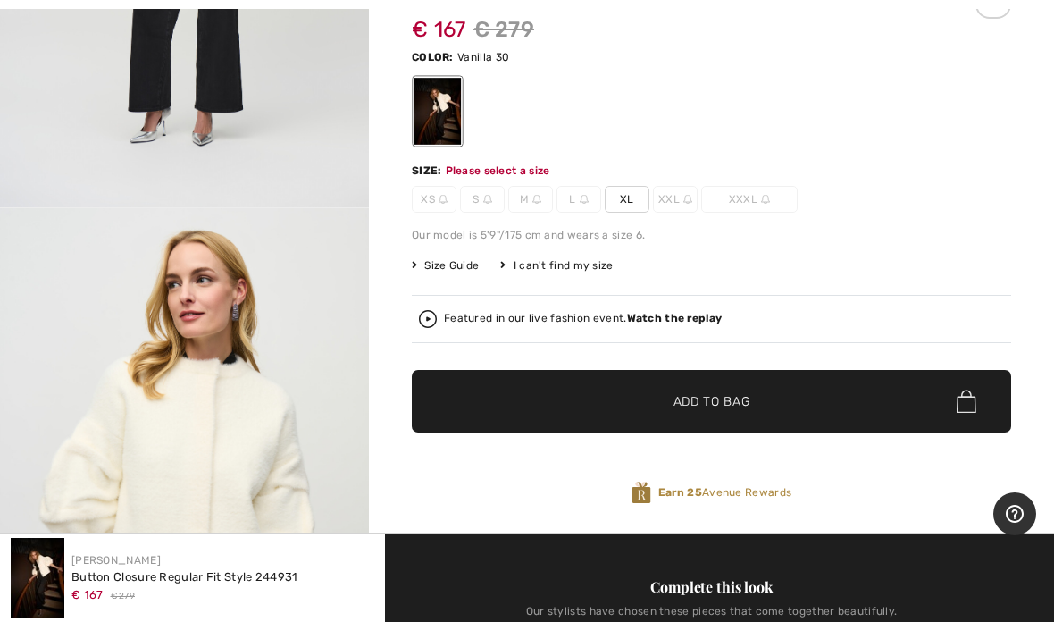
scroll to position [183, 0]
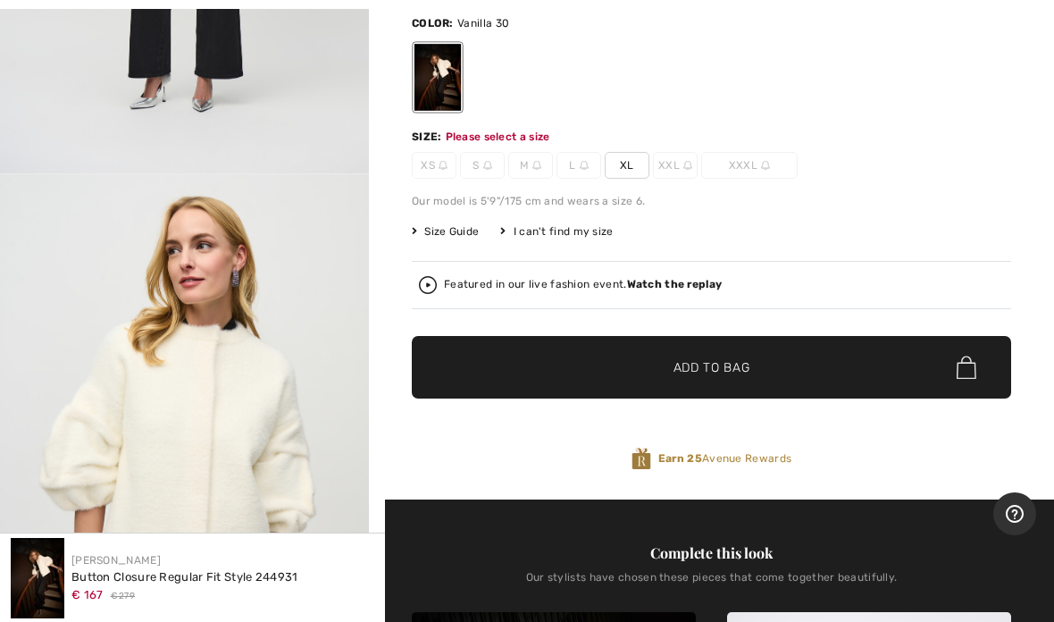
click at [638, 163] on span "XL" at bounding box center [627, 165] width 45 height 27
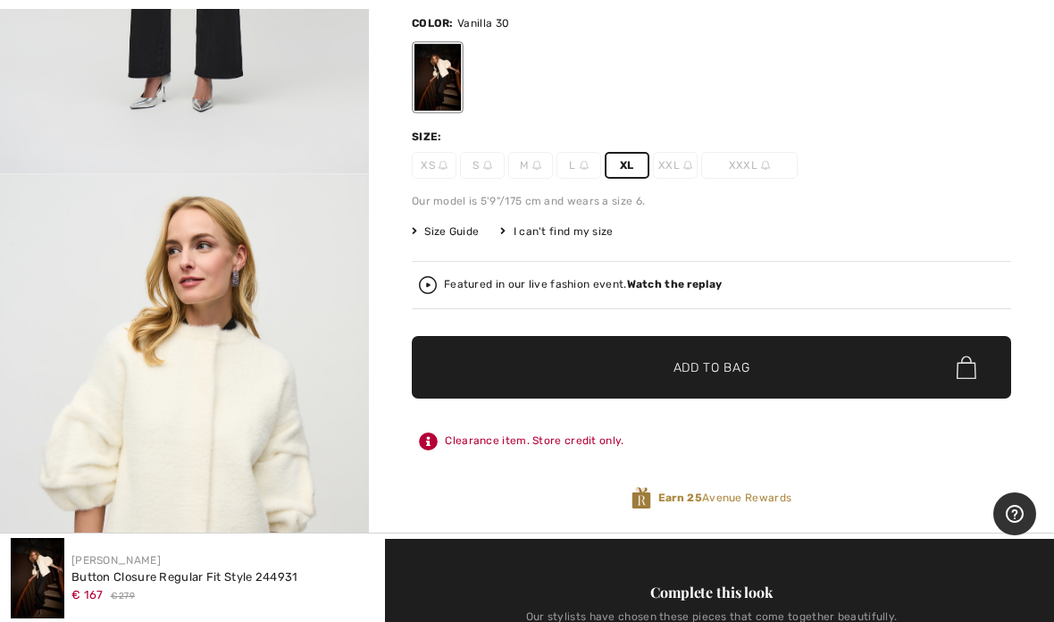
click at [724, 355] on span "✔ Added to Bag Add to Bag" at bounding box center [711, 367] width 599 height 63
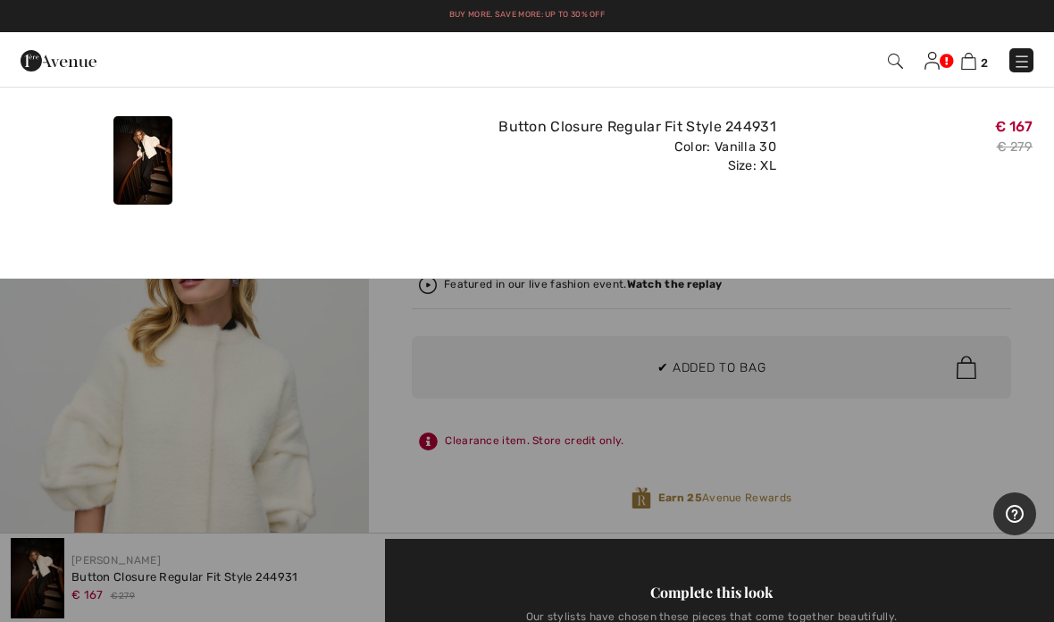
click at [292, 430] on div at bounding box center [527, 311] width 1054 height 622
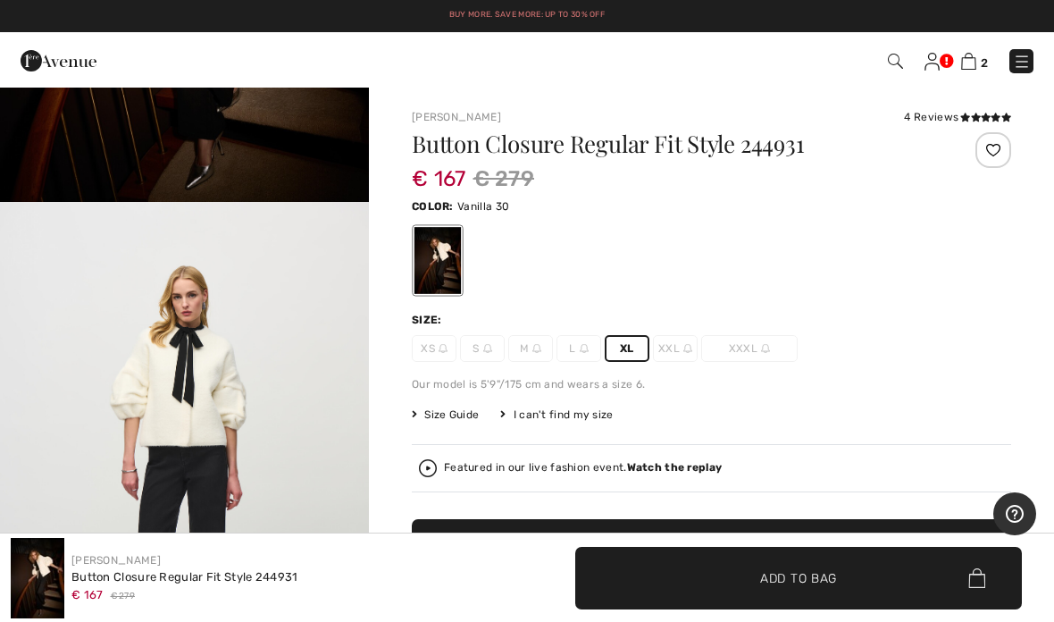
scroll to position [436, 0]
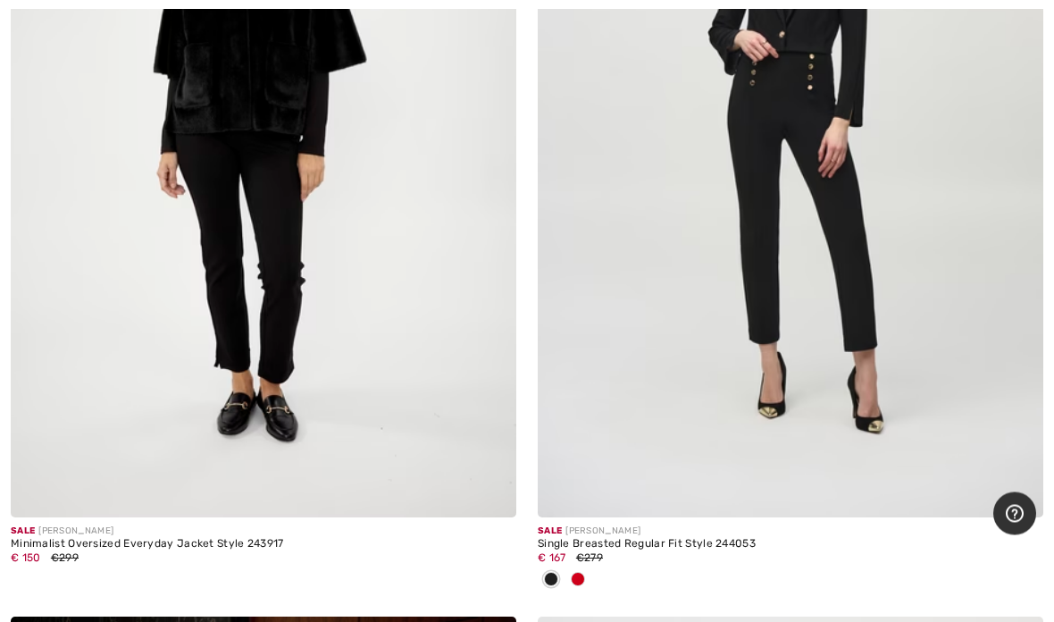
scroll to position [3068, 0]
click at [192, 562] on div "€ 150 €299" at bounding box center [263, 557] width 505 height 16
click at [335, 346] on img at bounding box center [263, 138] width 505 height 758
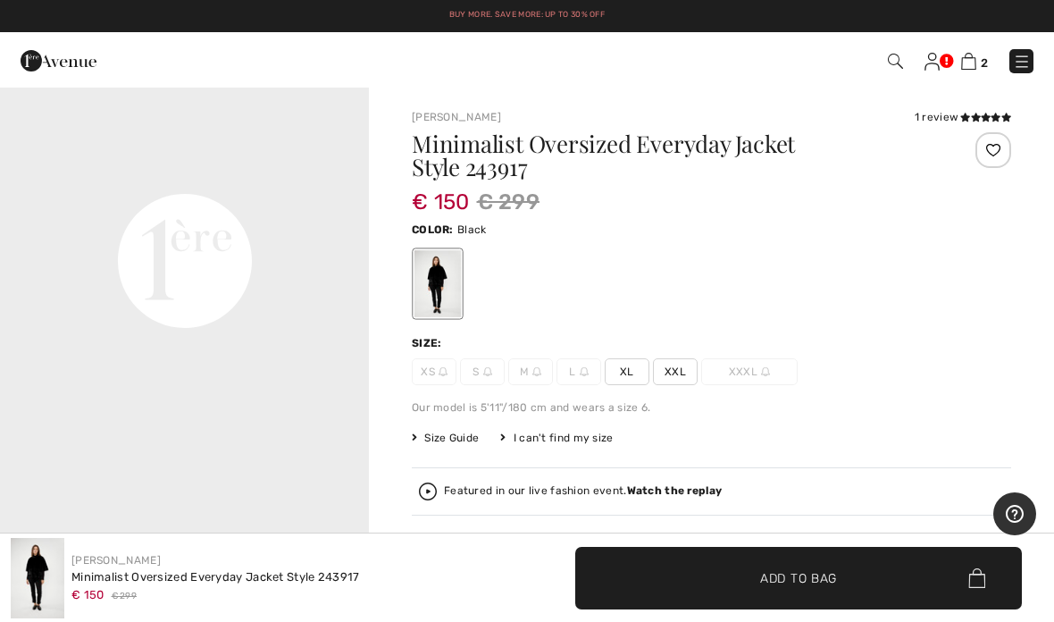
scroll to position [1263, 0]
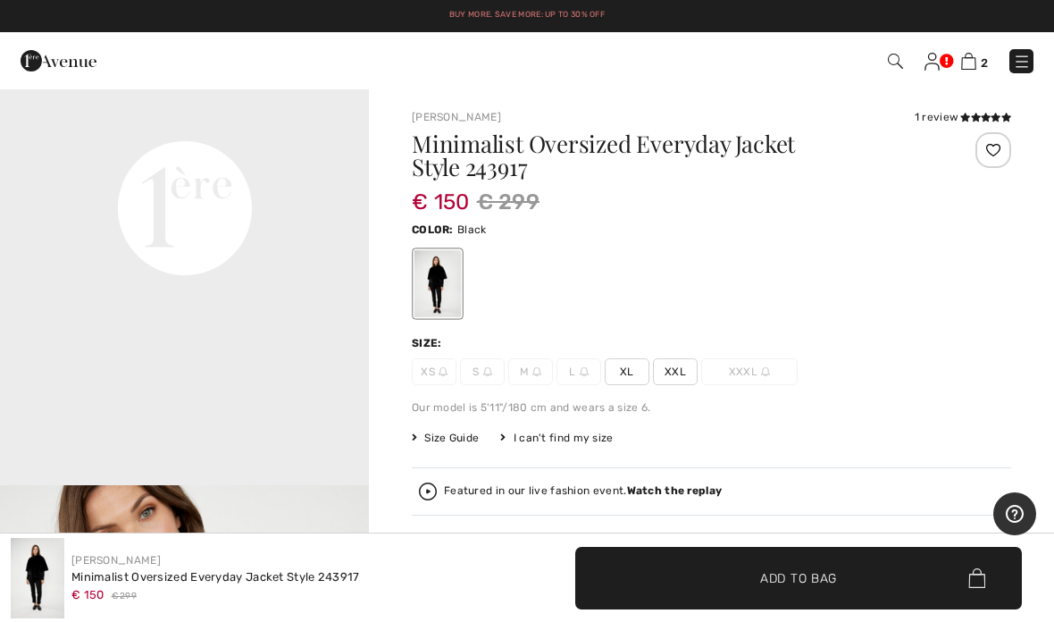
click at [444, 281] on div at bounding box center [437, 283] width 46 height 67
click at [628, 371] on span "XL" at bounding box center [627, 371] width 45 height 27
click at [808, 579] on span "Add to Bag" at bounding box center [798, 577] width 77 height 19
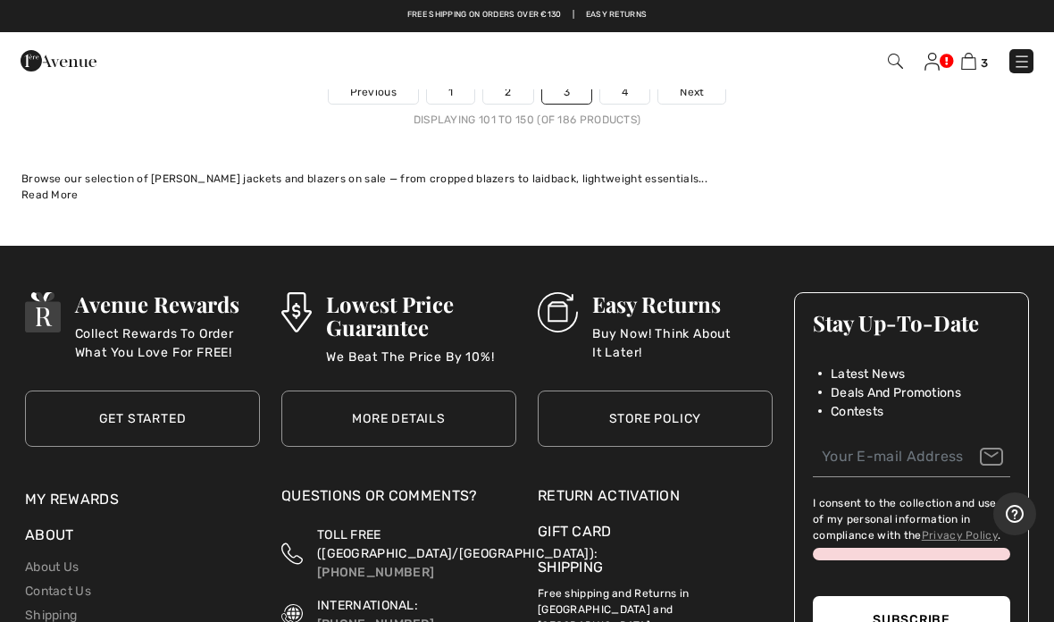
scroll to position [21811, 0]
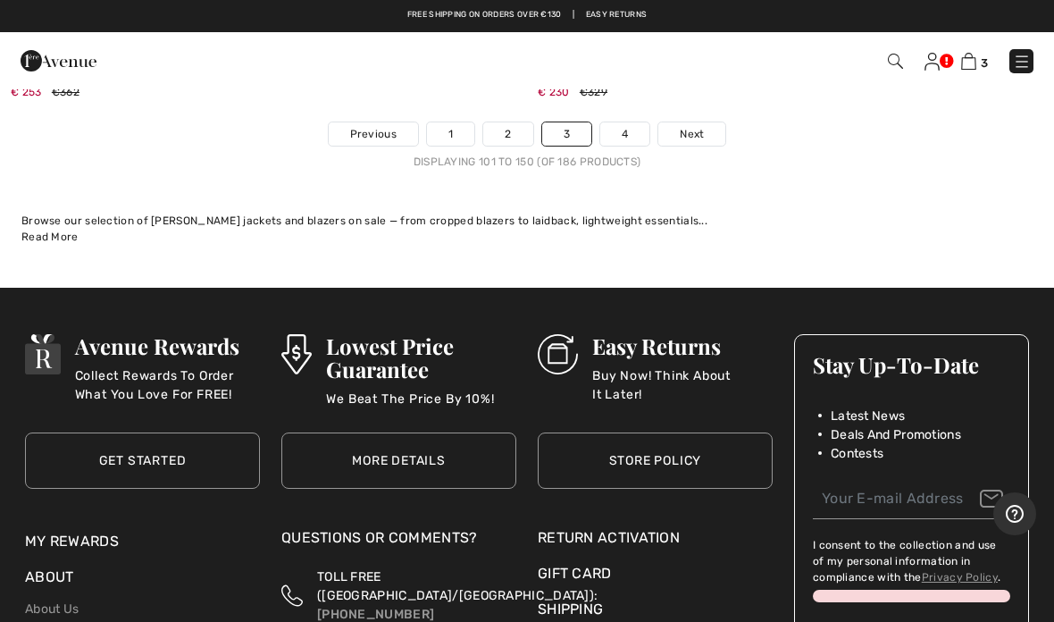
click at [634, 122] on link "4" at bounding box center [624, 133] width 49 height 23
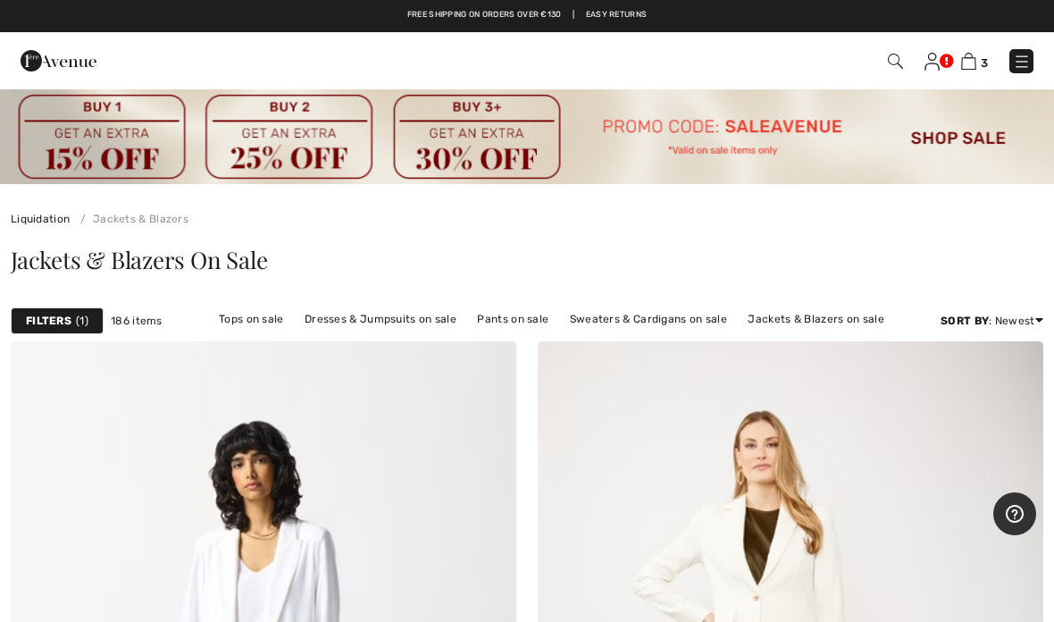
click at [1029, 64] on img at bounding box center [1022, 62] width 18 height 18
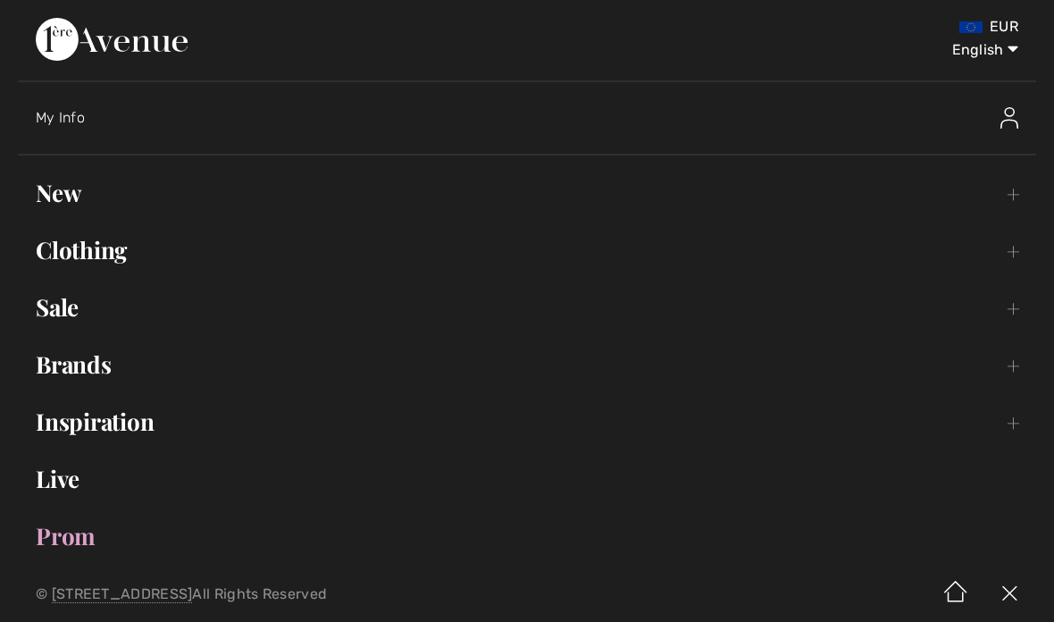
click at [86, 320] on link "Sale Toggle submenu" at bounding box center [527, 307] width 1018 height 39
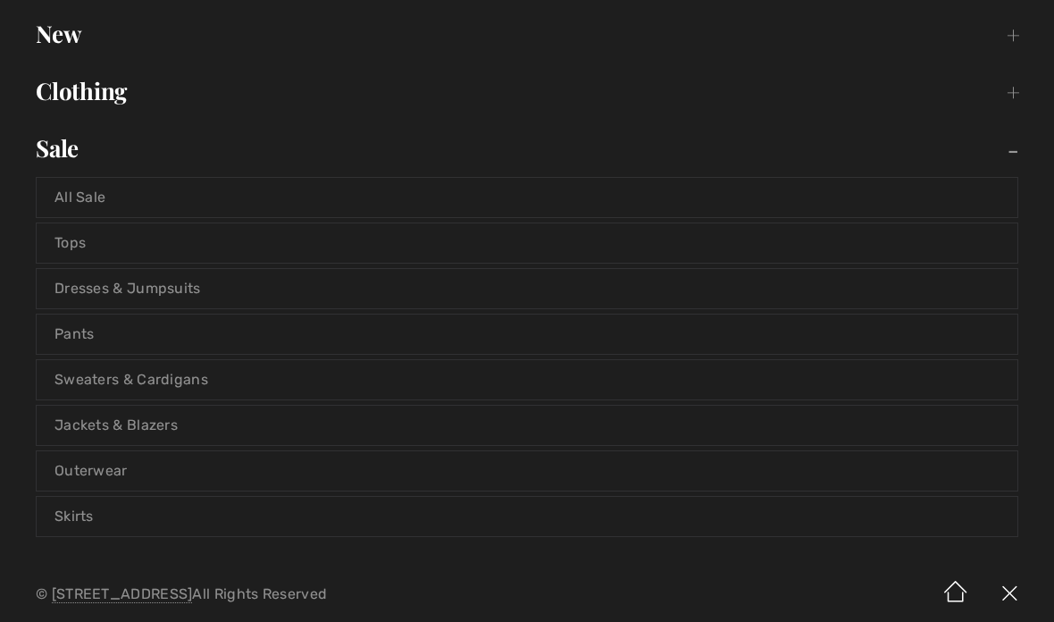
scroll to position [163, 0]
click at [310, 281] on link "Dresses & Jumpsuits" at bounding box center [527, 284] width 981 height 39
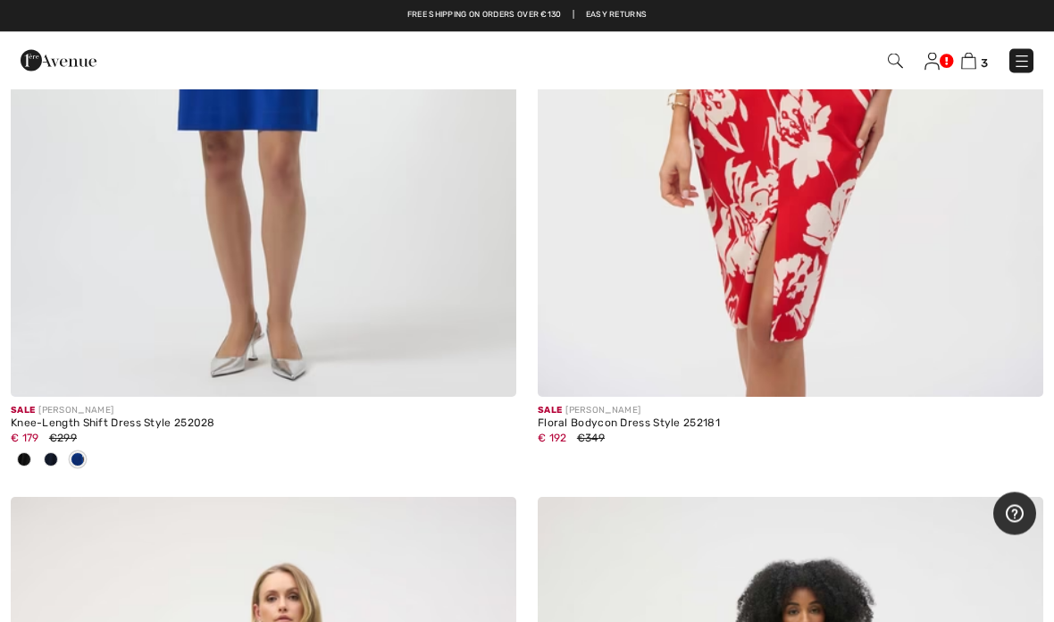
scroll to position [14678, 0]
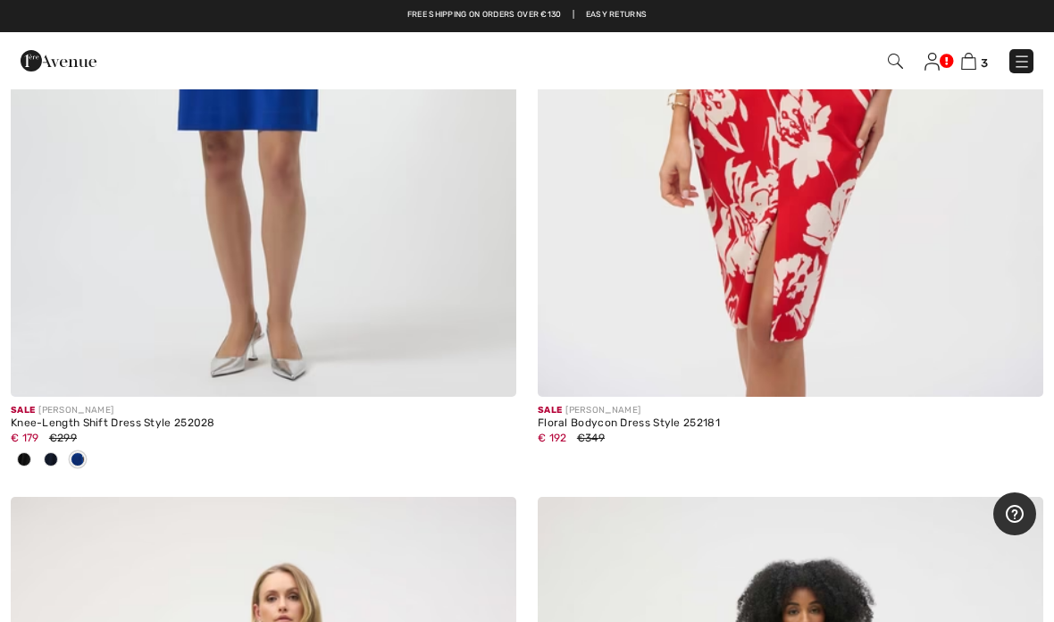
click at [973, 56] on img at bounding box center [968, 61] width 15 height 17
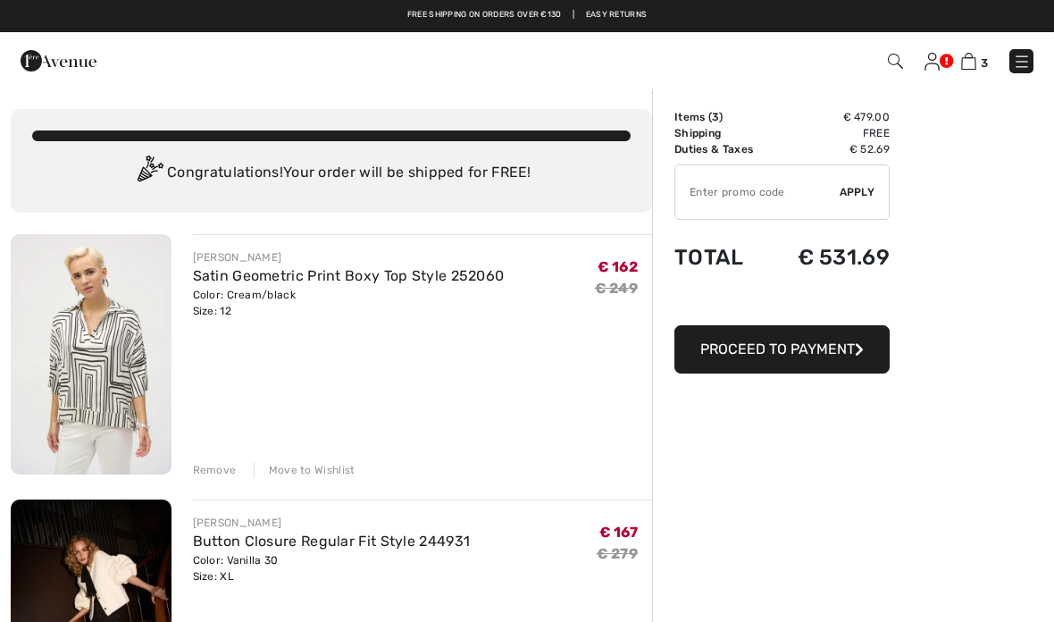
click at [752, 195] on input "TEXT" at bounding box center [757, 192] width 164 height 54
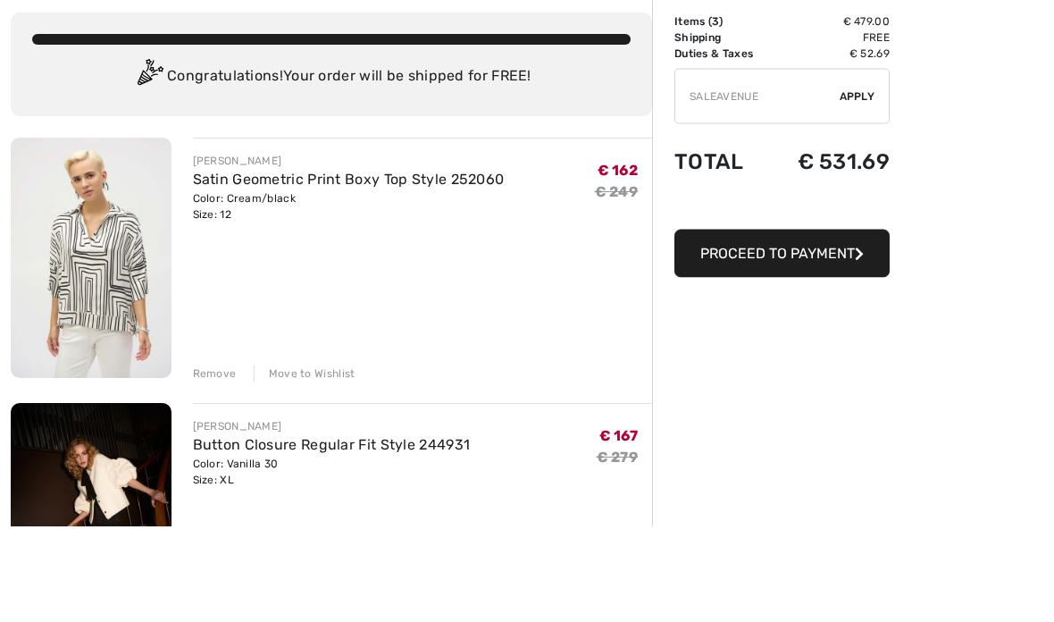
type input "SALEAVENUE"
click at [871, 184] on span "Apply" at bounding box center [857, 192] width 36 height 16
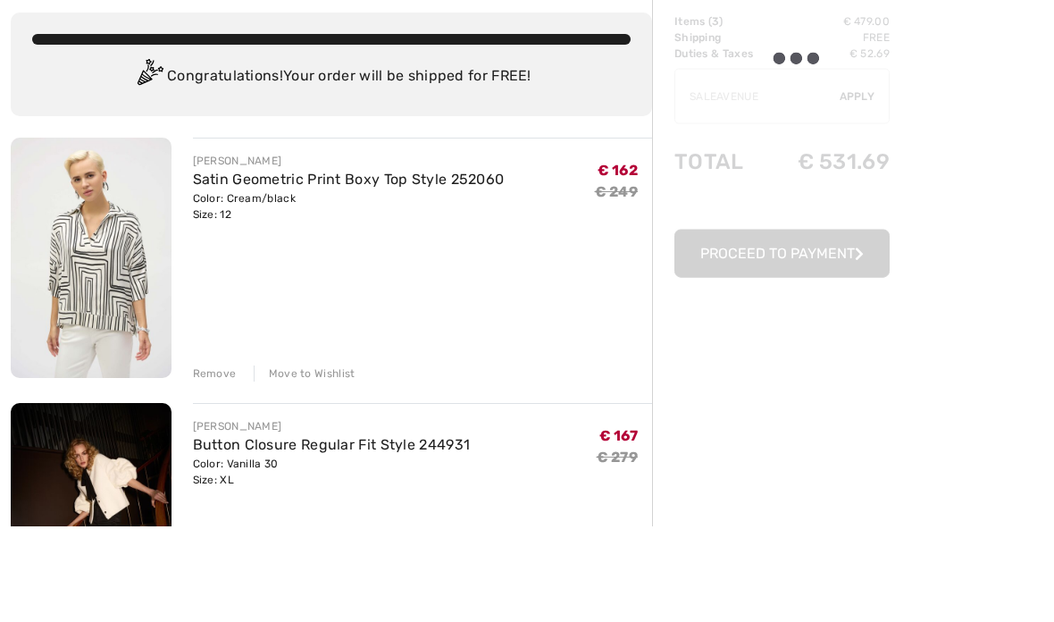
scroll to position [96, 0]
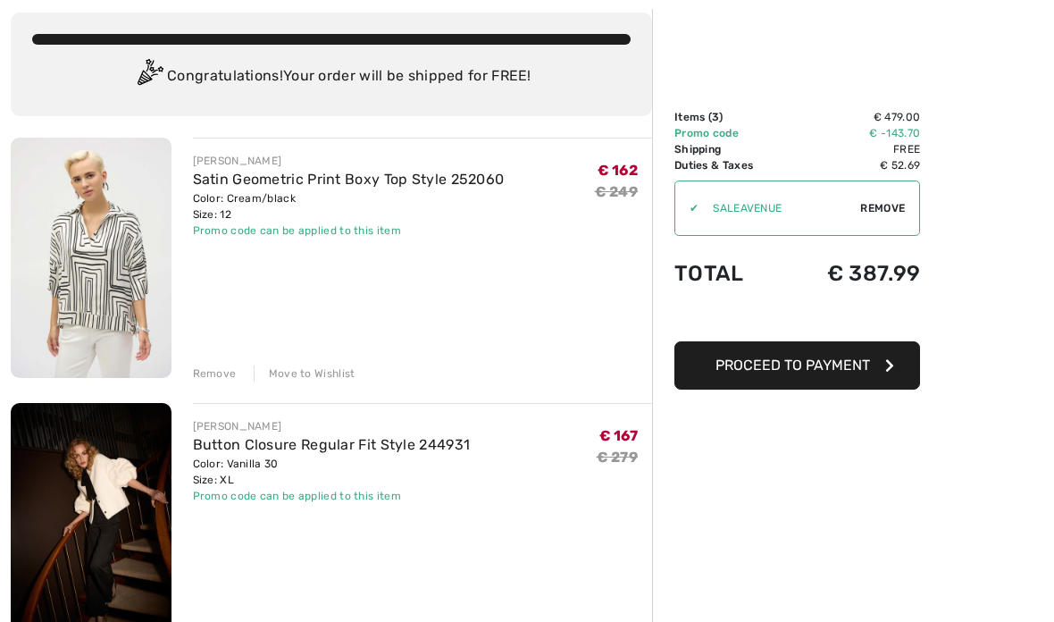
click at [221, 372] on div "Remove" at bounding box center [215, 373] width 44 height 16
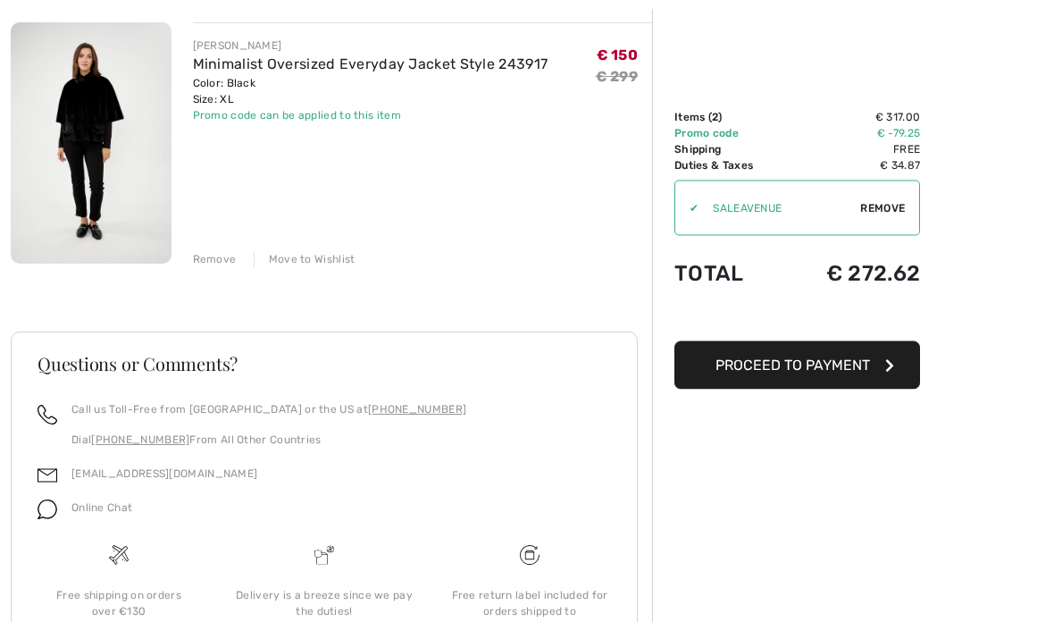
scroll to position [508, 0]
